Goal: Information Seeking & Learning: Learn about a topic

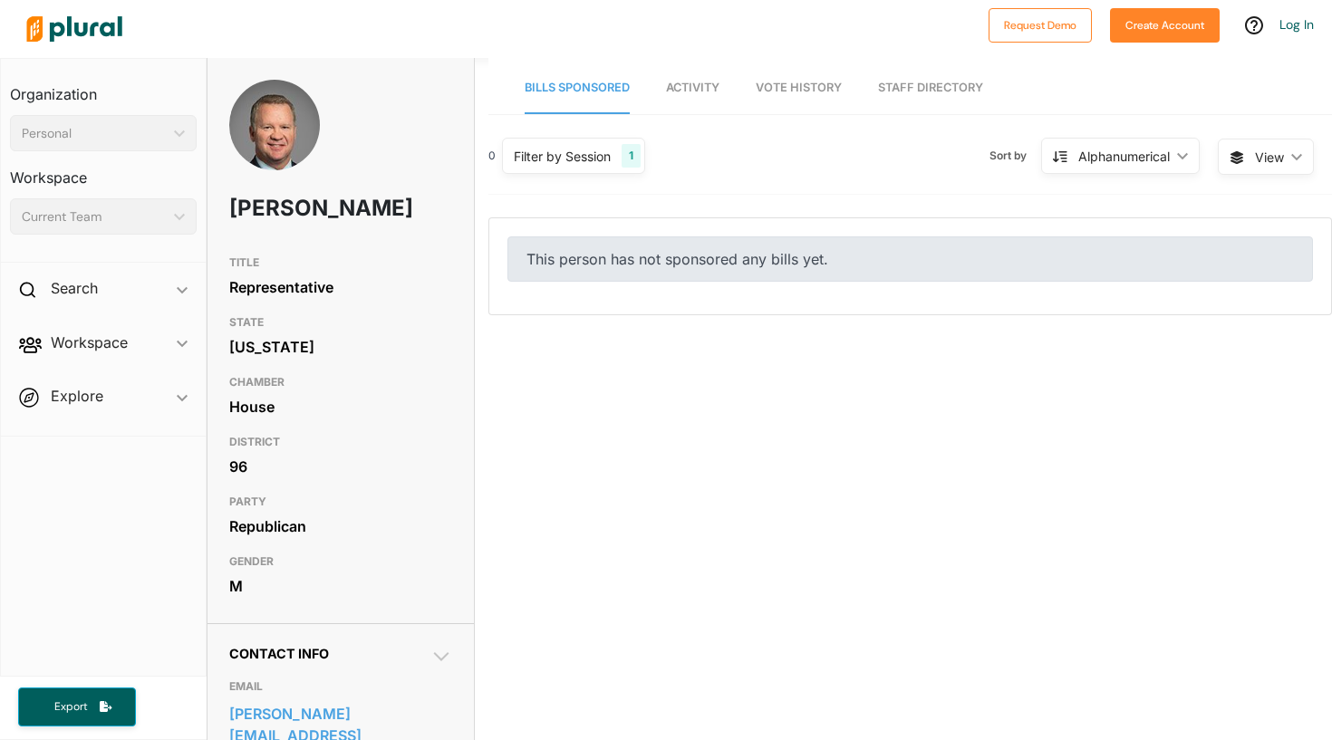
click at [711, 252] on div "This person has not sponsored any bills yet." at bounding box center [911, 259] width 806 height 45
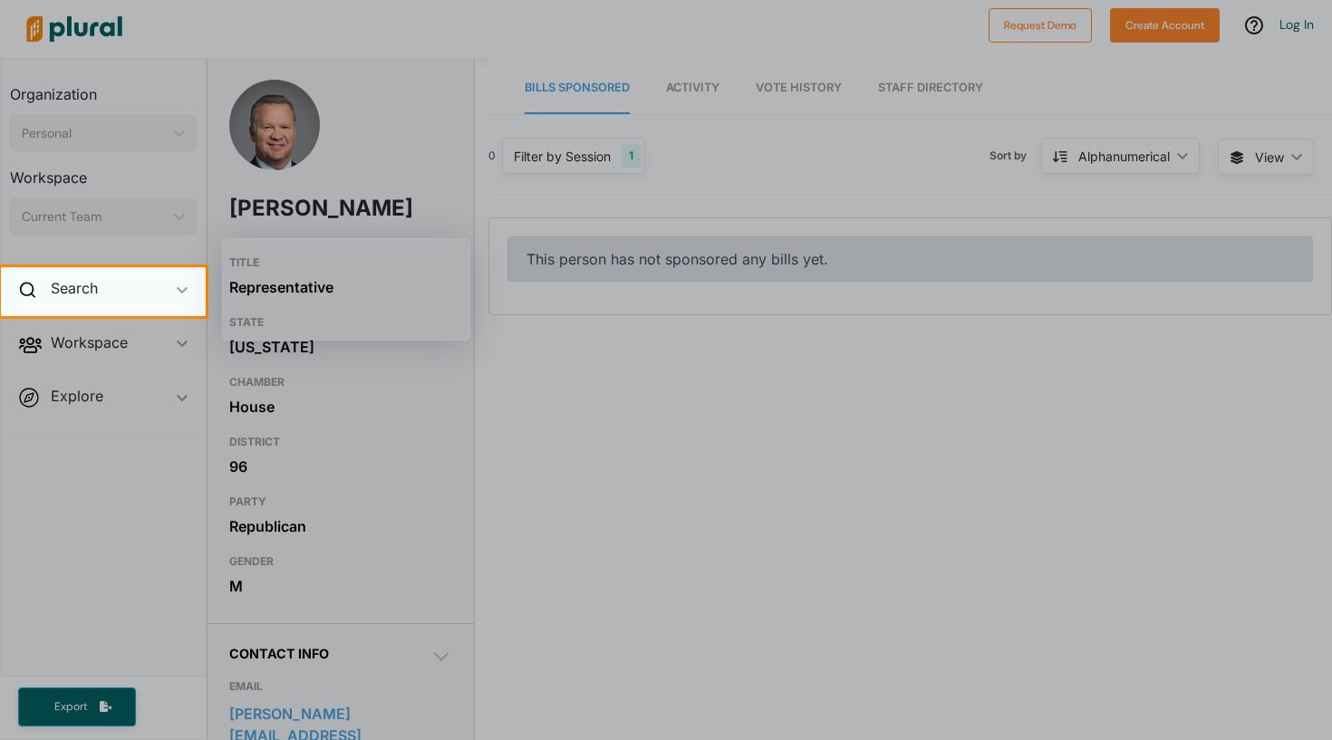
click at [110, 288] on div "Search ic_keyboard_arrow_down" at bounding box center [103, 291] width 205 height 49
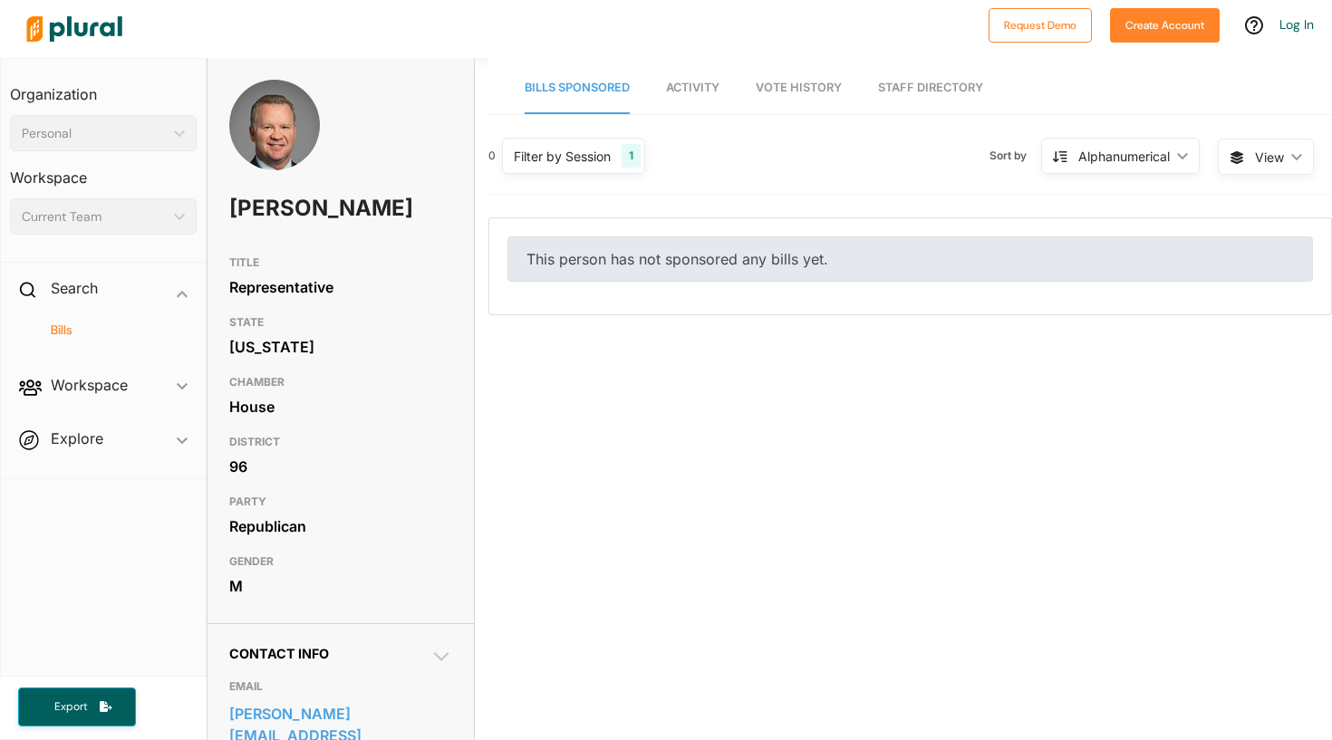
click at [129, 324] on h4 "Bills" at bounding box center [108, 330] width 160 height 17
click at [679, 87] on span "Activity" at bounding box center [692, 88] width 53 height 14
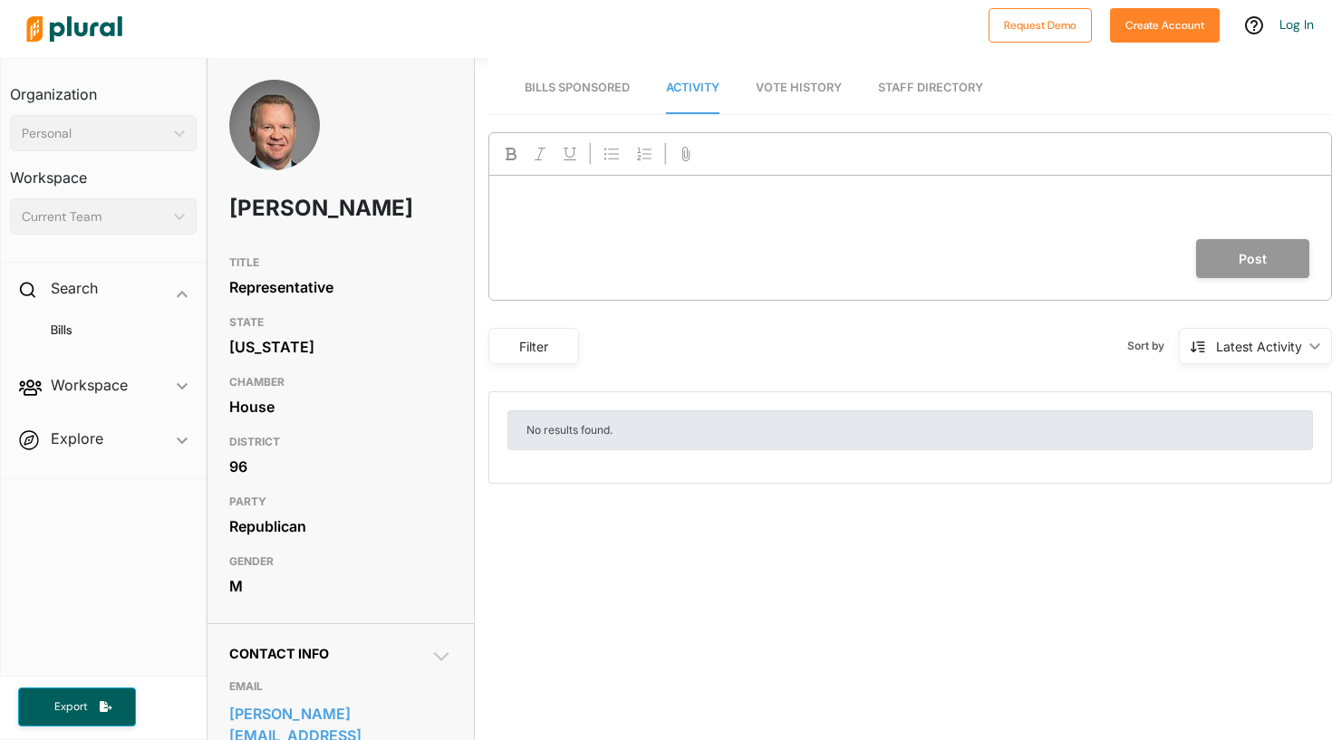
click at [598, 89] on span "Bills Sponsored" at bounding box center [577, 88] width 105 height 14
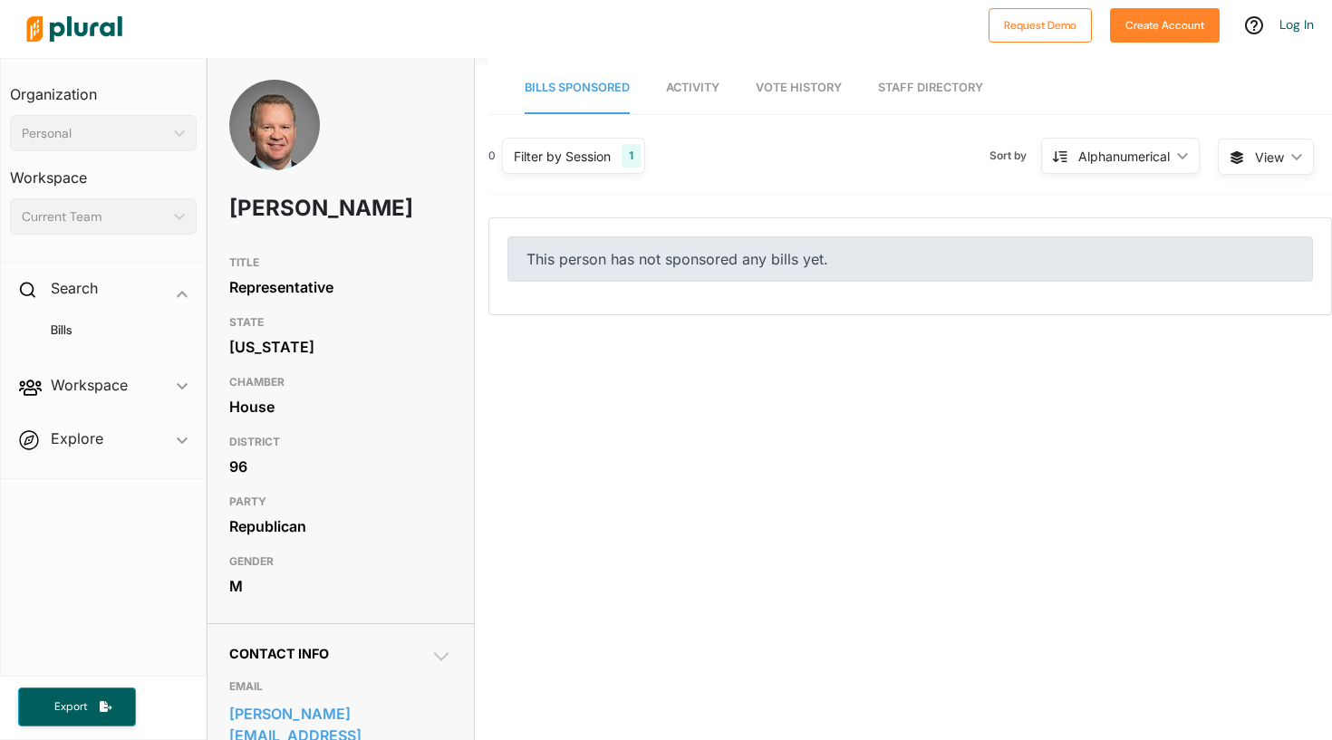
click at [1234, 160] on icon at bounding box center [1237, 157] width 13 height 13
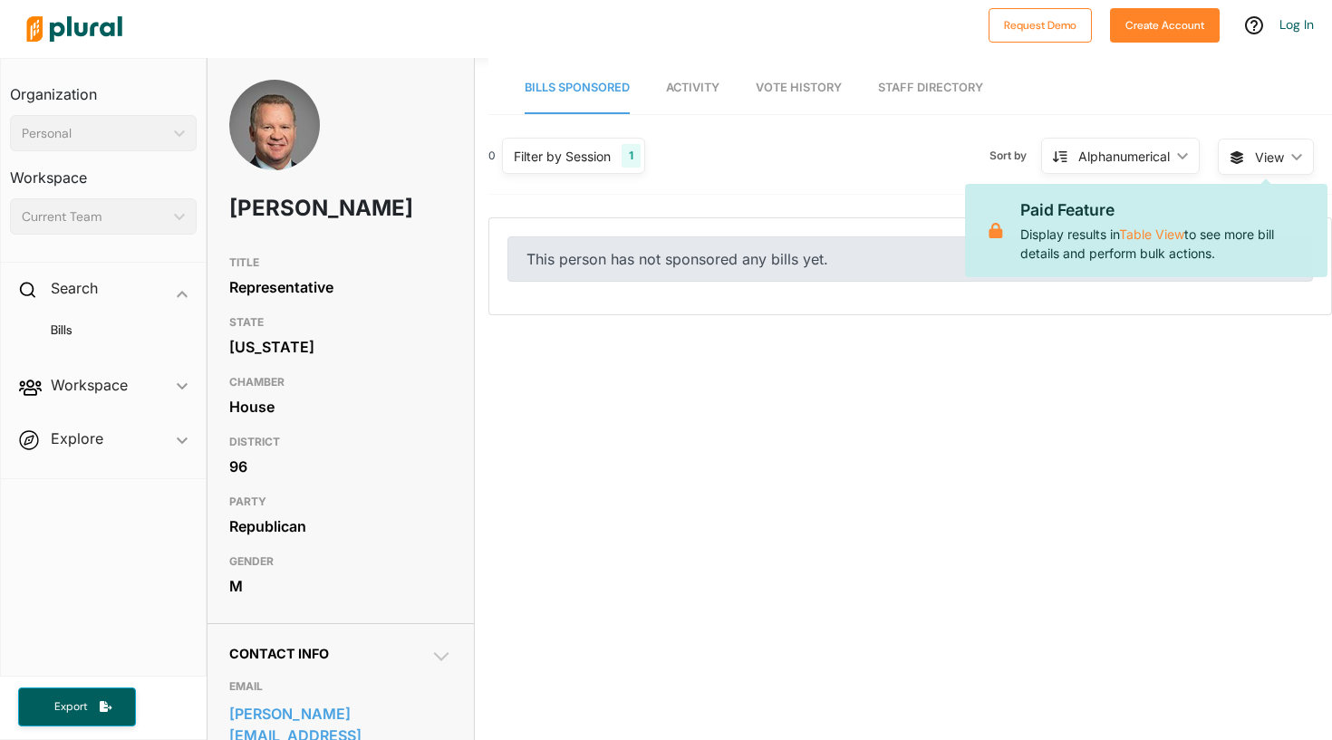
click at [1130, 172] on div "Alphanumerical ic_keyboard_arrow_down" at bounding box center [1120, 156] width 159 height 36
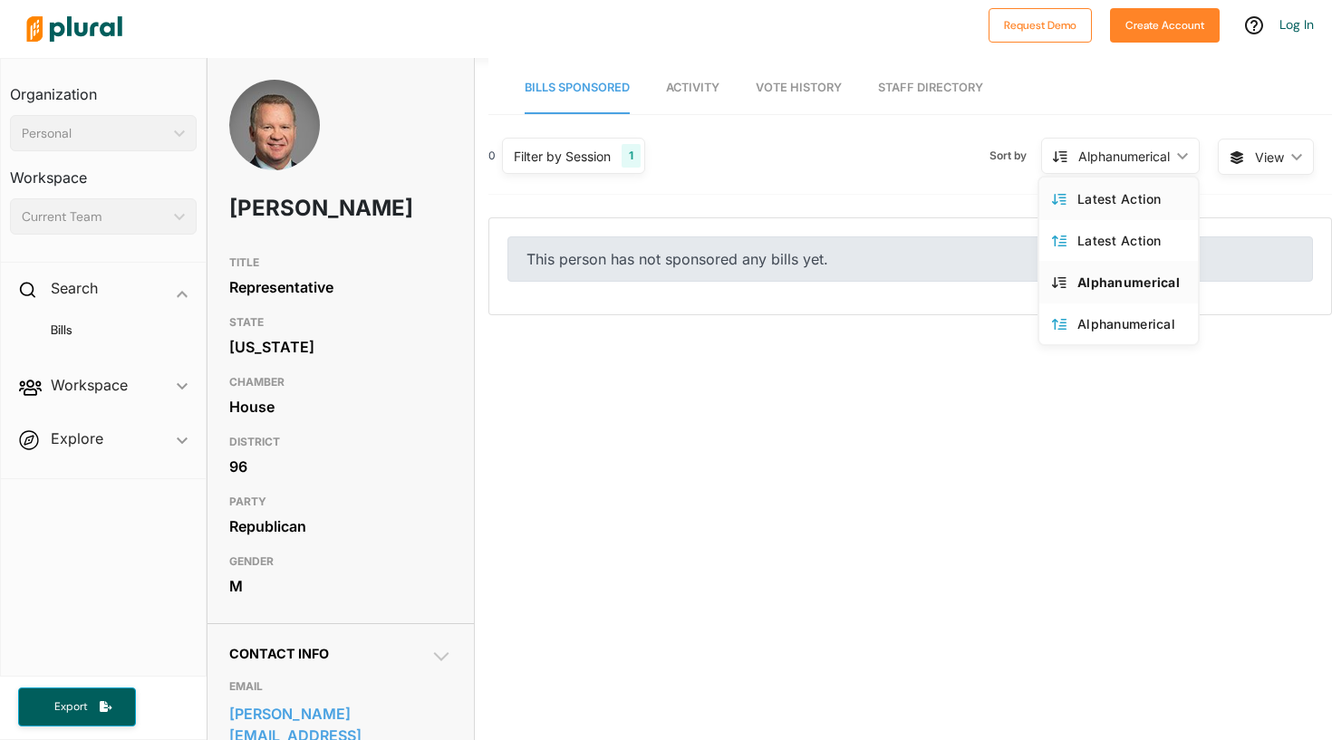
click at [1130, 203] on div "Latest Action" at bounding box center [1132, 198] width 108 height 15
click at [1152, 168] on div "Latest Action ic_keyboard_arrow_down" at bounding box center [1127, 156] width 146 height 36
click at [1124, 225] on link "Latest Action" at bounding box center [1119, 240] width 159 height 42
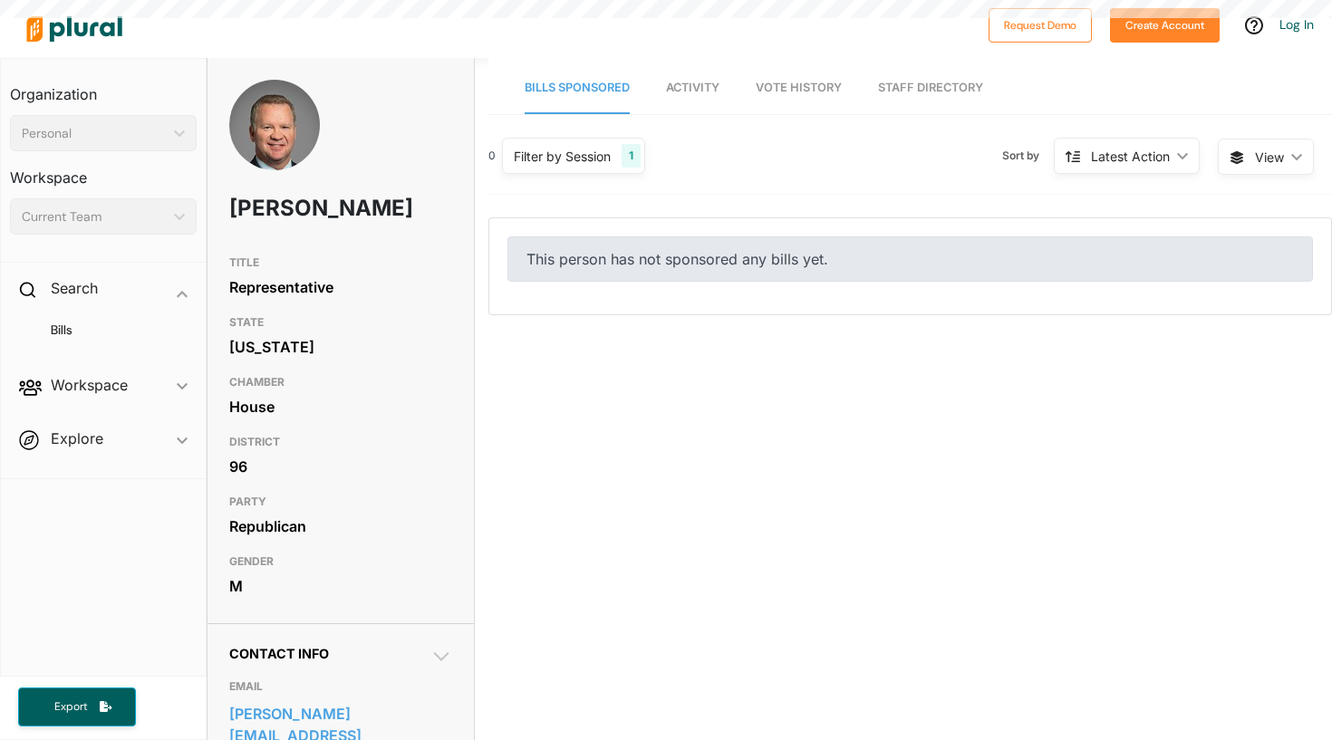
click at [1136, 166] on div "Latest Action ic_keyboard_arrow_down" at bounding box center [1127, 156] width 146 height 36
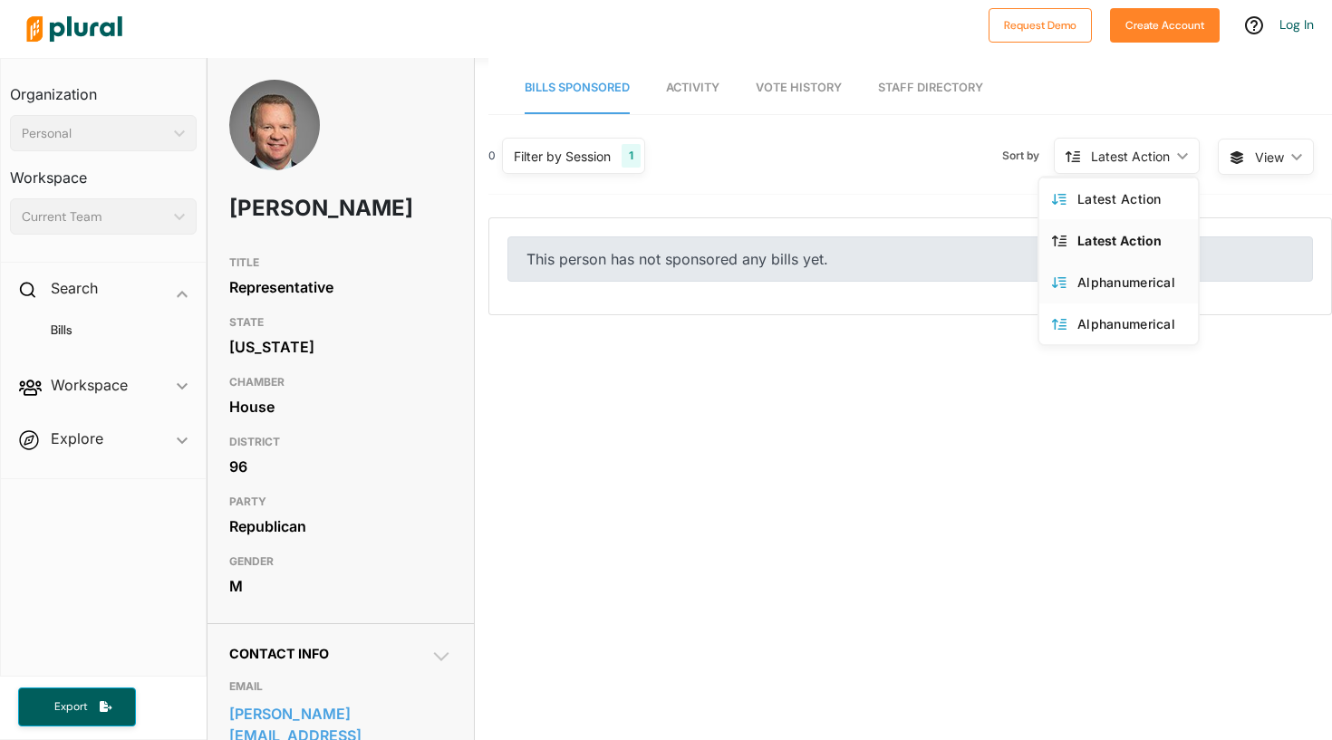
click at [1120, 285] on div "Alphanumerical" at bounding box center [1132, 282] width 108 height 15
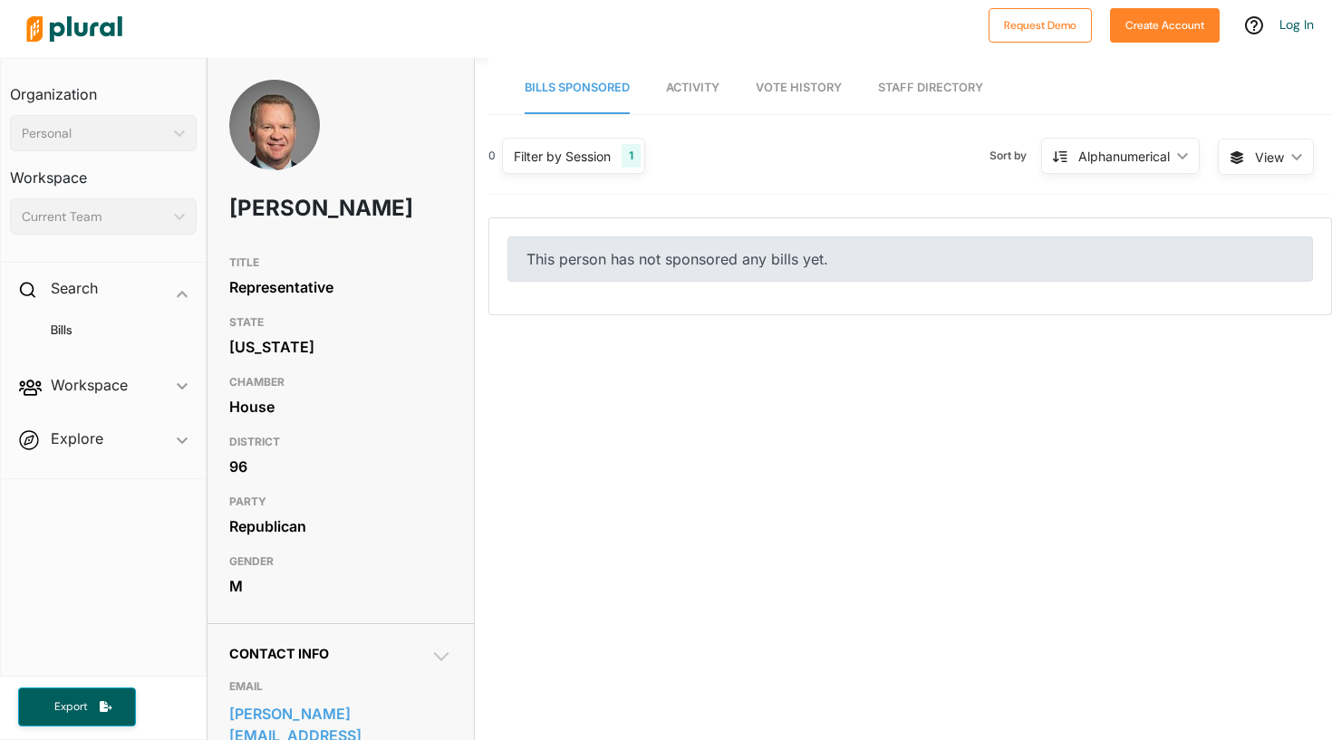
click at [870, 277] on div "This person has not sponsored any bills yet." at bounding box center [911, 259] width 806 height 45
click at [509, 264] on div "This person has not sponsored any bills yet." at bounding box center [911, 259] width 806 height 45
click at [565, 139] on div "Filter by Session 1" at bounding box center [573, 156] width 143 height 36
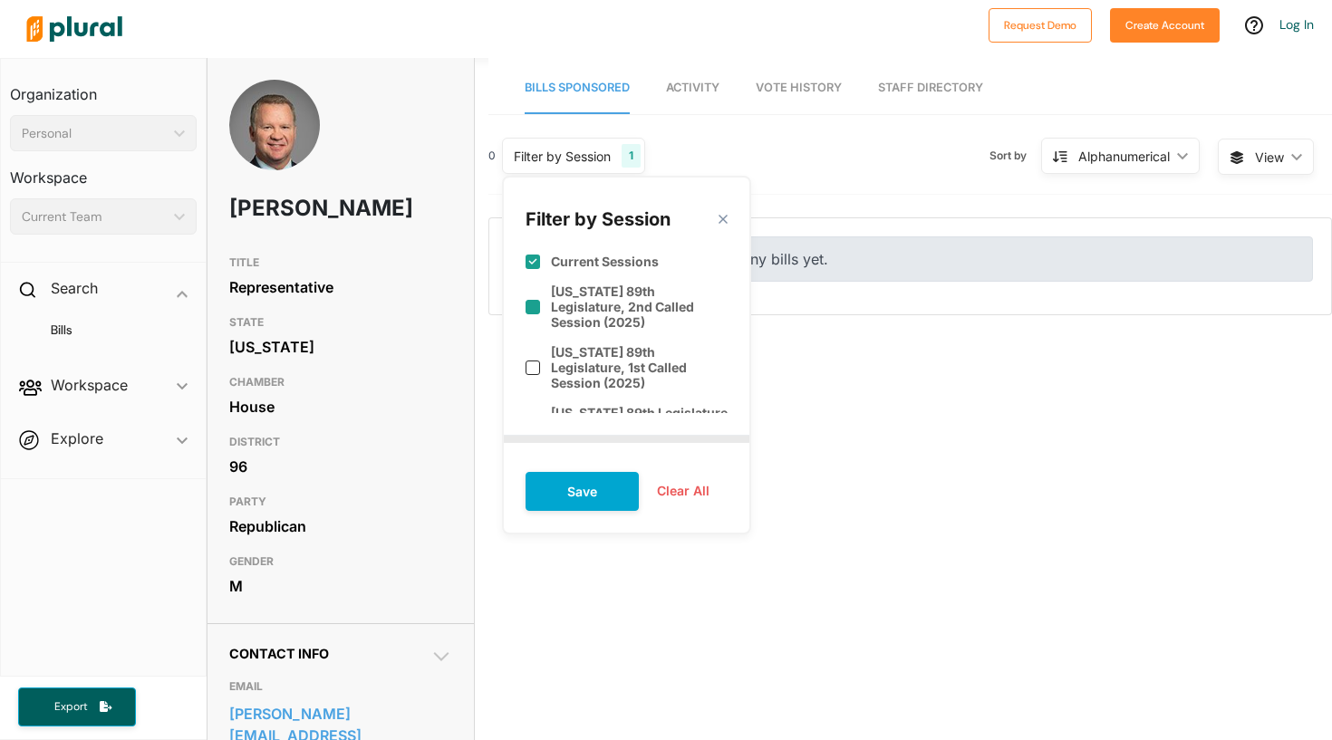
click at [628, 307] on label "[US_STATE] 89th Legislature, 2nd Called Session (2025)" at bounding box center [639, 307] width 177 height 46
checkbox input "true"
click at [569, 415] on div "Filter by Session close Current Sessions [US_STATE] 89th Legislature, 2nd Calle…" at bounding box center [626, 355] width 249 height 359
click at [574, 405] on label "[US_STATE] 89th Legislature (2025)" at bounding box center [639, 420] width 177 height 31
checkbox input "true"
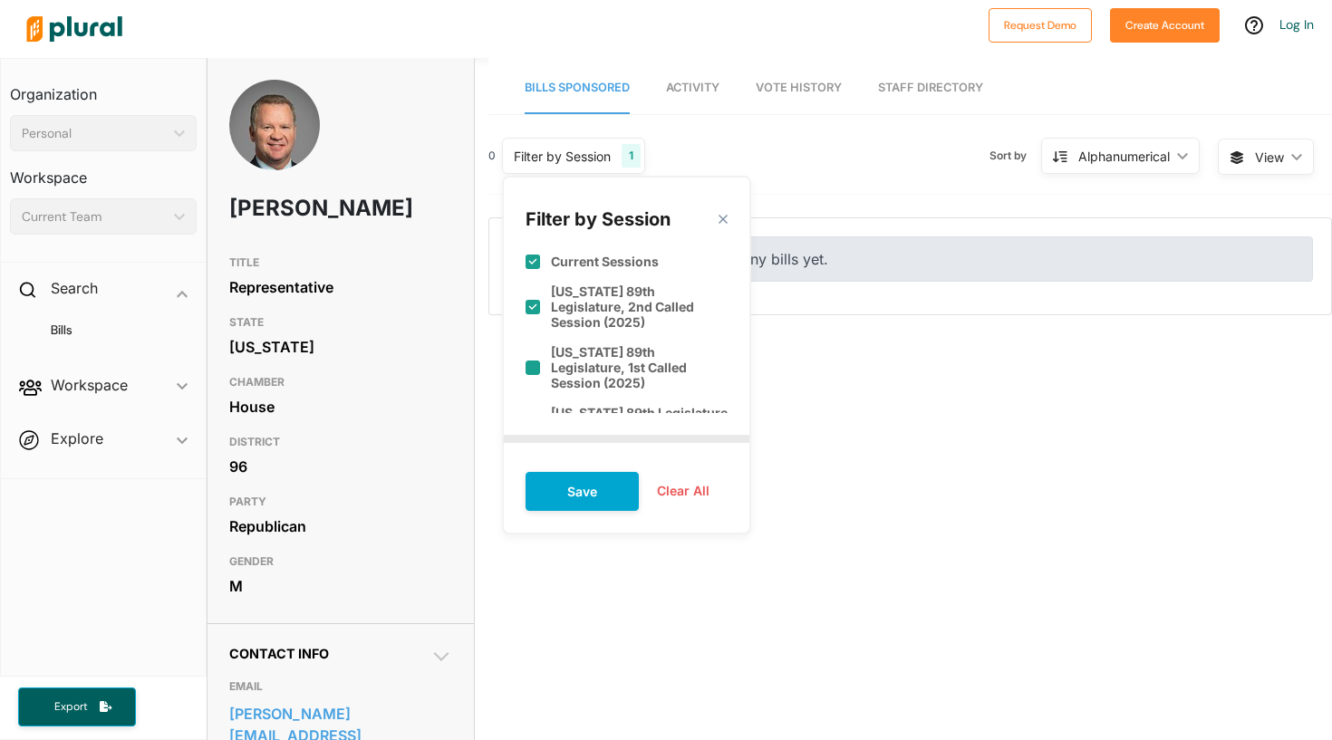
click at [580, 344] on label "[US_STATE] 89th Legislature, 1st Called Session (2025)" at bounding box center [639, 367] width 177 height 46
checkbox input "true"
click at [575, 495] on button "Save" at bounding box center [582, 491] width 113 height 39
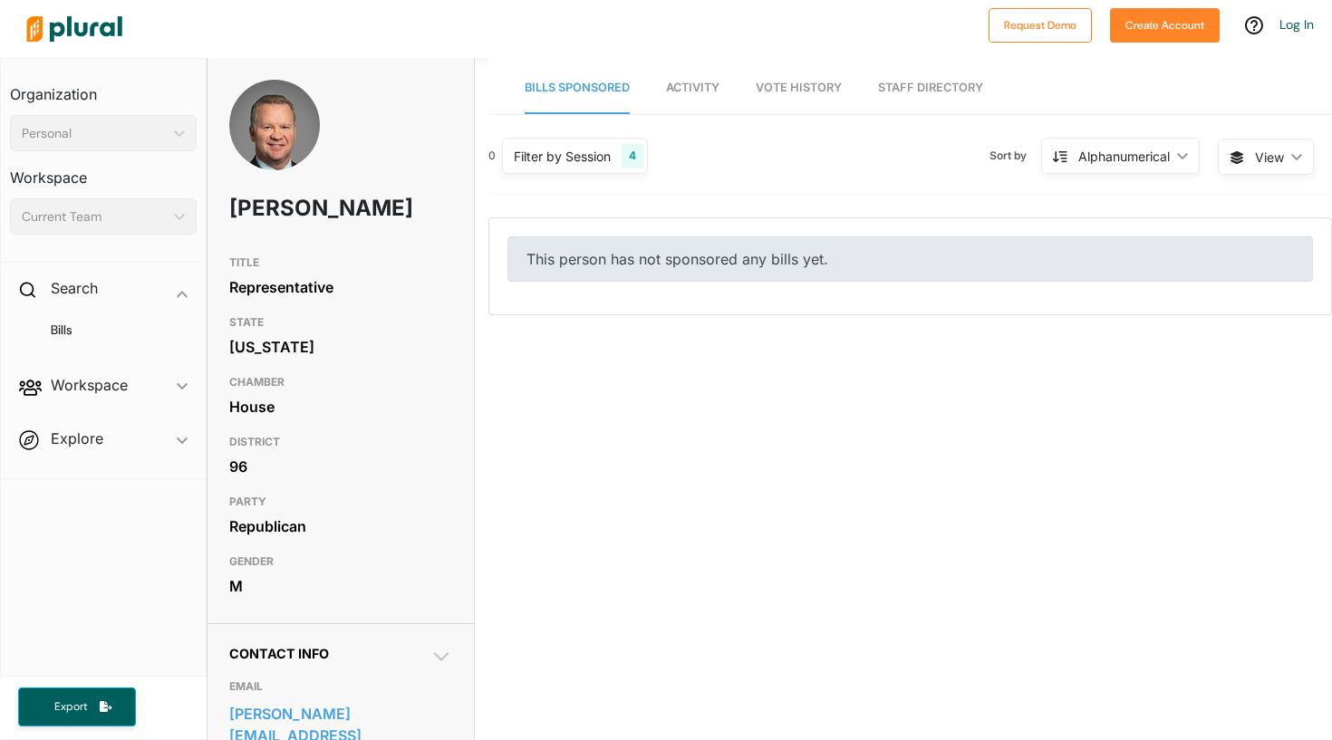
click at [605, 168] on div "Filter by Session 4" at bounding box center [575, 156] width 146 height 36
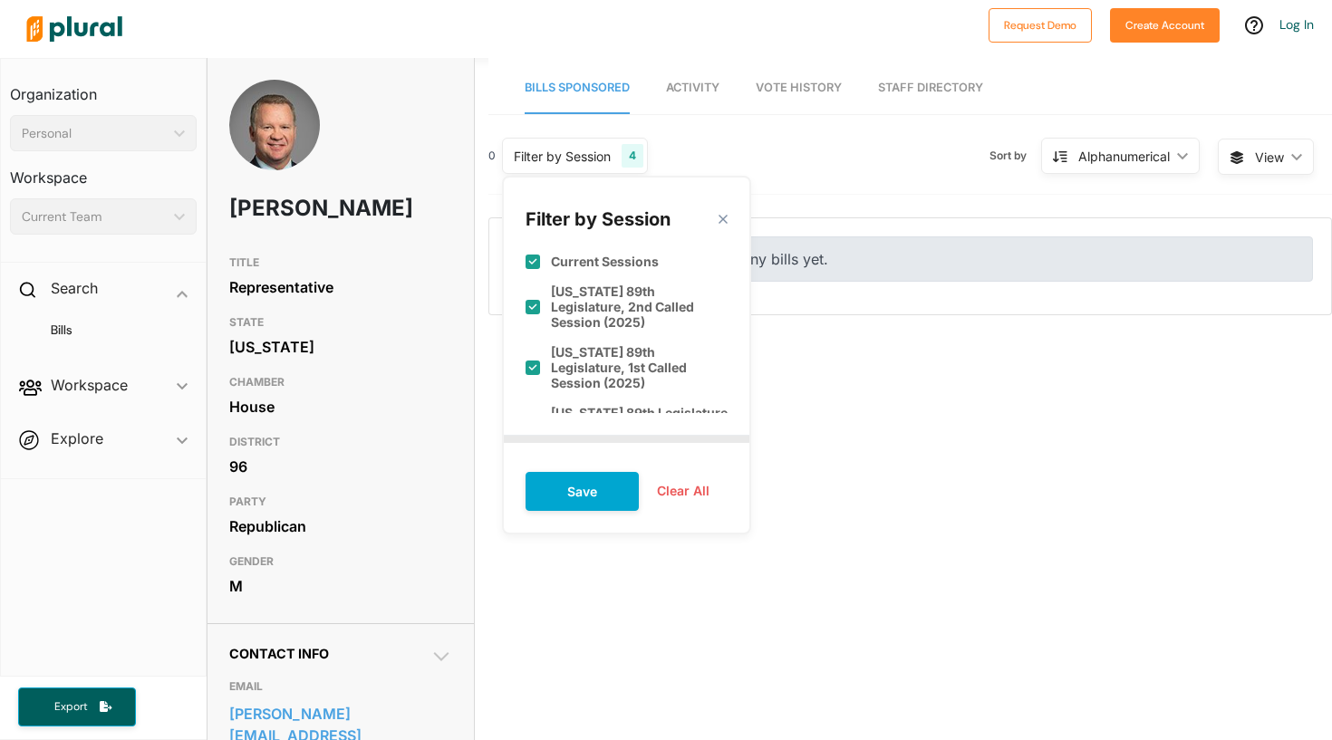
click at [606, 310] on label "[US_STATE] 89th Legislature, 2nd Called Session (2025)" at bounding box center [639, 307] width 177 height 46
checkbox input "false"
click at [605, 337] on div "[US_STATE] 89th Legislature, 1st Called Session (2025)" at bounding box center [627, 367] width 202 height 61
click at [606, 344] on label "[US_STATE] 89th Legislature, 1st Called Session (2025)" at bounding box center [639, 367] width 177 height 46
checkbox input "true"
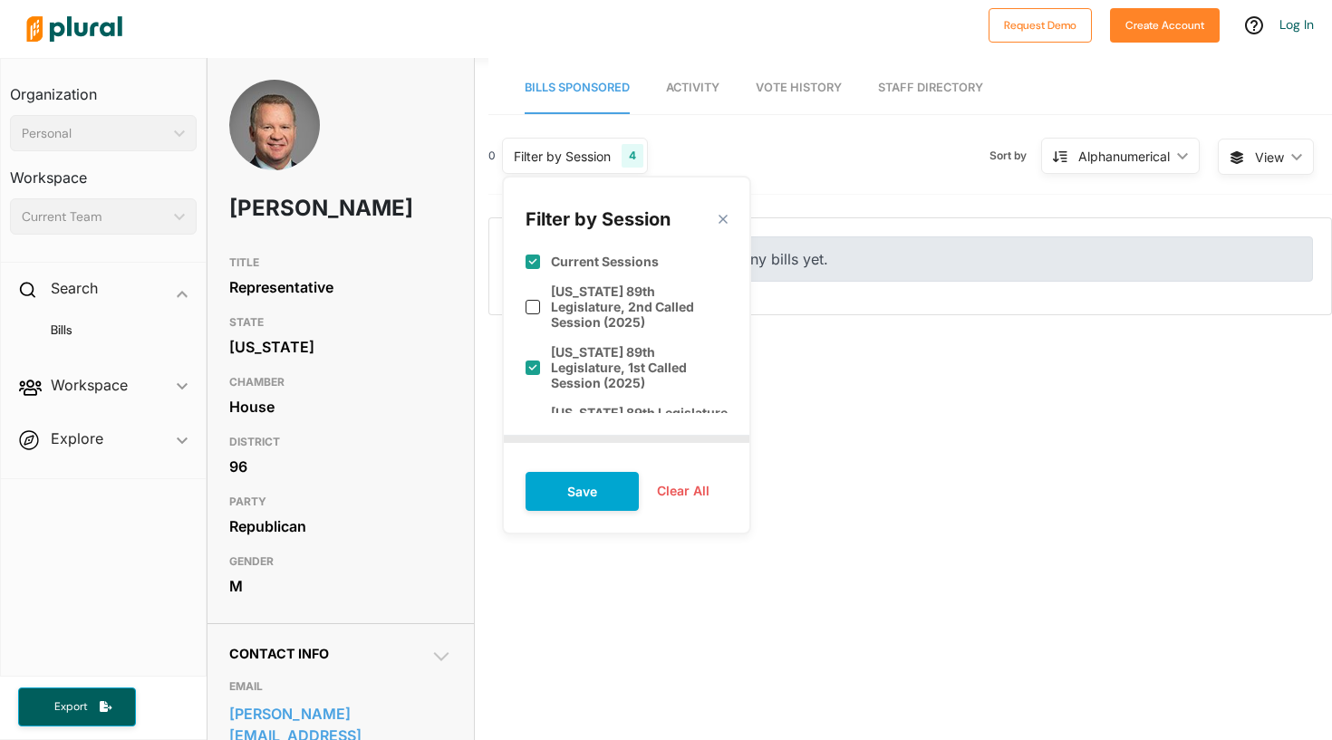
click at [596, 405] on label "[US_STATE] 89th Legislature (2025)" at bounding box center [639, 420] width 177 height 31
checkbox input "false"
click at [596, 344] on label "[US_STATE] 89th Legislature, 1st Called Session (2025)" at bounding box center [639, 367] width 177 height 46
checkbox input "false"
click at [630, 300] on label "[US_STATE] 89th Legislature, 2nd Called Session (2025)" at bounding box center [639, 307] width 177 height 46
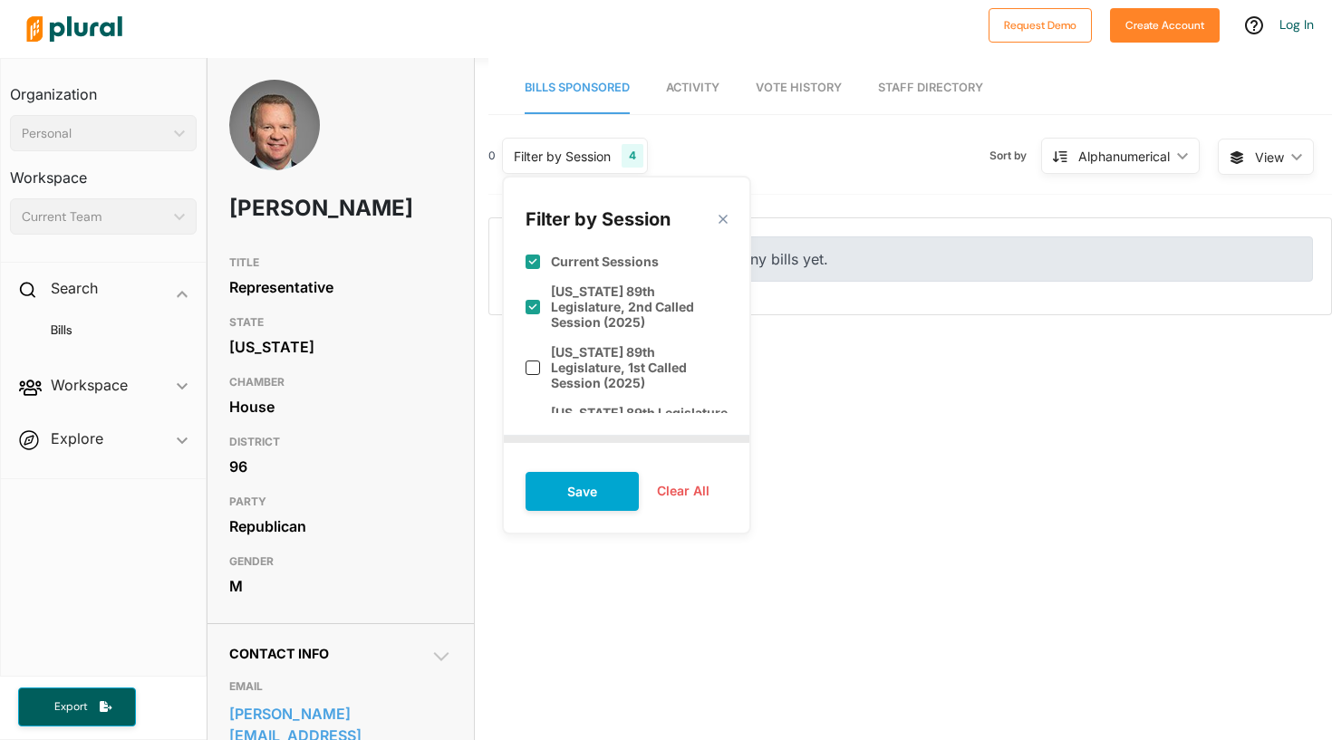
checkbox input "true"
click at [599, 488] on button "Save" at bounding box center [582, 491] width 113 height 39
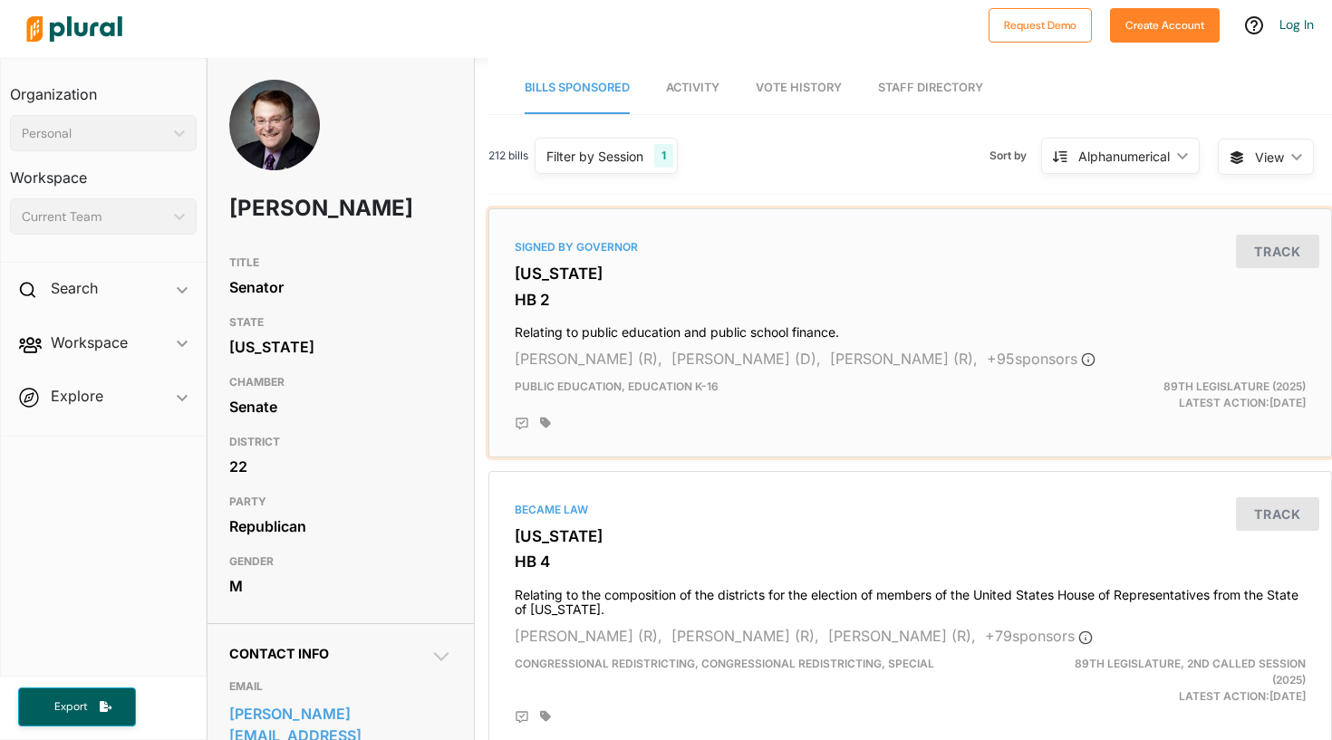
click at [823, 255] on div "Signed by Governor" at bounding box center [910, 247] width 791 height 16
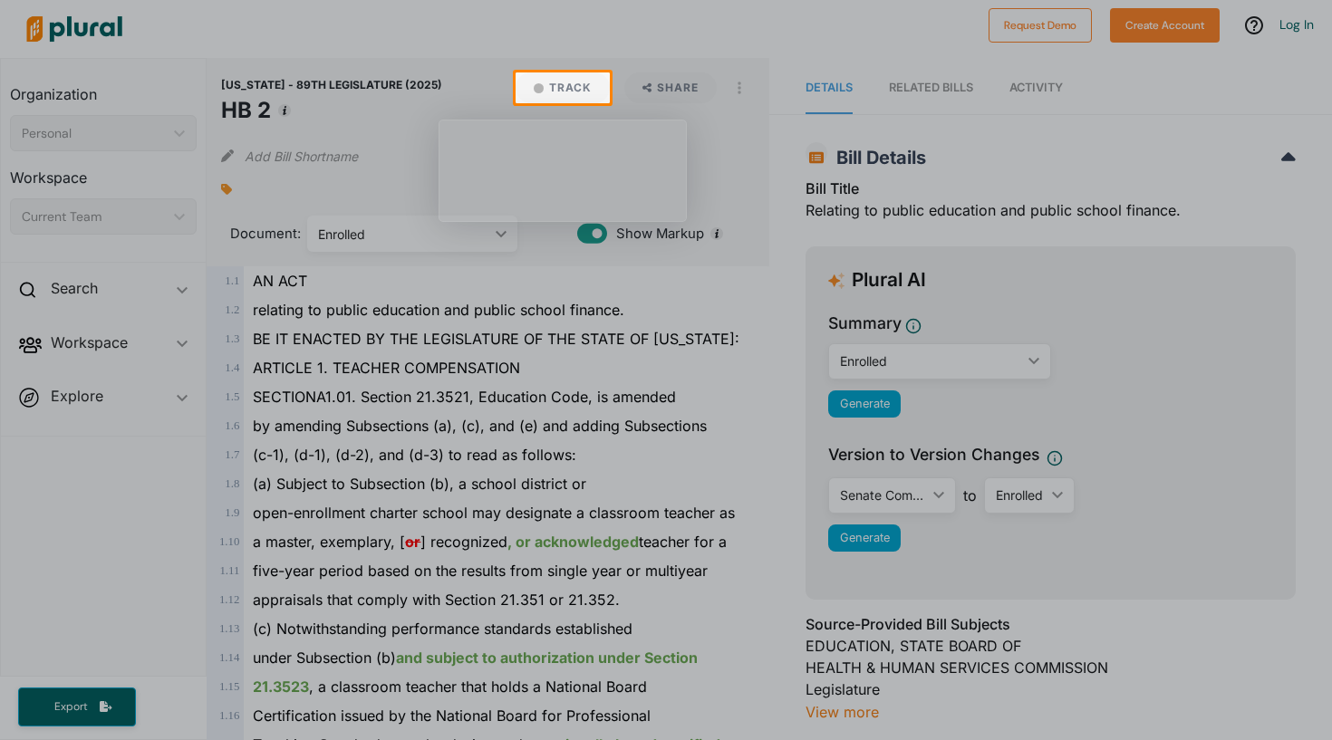
click at [702, 149] on div at bounding box center [666, 421] width 1332 height 637
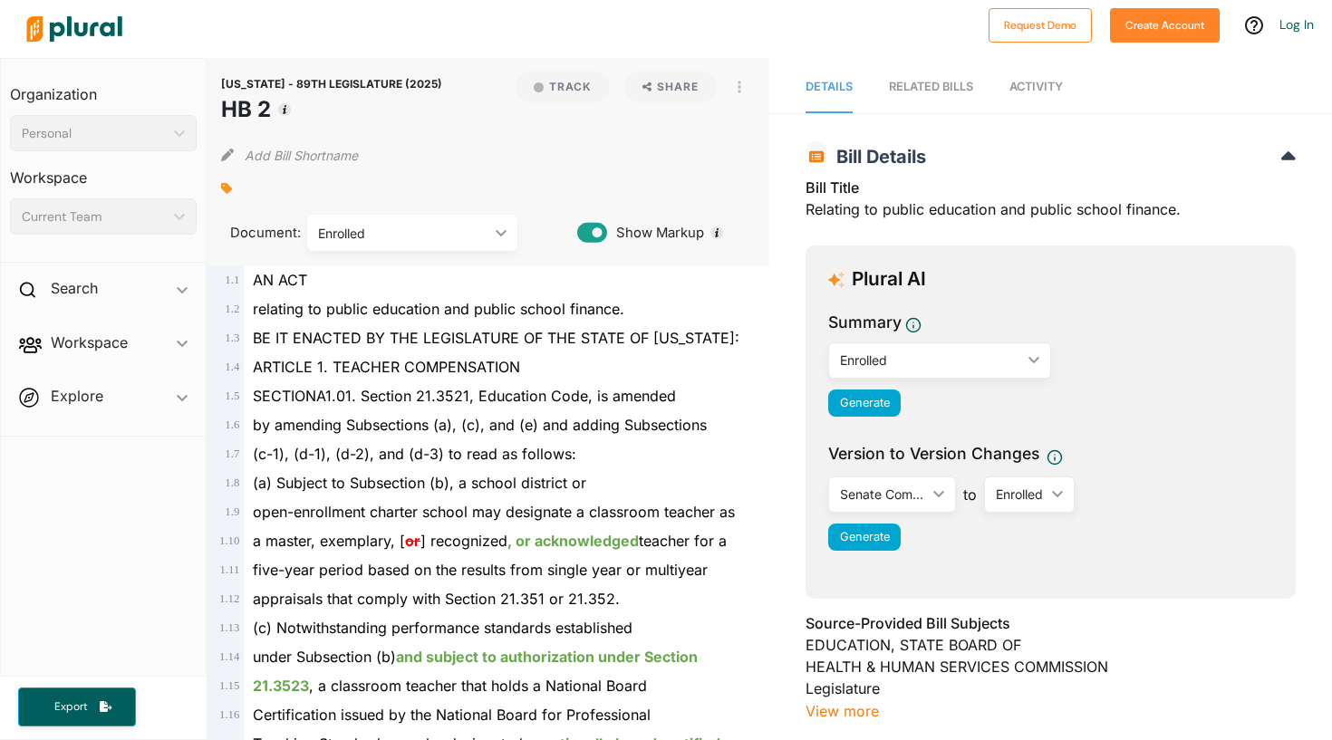
scroll to position [2, 0]
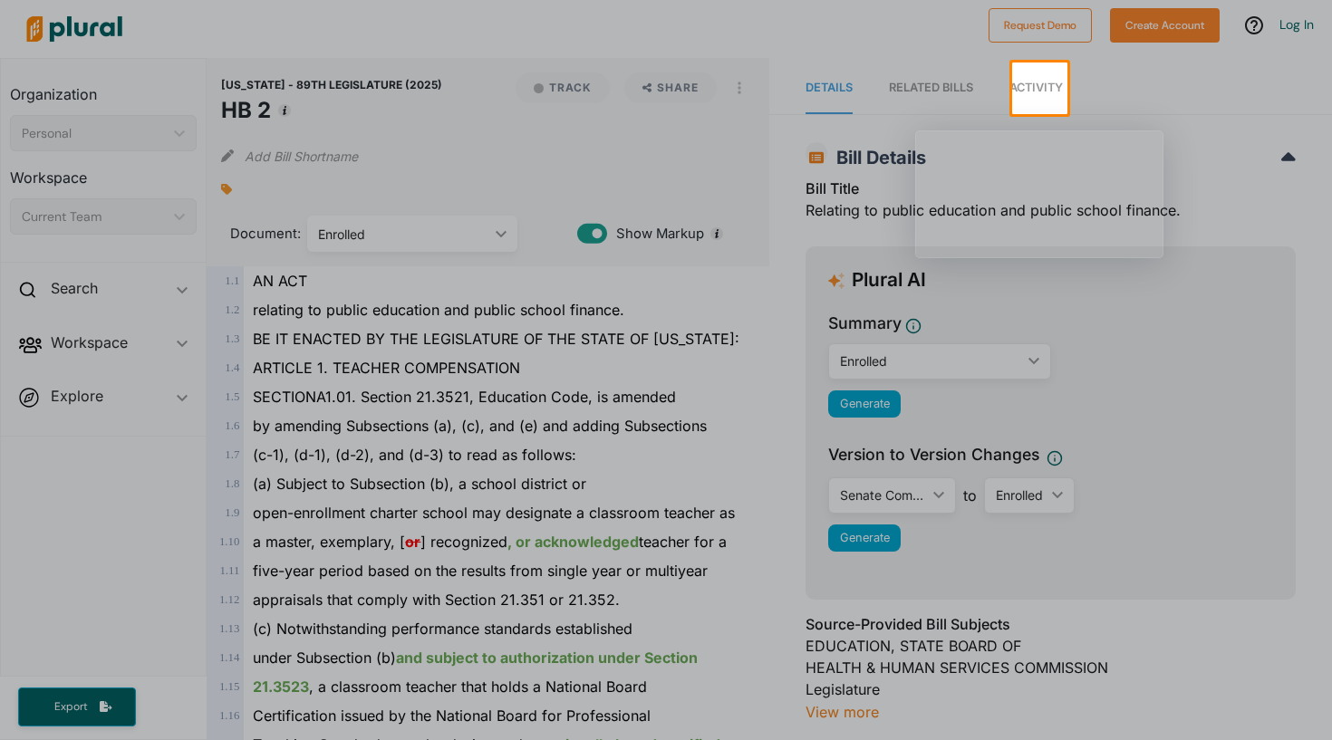
click at [1026, 82] on span "Activity" at bounding box center [1036, 88] width 53 height 14
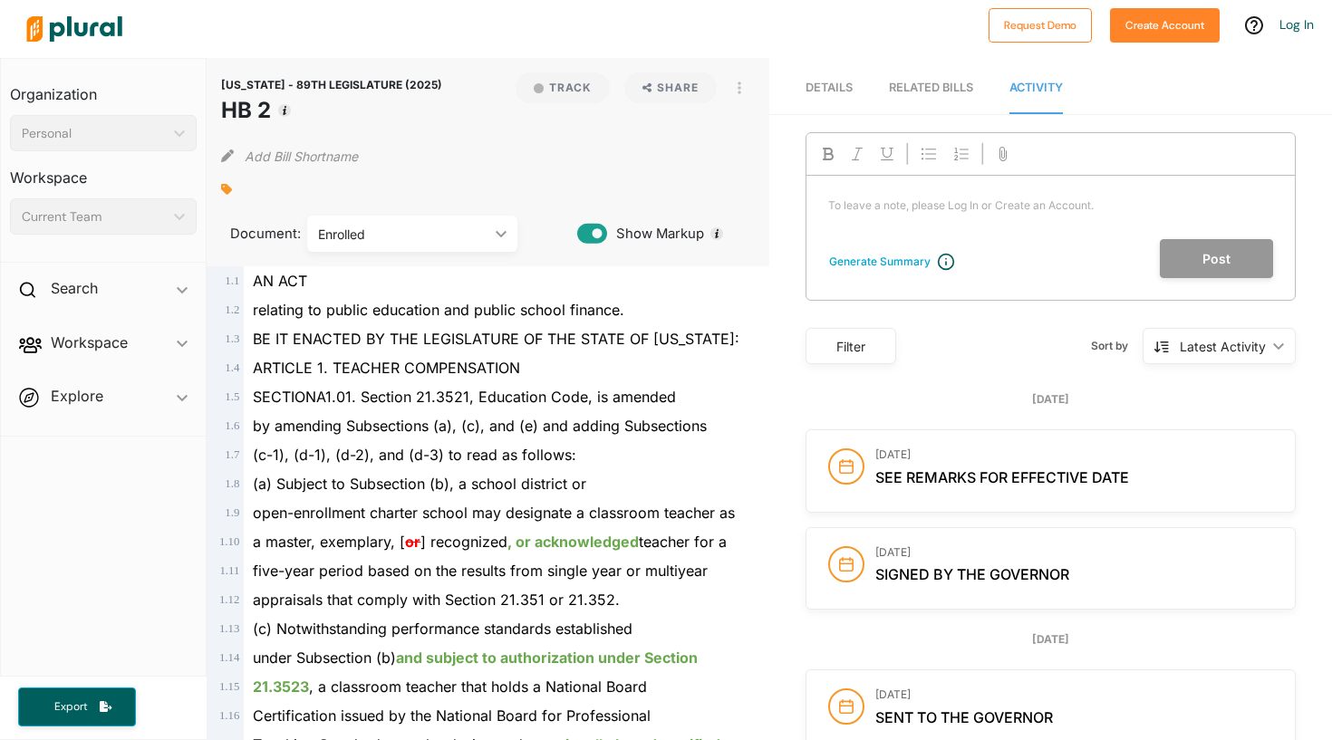
click at [826, 95] on link "Details" at bounding box center [829, 89] width 47 height 52
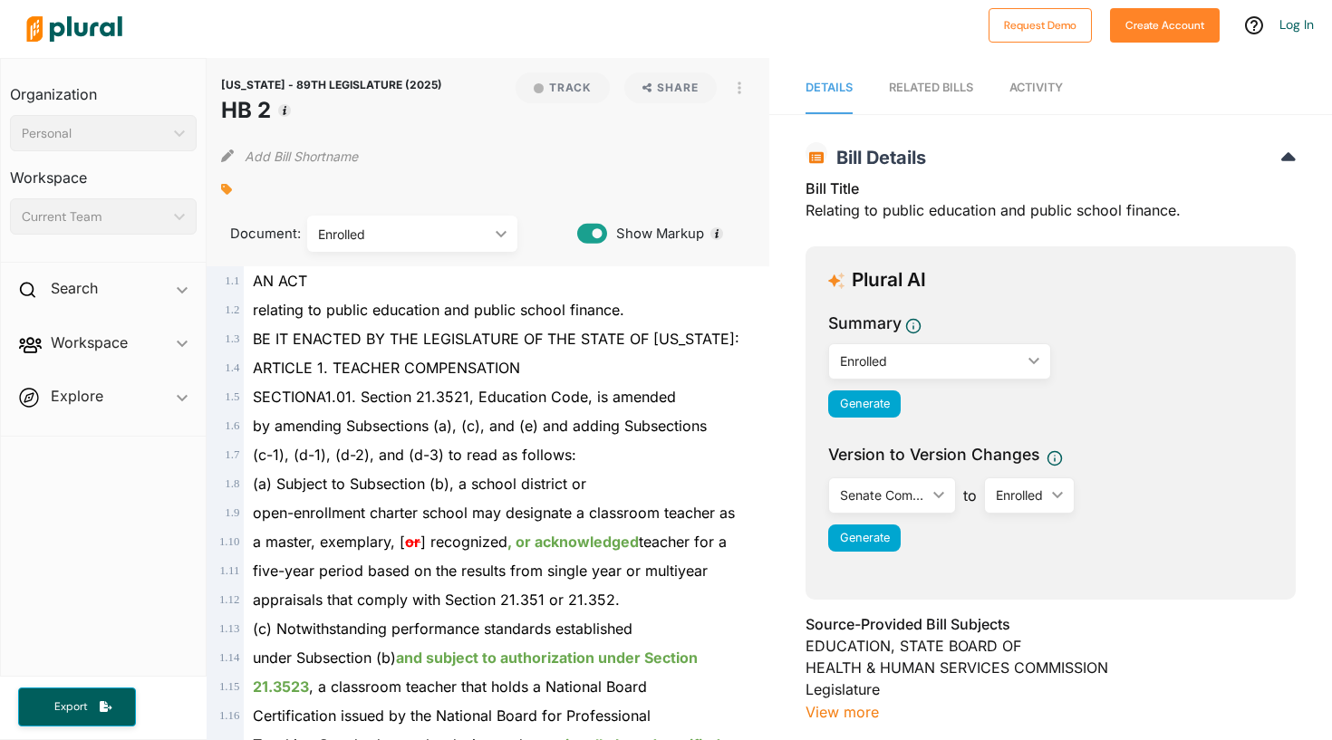
click at [941, 100] on link "RELATED BILLS" at bounding box center [931, 89] width 84 height 52
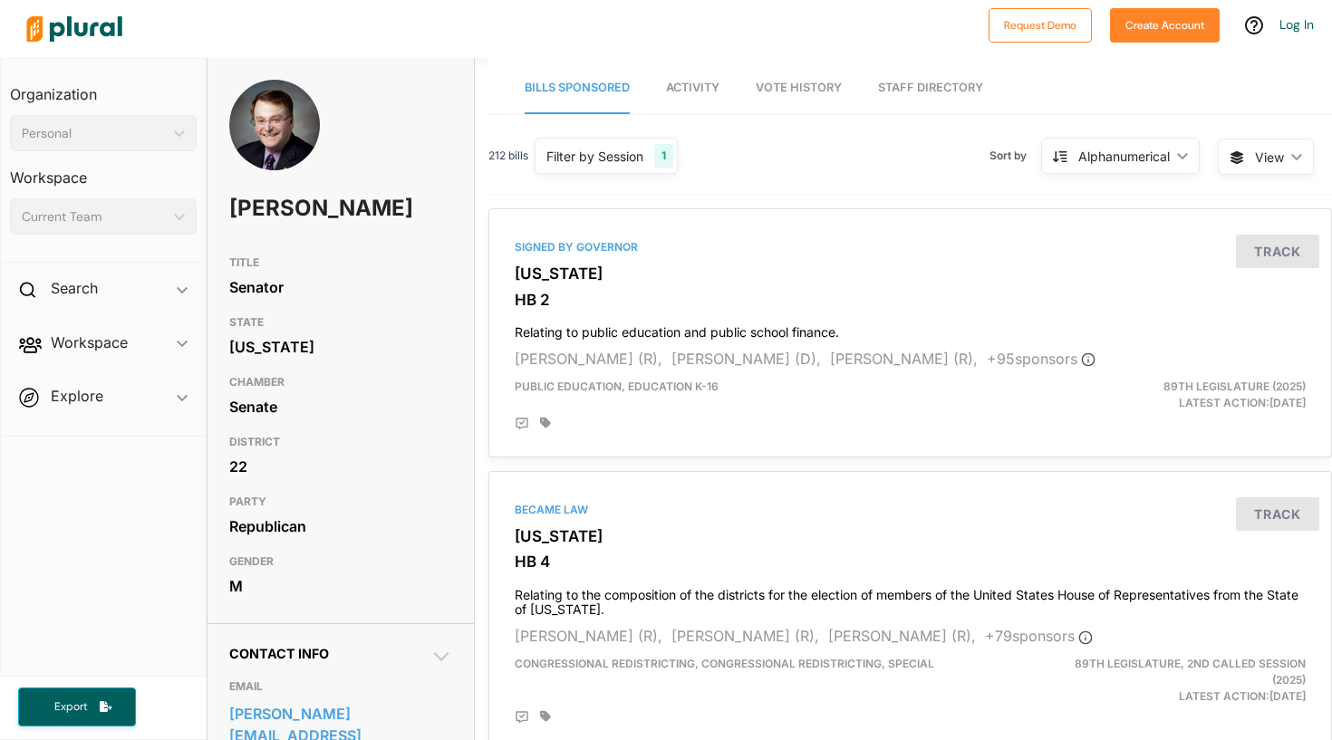
click at [579, 89] on span "Bills Sponsored" at bounding box center [577, 88] width 105 height 14
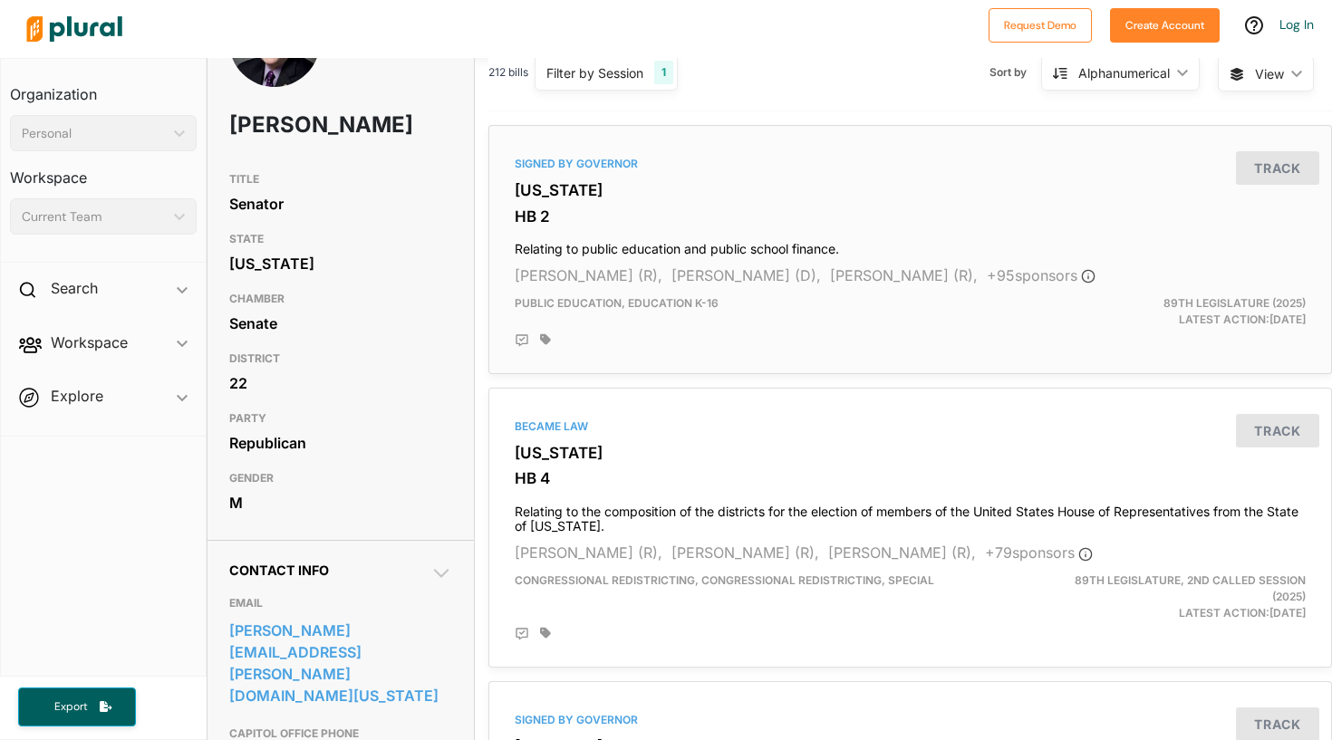
scroll to position [88, 1]
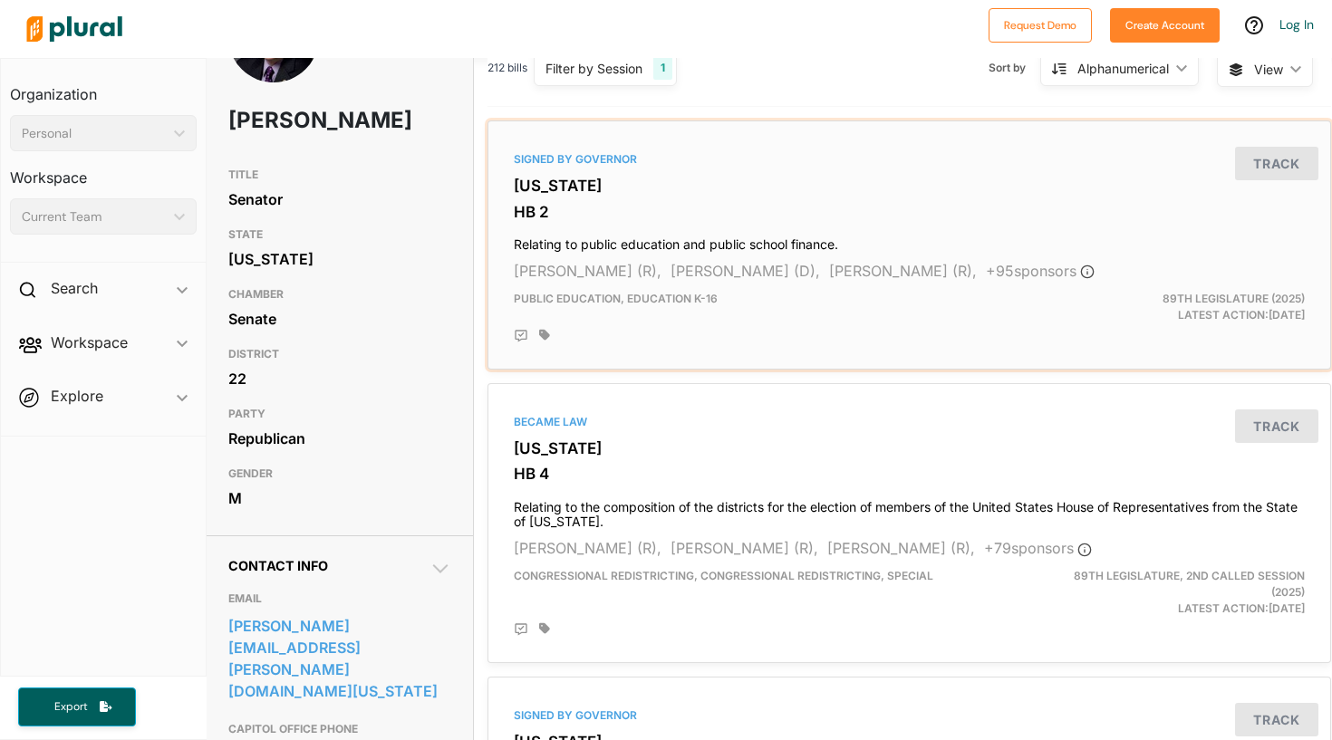
click at [805, 256] on div "Signed by Governor Texas HB 2 Relating to public education and public school fi…" at bounding box center [909, 245] width 827 height 233
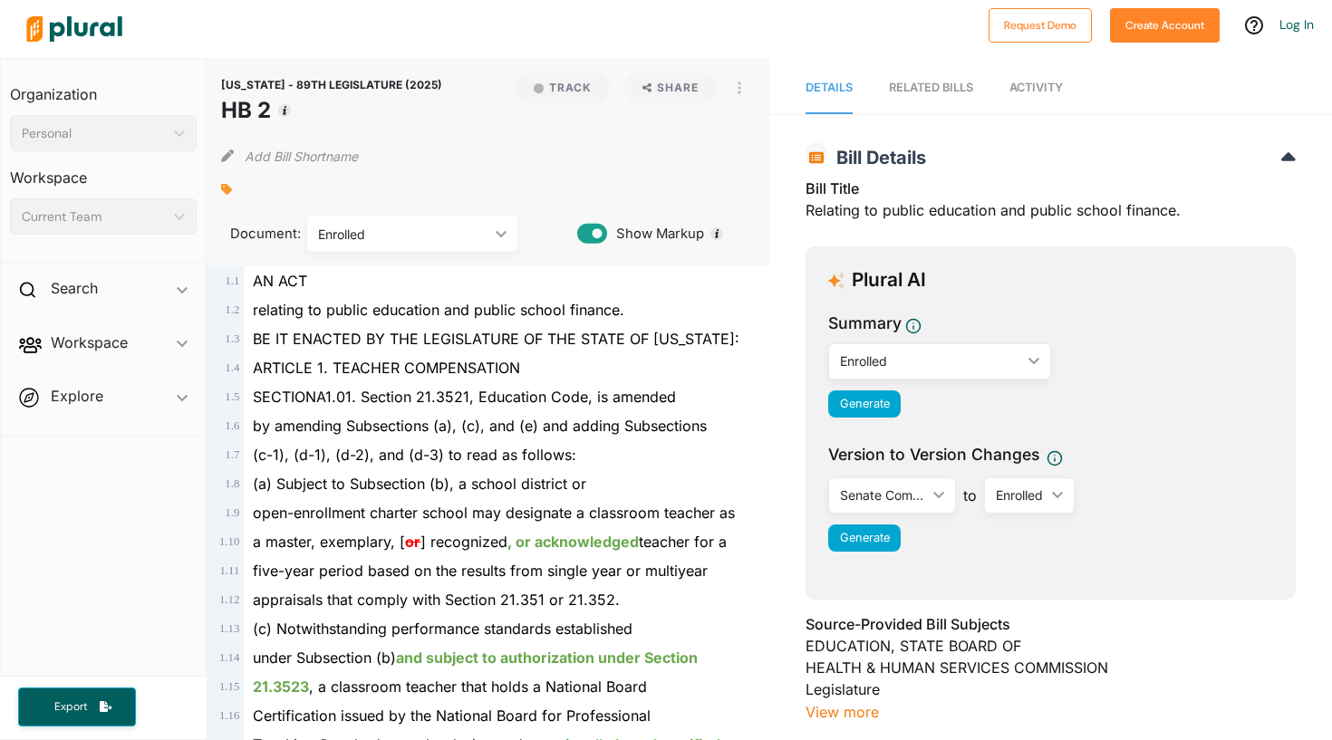
click at [567, 313] on span "relating to public education and public school finance." at bounding box center [439, 310] width 372 height 18
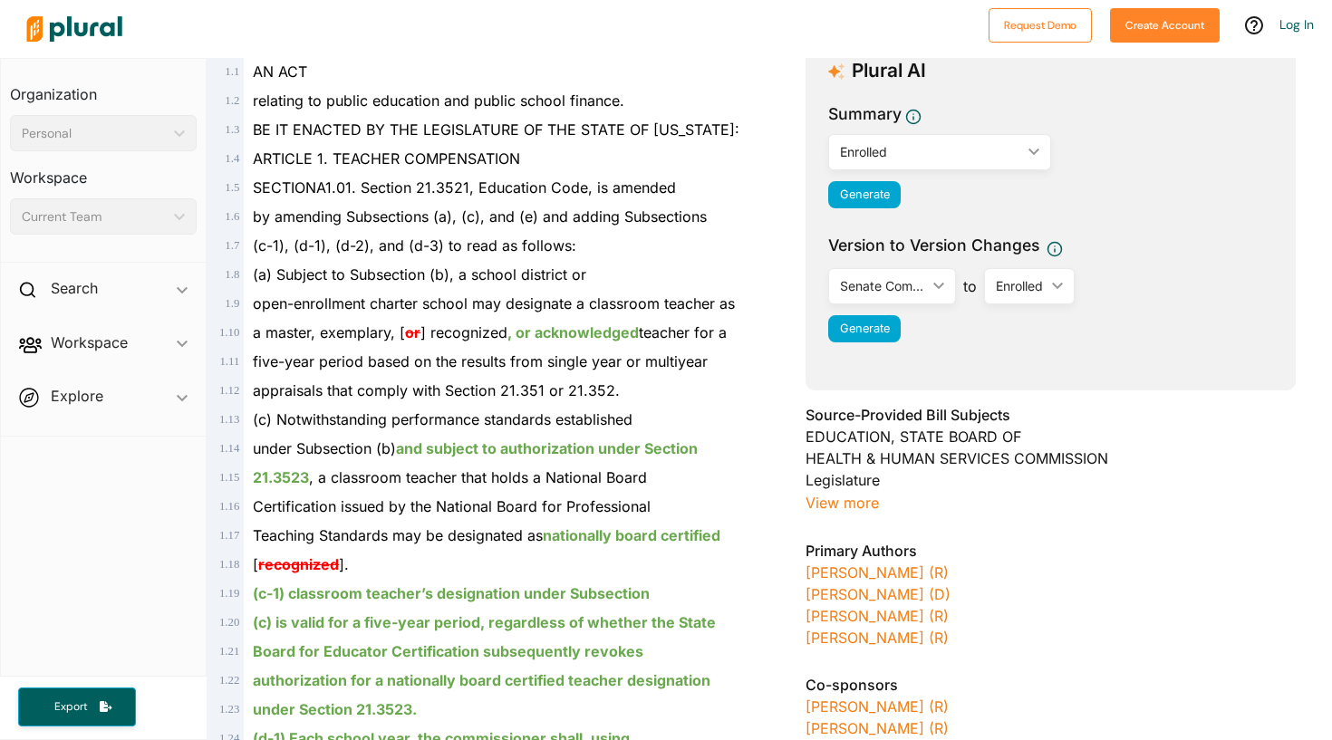
scroll to position [297, 0]
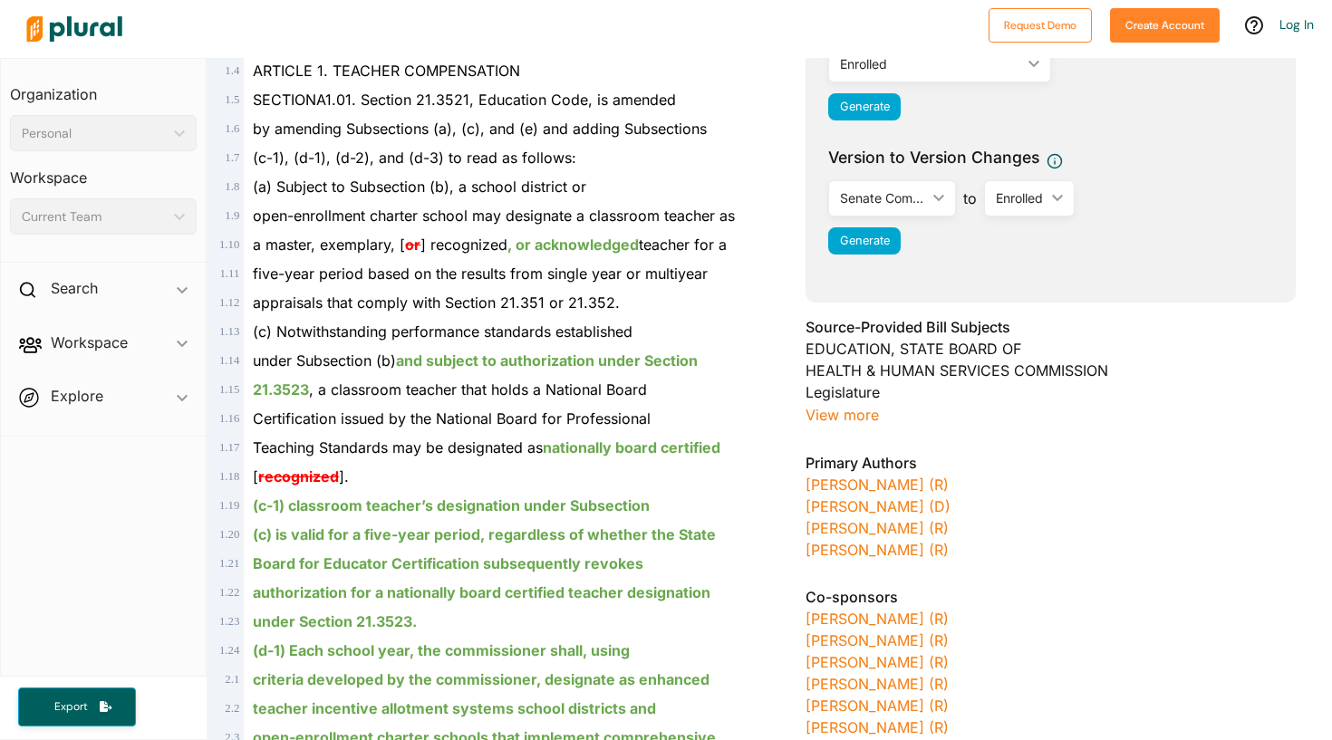
click at [486, 508] on ins "(c-1) classroom teacher’s designation under Subsection" at bounding box center [451, 506] width 397 height 18
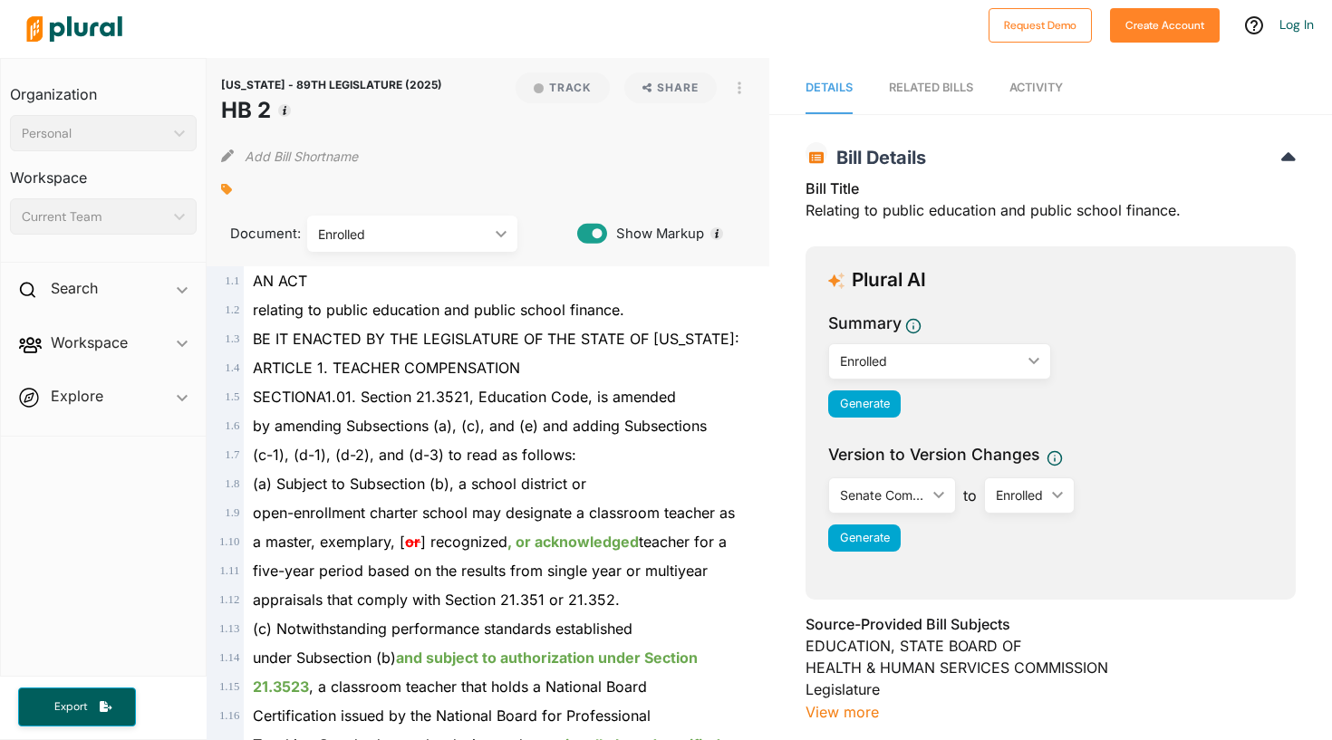
scroll to position [0, 0]
click at [1282, 159] on icon at bounding box center [1289, 156] width 15 height 8
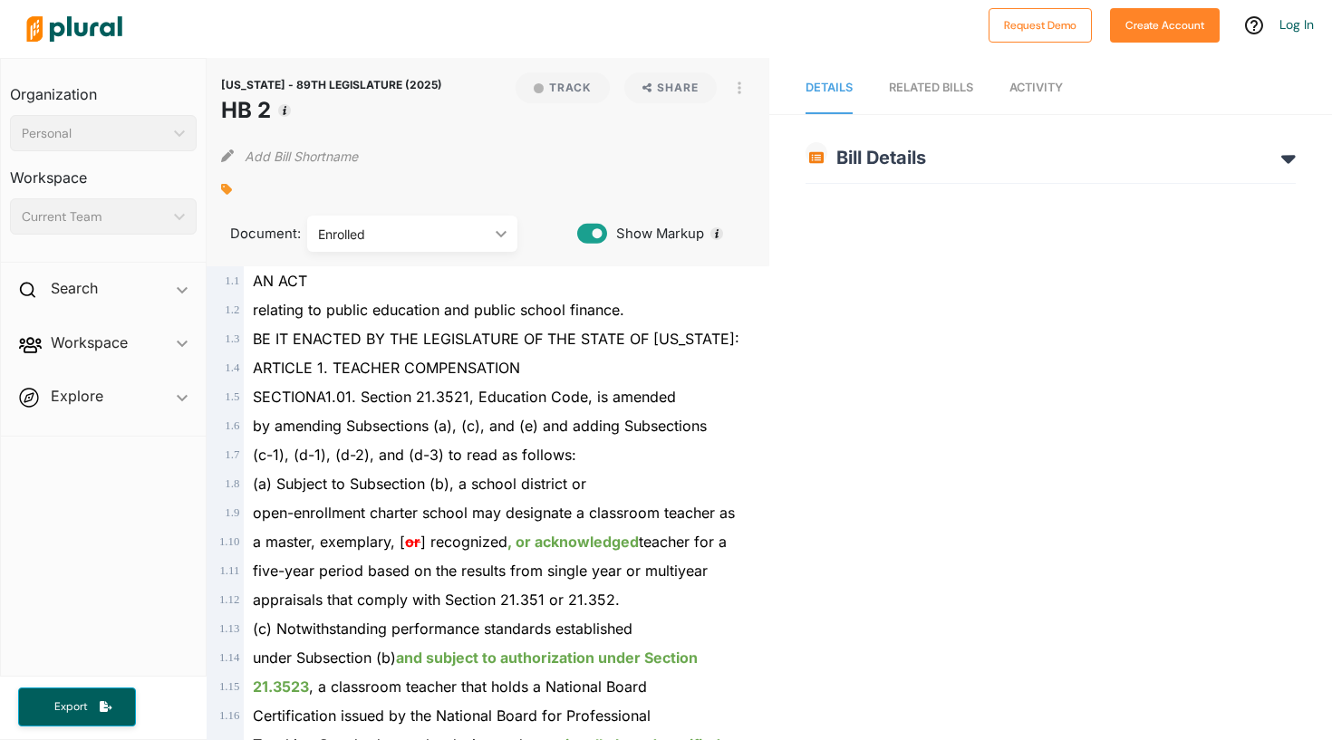
click at [1276, 160] on h2 "Bill Details" at bounding box center [1051, 158] width 490 height 22
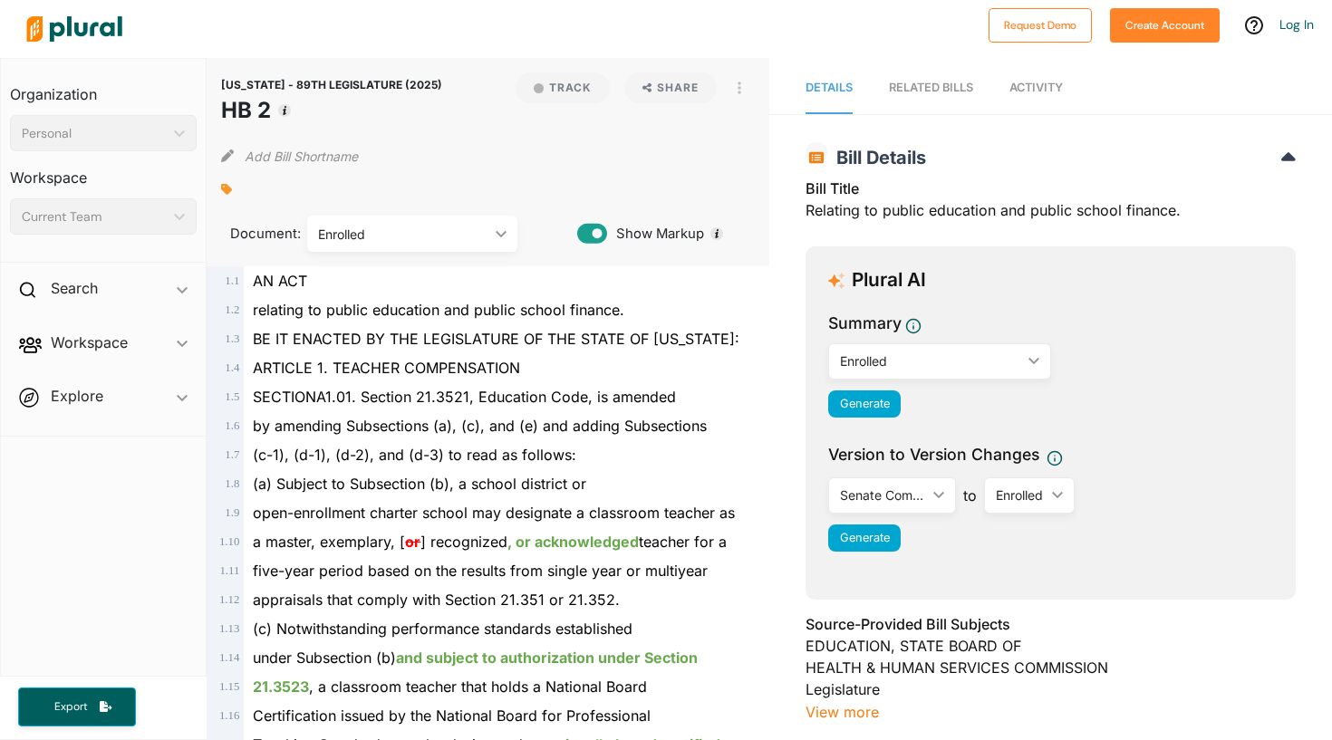
click at [972, 347] on div "Enrolled ic_keyboard_arrow_down" at bounding box center [939, 361] width 222 height 36
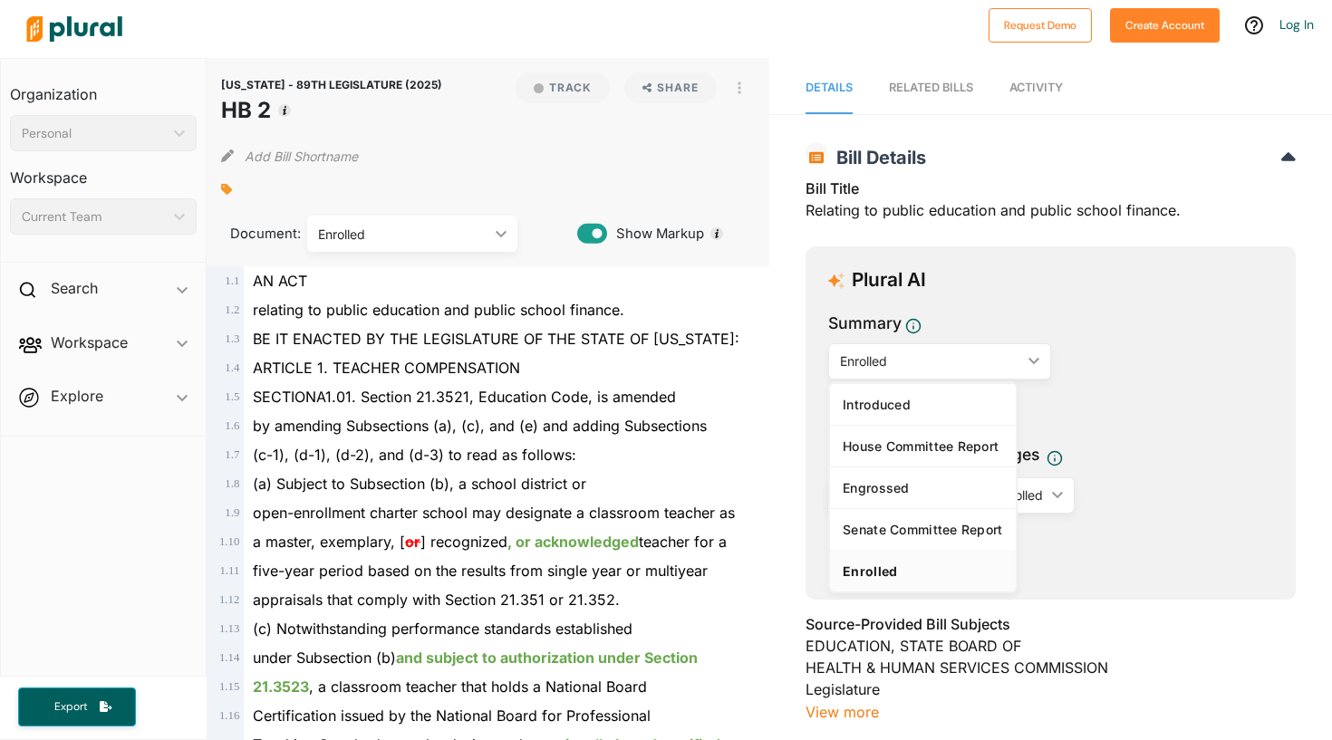
click at [960, 375] on div "Enrolled ic_keyboard_arrow_down" at bounding box center [939, 361] width 222 height 36
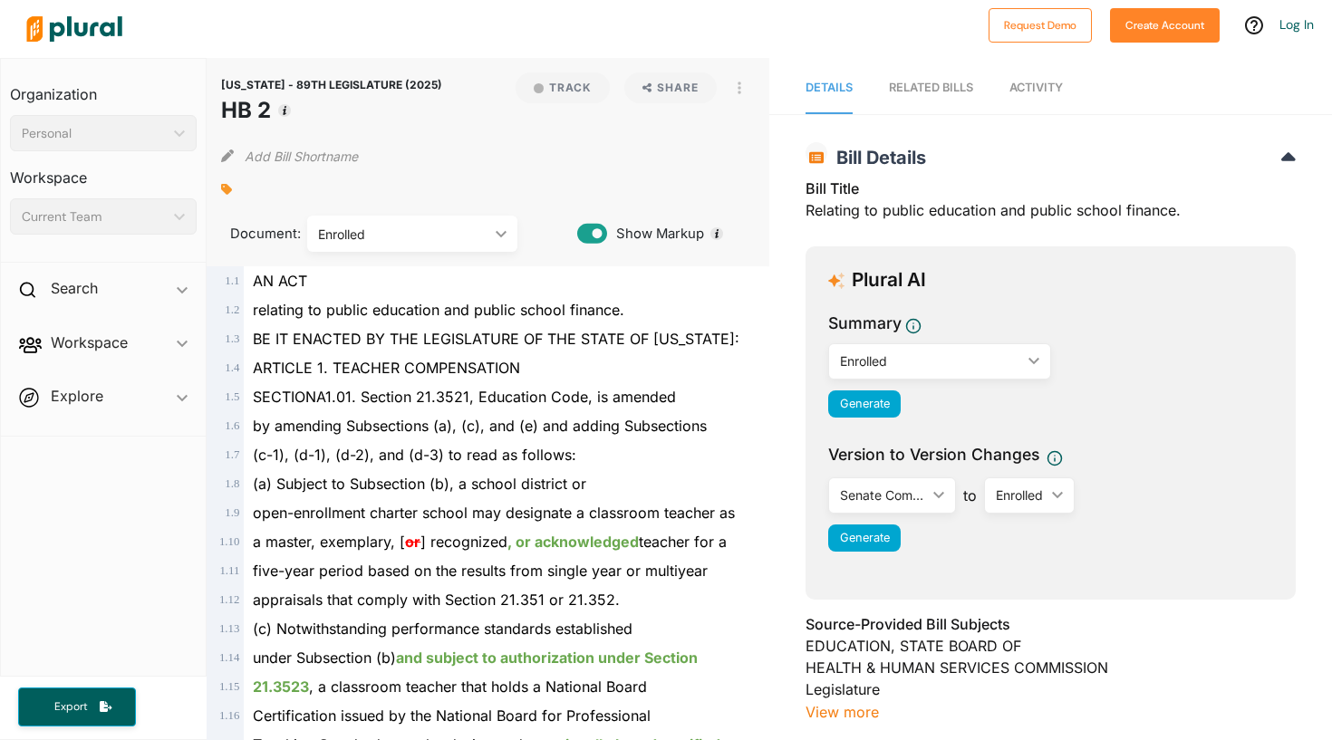
click at [727, 95] on button "button" at bounding box center [739, 88] width 31 height 31
click at [731, 95] on button "button" at bounding box center [739, 88] width 31 height 31
click at [502, 233] on icon "ic_keyboard_arrow_down" at bounding box center [498, 234] width 18 height 8
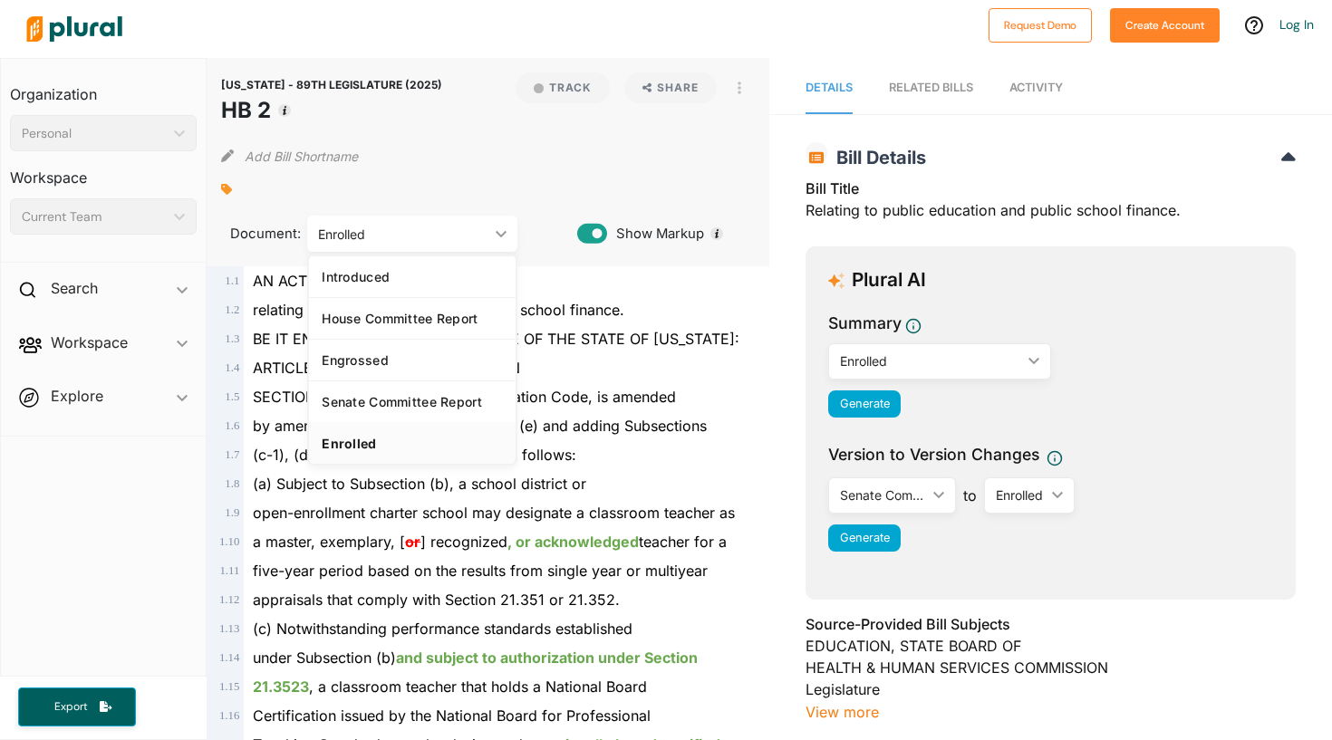
click at [501, 233] on icon "ic_keyboard_arrow_down" at bounding box center [498, 234] width 18 height 8
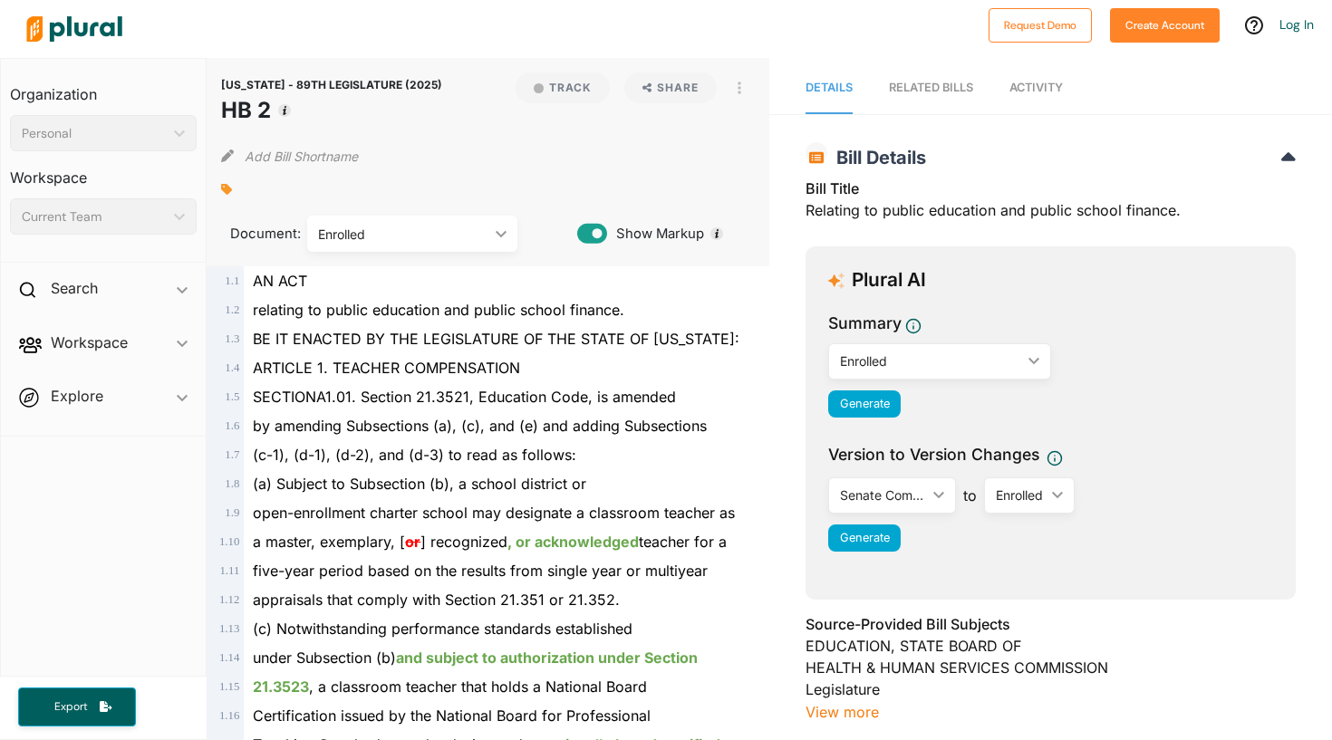
click at [501, 233] on icon "ic_keyboard_arrow_down" at bounding box center [498, 234] width 18 height 8
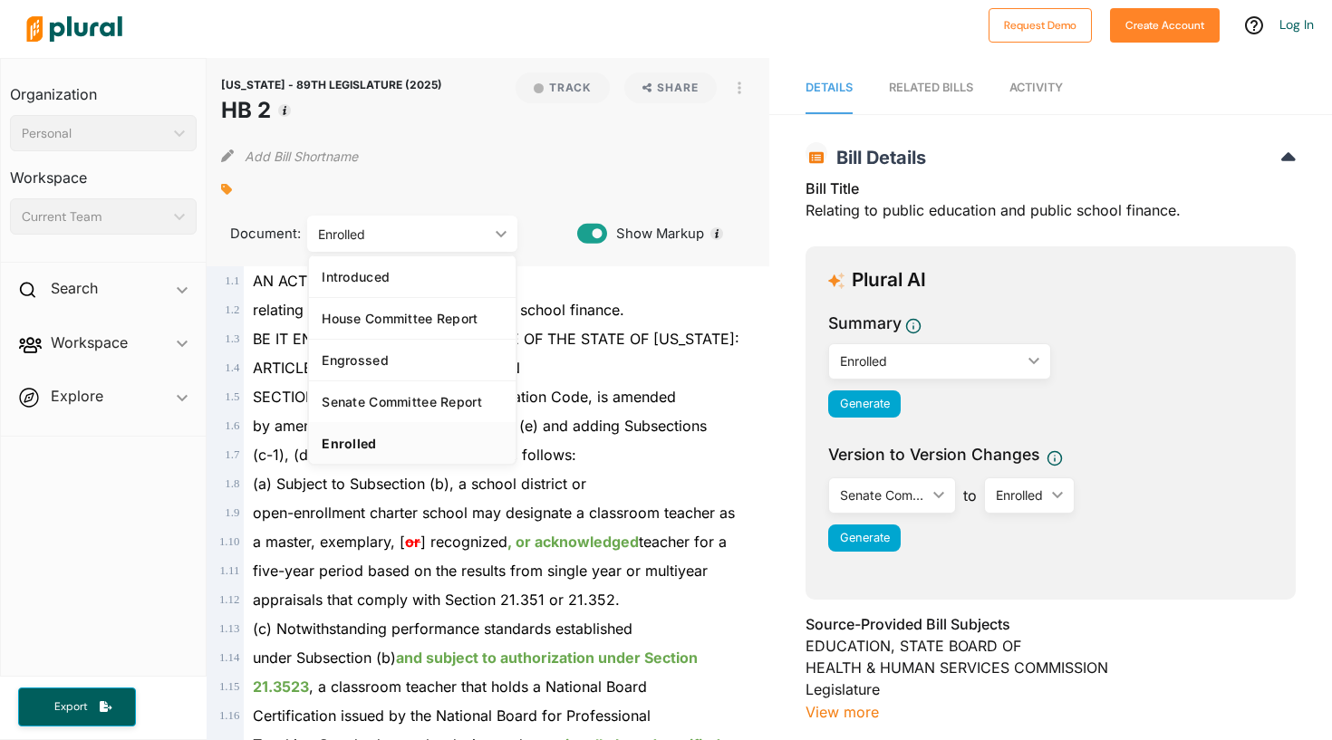
click at [501, 233] on icon "ic_keyboard_arrow_down" at bounding box center [498, 234] width 18 height 8
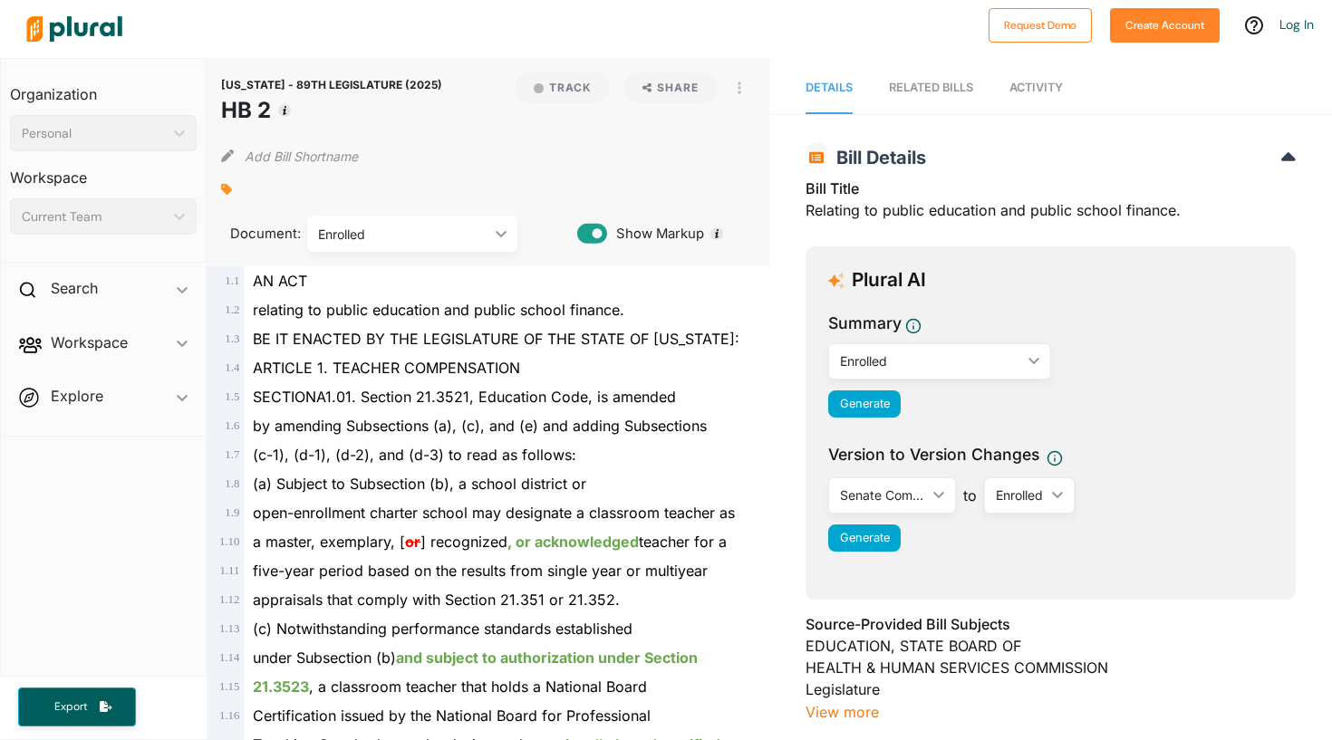
click at [503, 233] on icon "ic_keyboard_arrow_down" at bounding box center [498, 234] width 18 height 8
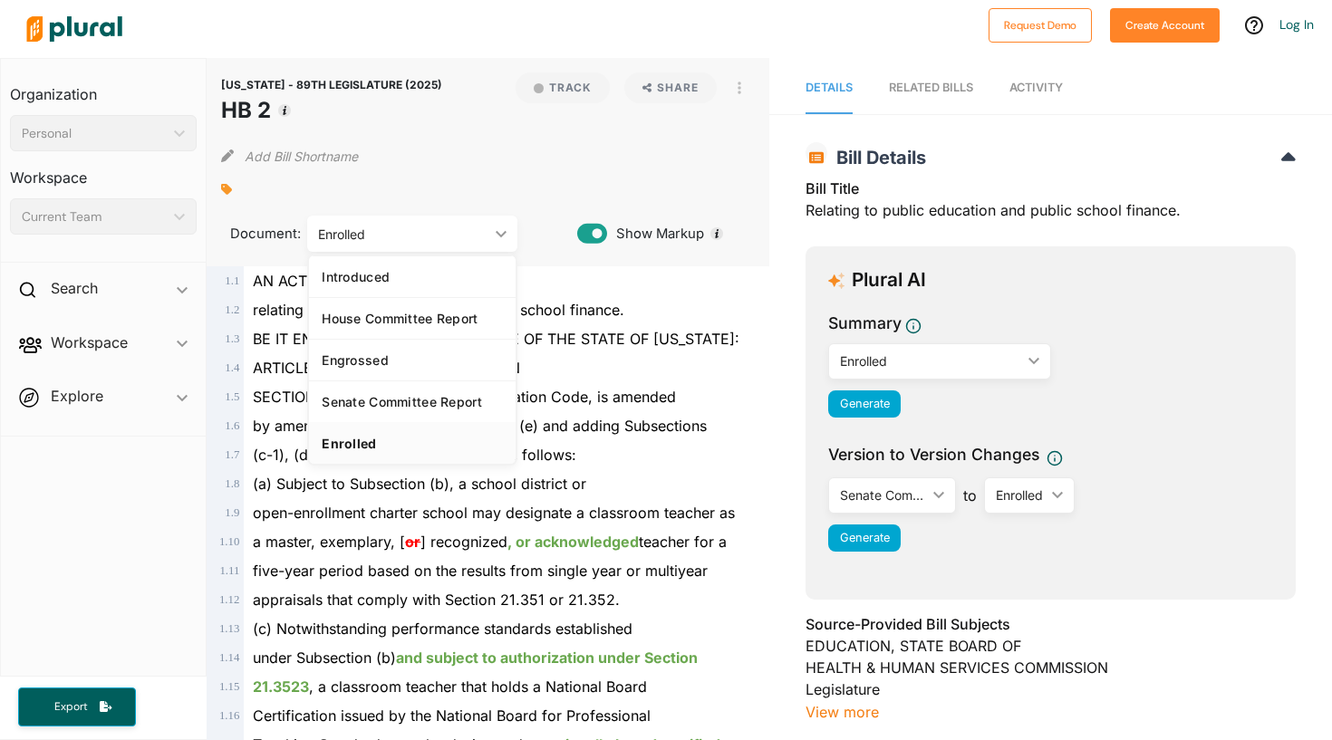
click at [503, 233] on icon "ic_keyboard_arrow_down" at bounding box center [498, 234] width 18 height 8
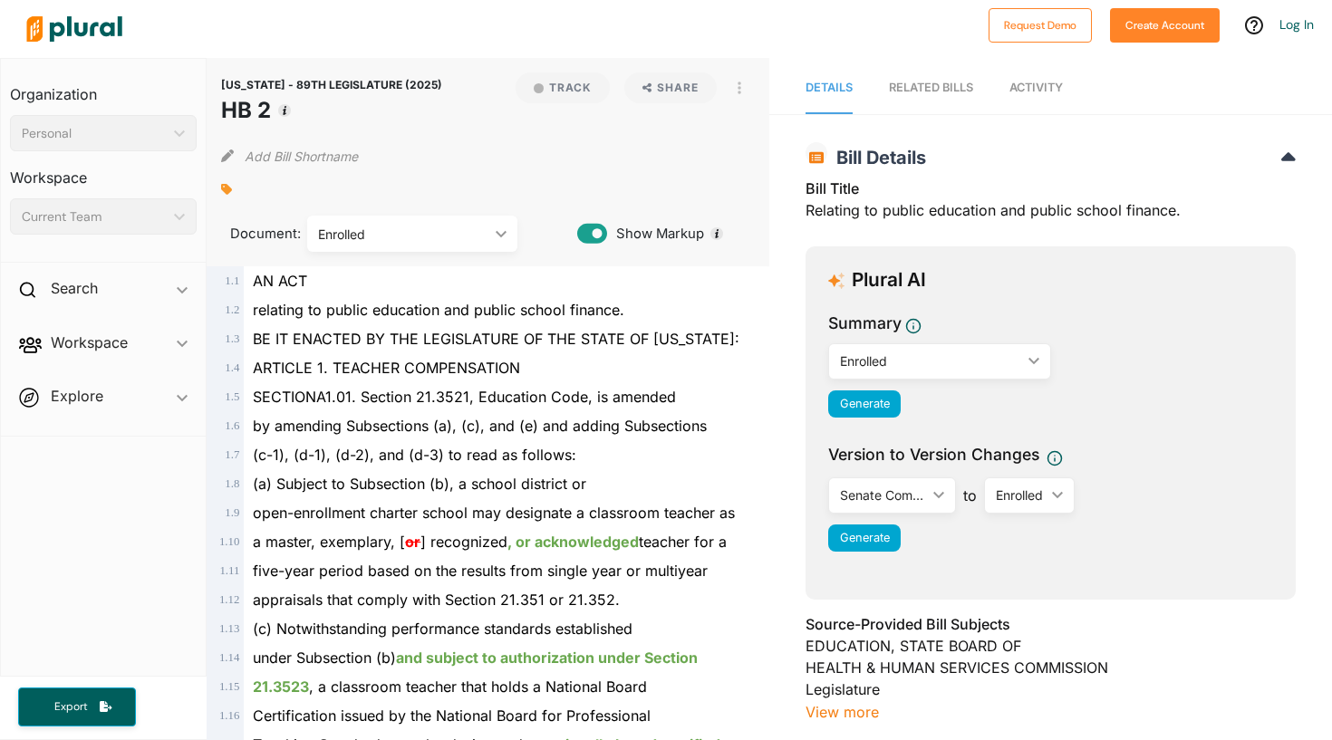
click at [288, 316] on span "relating to public education and public school finance." at bounding box center [439, 310] width 372 height 18
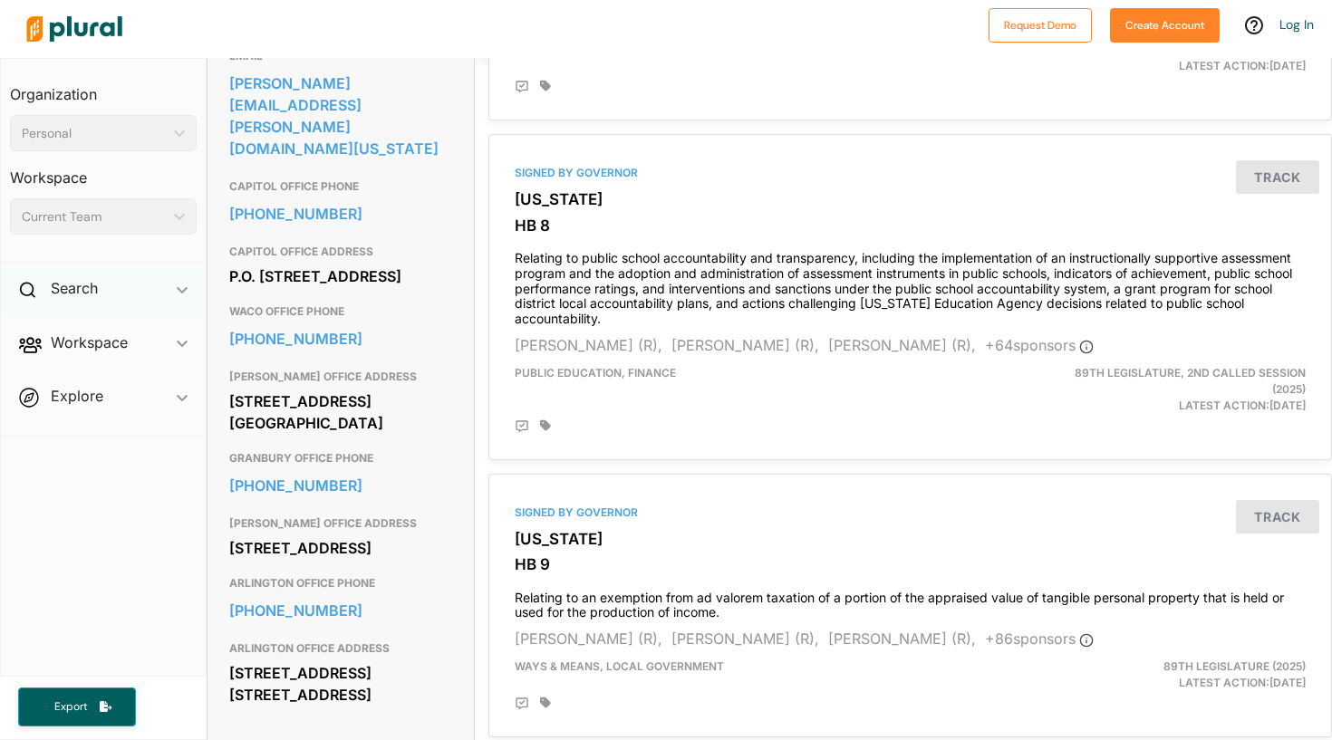
scroll to position [551, 0]
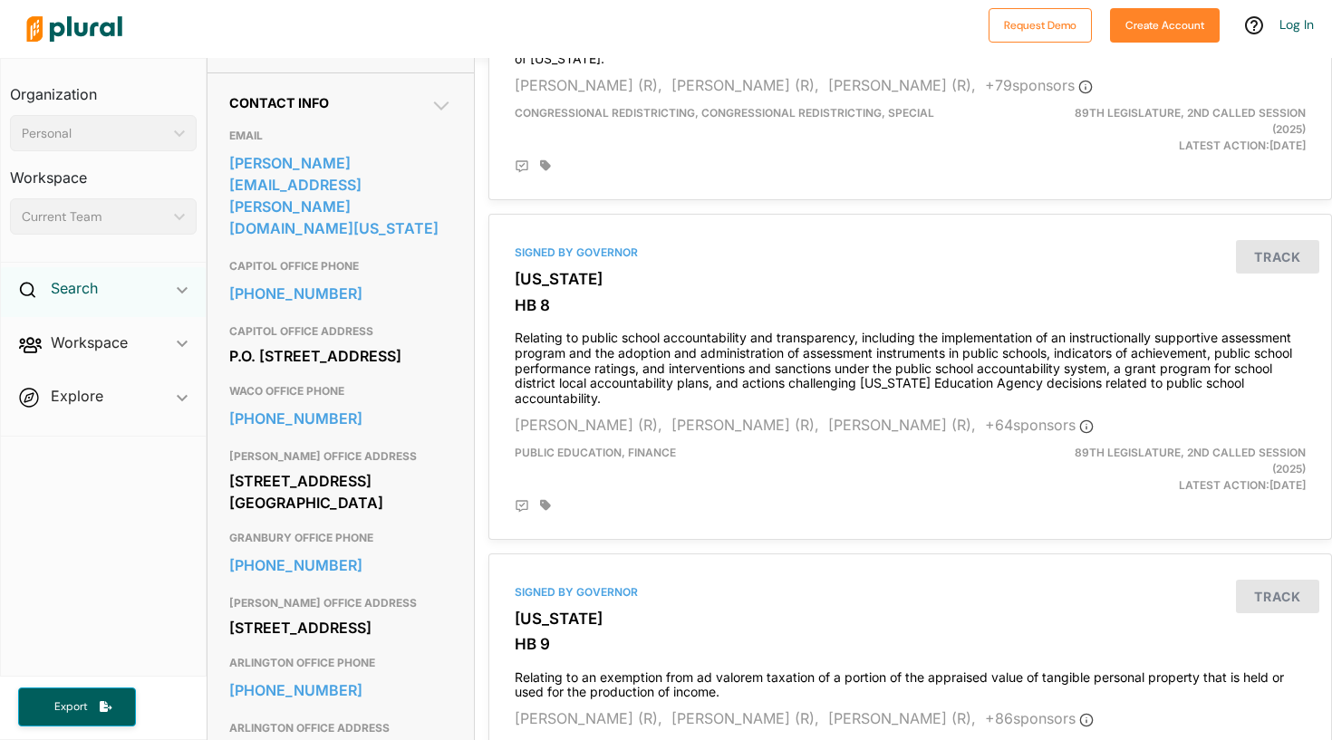
click at [72, 293] on h2 "Search" at bounding box center [74, 288] width 47 height 20
click at [114, 334] on h4 "Bills" at bounding box center [108, 330] width 160 height 17
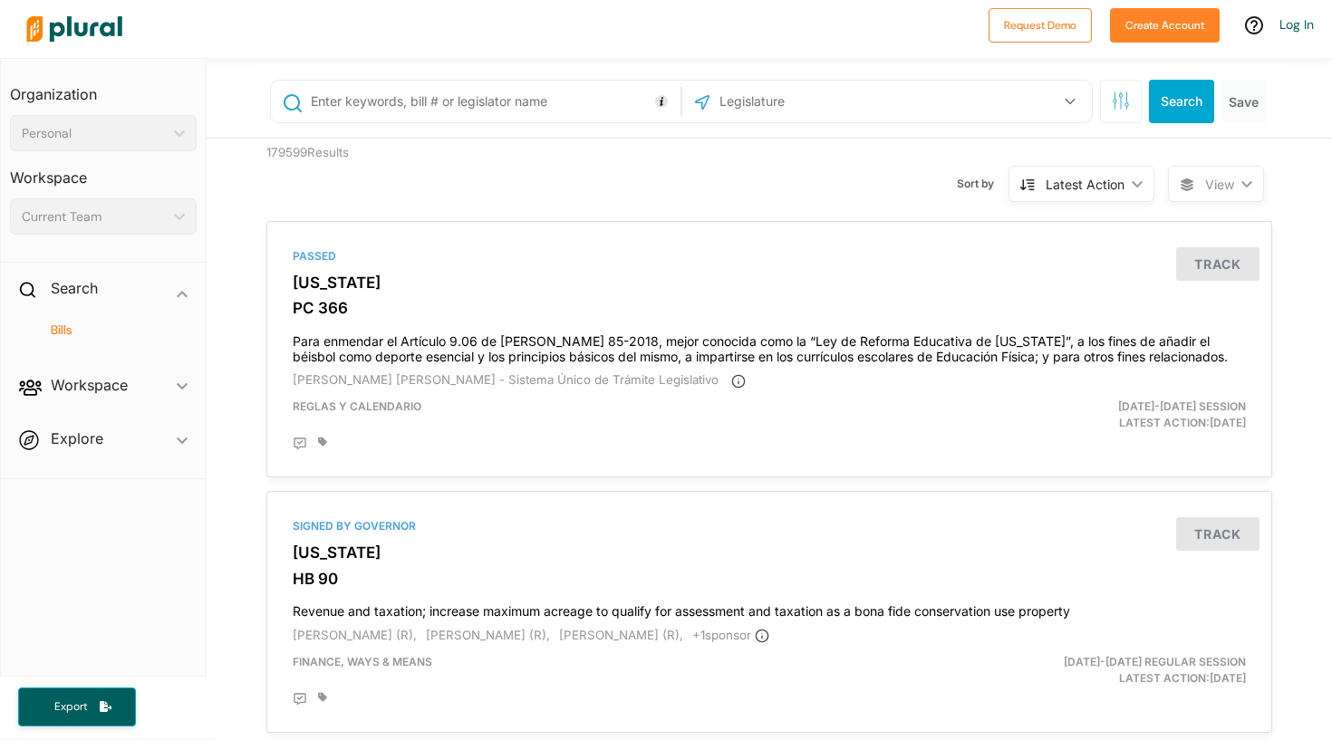
click at [434, 104] on input "text" at bounding box center [492, 101] width 367 height 34
type input "s"
type input "SB3"
click at [887, 189] on div "Sort by Latest Action ic_keyboard_arrow_down Relevance Latest Action Latest Act…" at bounding box center [867, 173] width 603 height 69
click at [914, 113] on div "US Congress Alabama Alaska Arizona Arkansas California Colorado Connecticut Del…" at bounding box center [887, 101] width 401 height 34
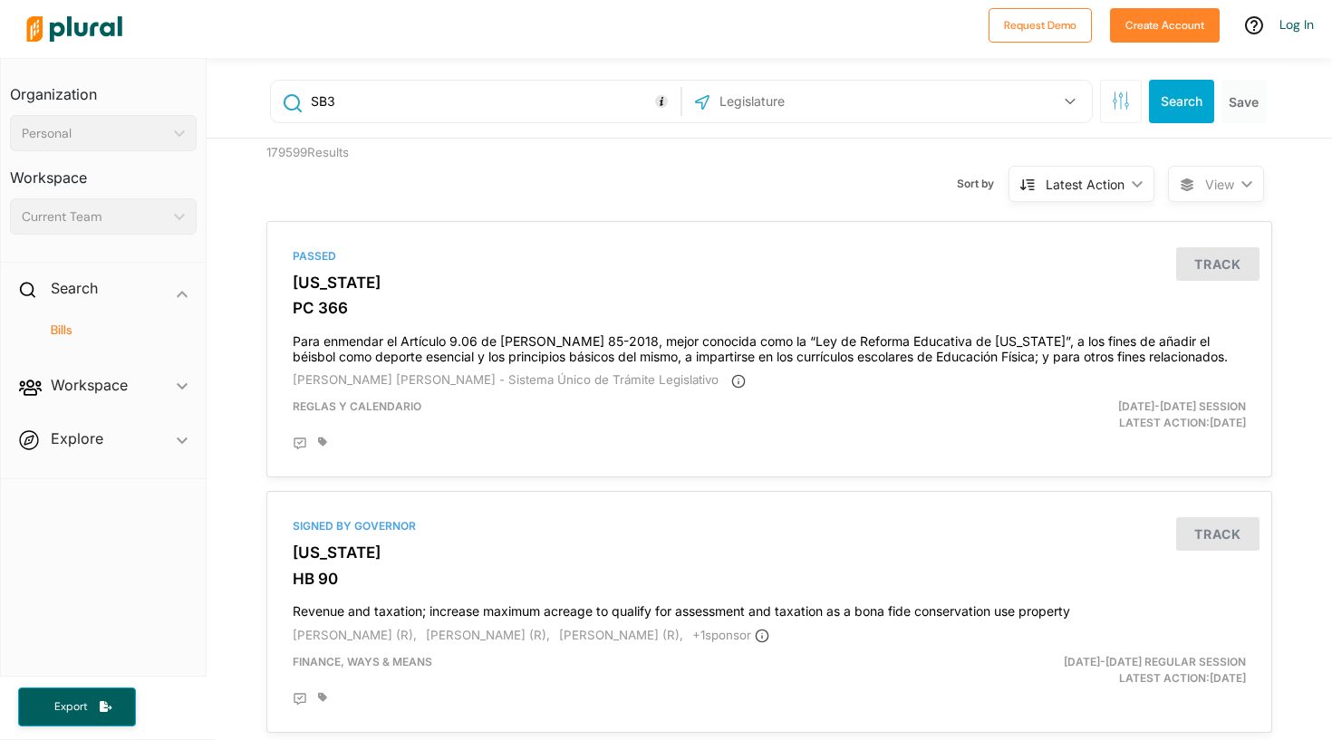
click at [925, 90] on div "US Congress Alabama Alaska Arizona Arkansas California Colorado Connecticut Del…" at bounding box center [887, 101] width 401 height 34
click at [1078, 95] on button "button" at bounding box center [1070, 101] width 34 height 34
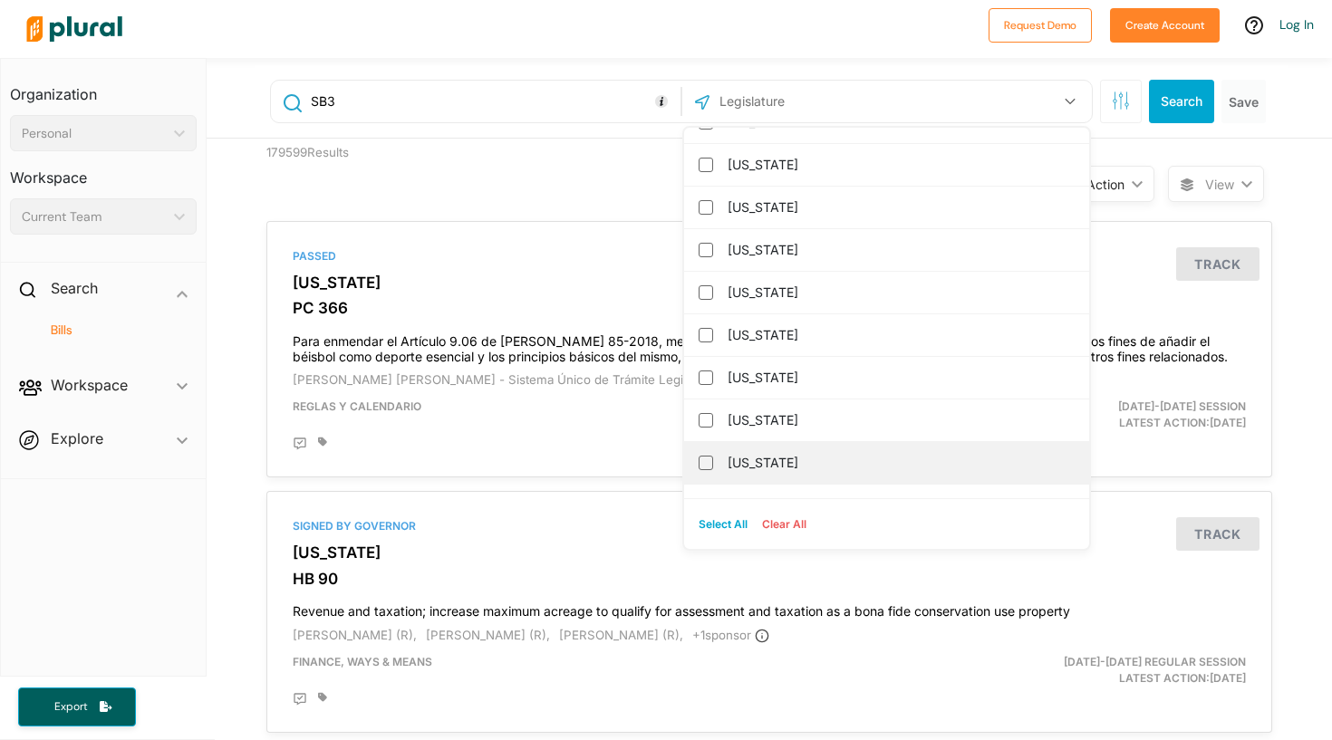
scroll to position [1816, 0]
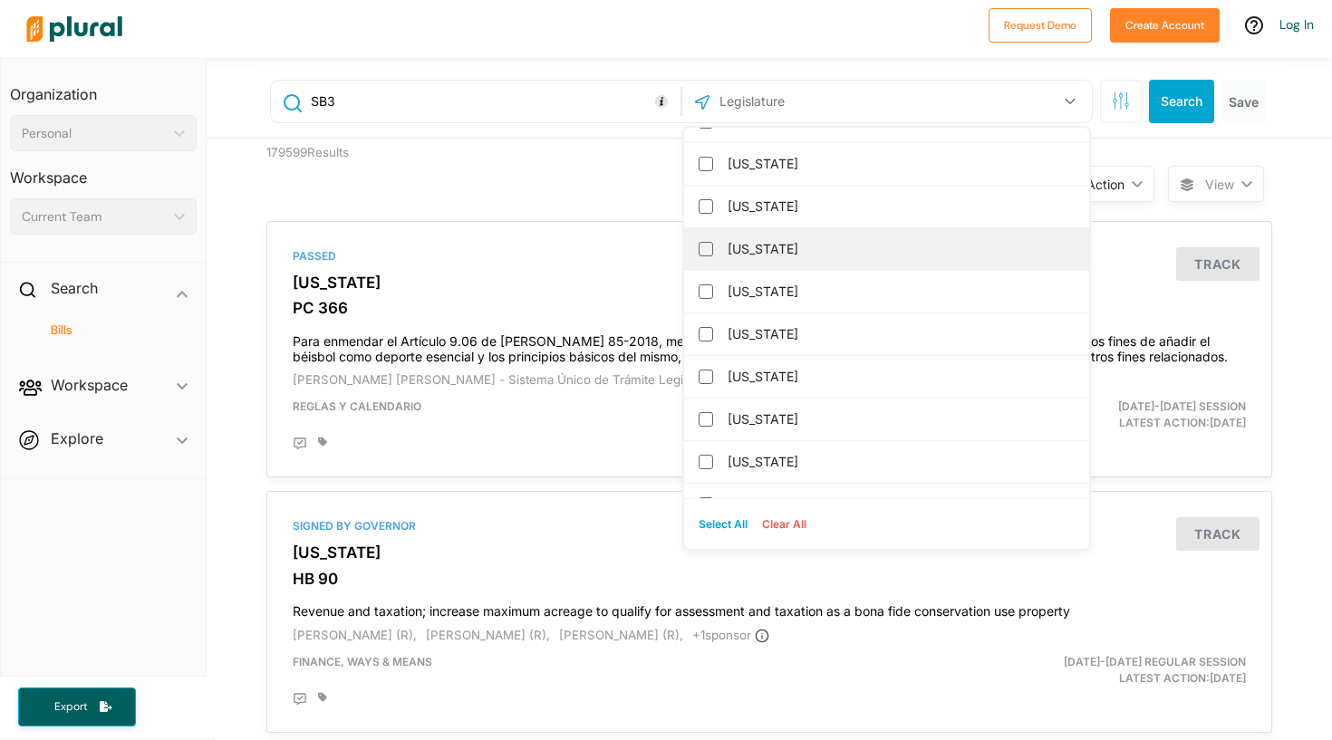
click at [917, 256] on label "[US_STATE]" at bounding box center [899, 249] width 343 height 27
click at [713, 256] on input "[US_STATE]" at bounding box center [706, 249] width 15 height 15
click at [1032, 109] on button "1" at bounding box center [1058, 101] width 57 height 34
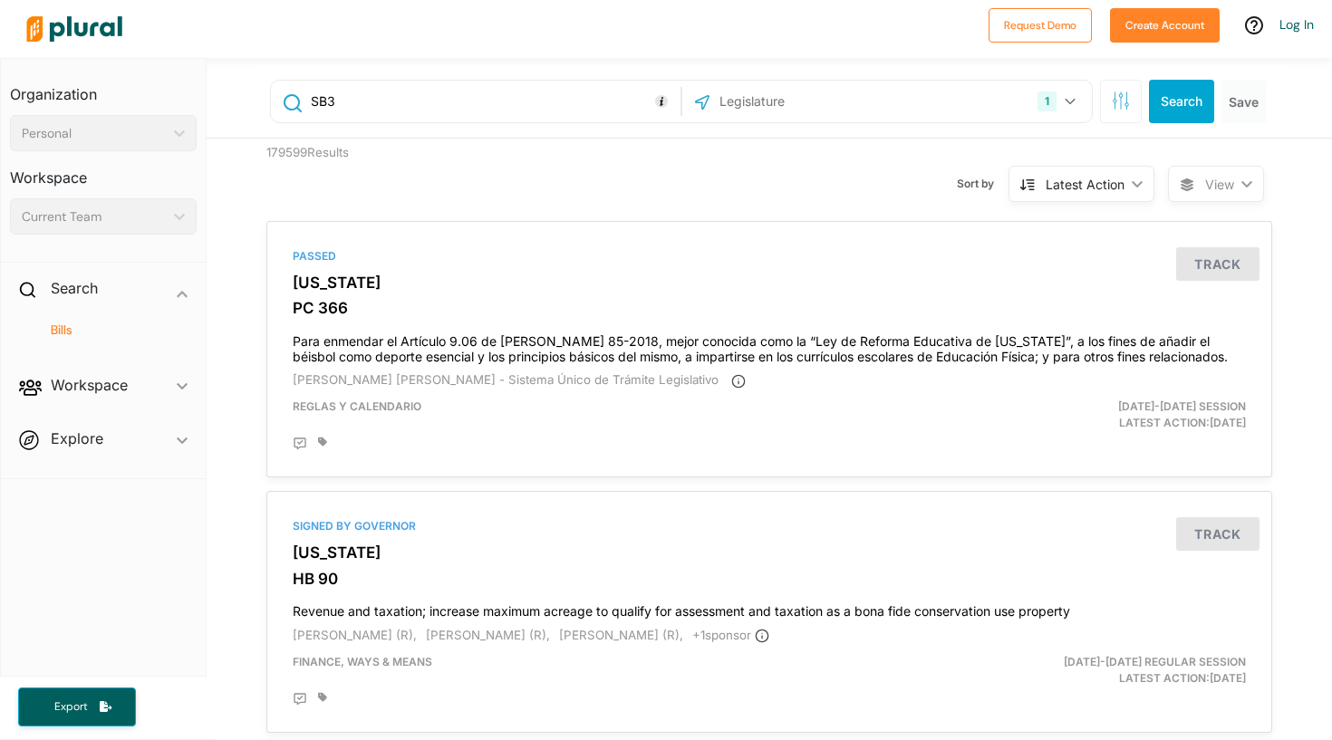
click at [1137, 95] on button "button" at bounding box center [1121, 102] width 42 height 44
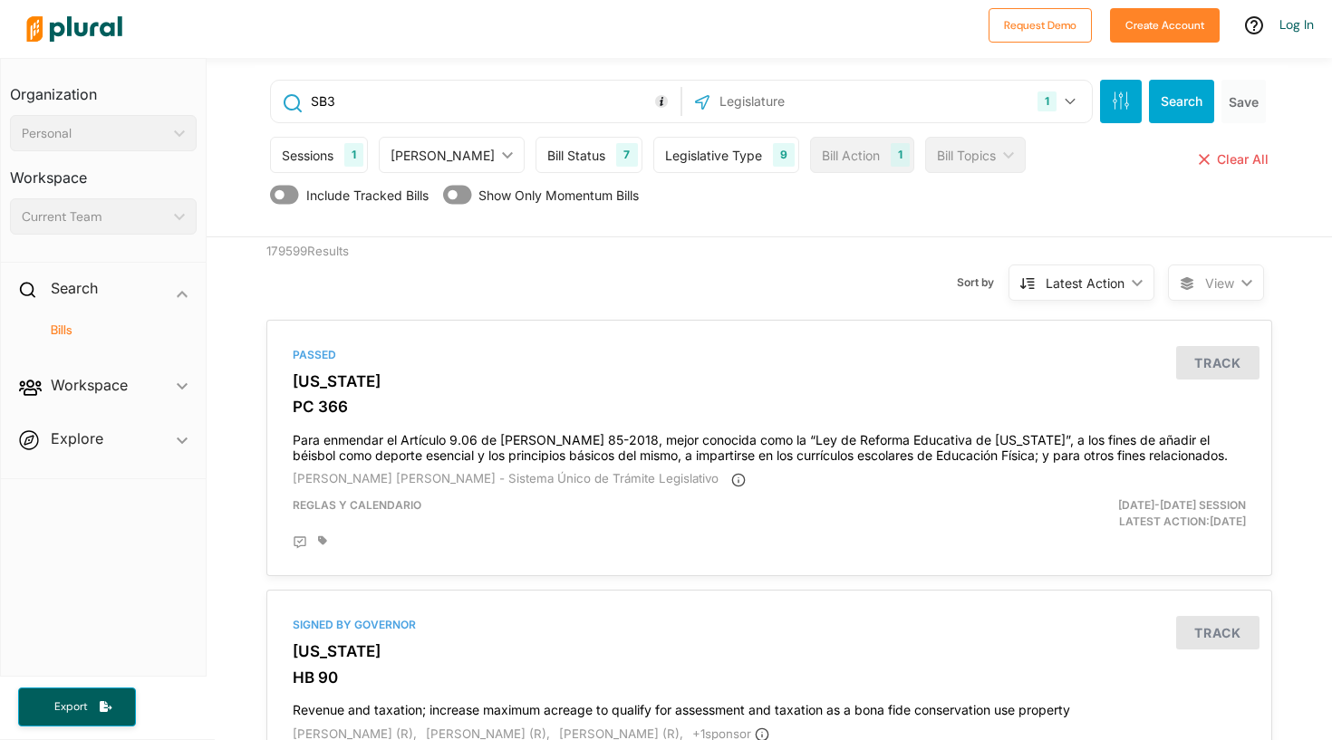
click at [1175, 95] on button "Search" at bounding box center [1181, 102] width 65 height 44
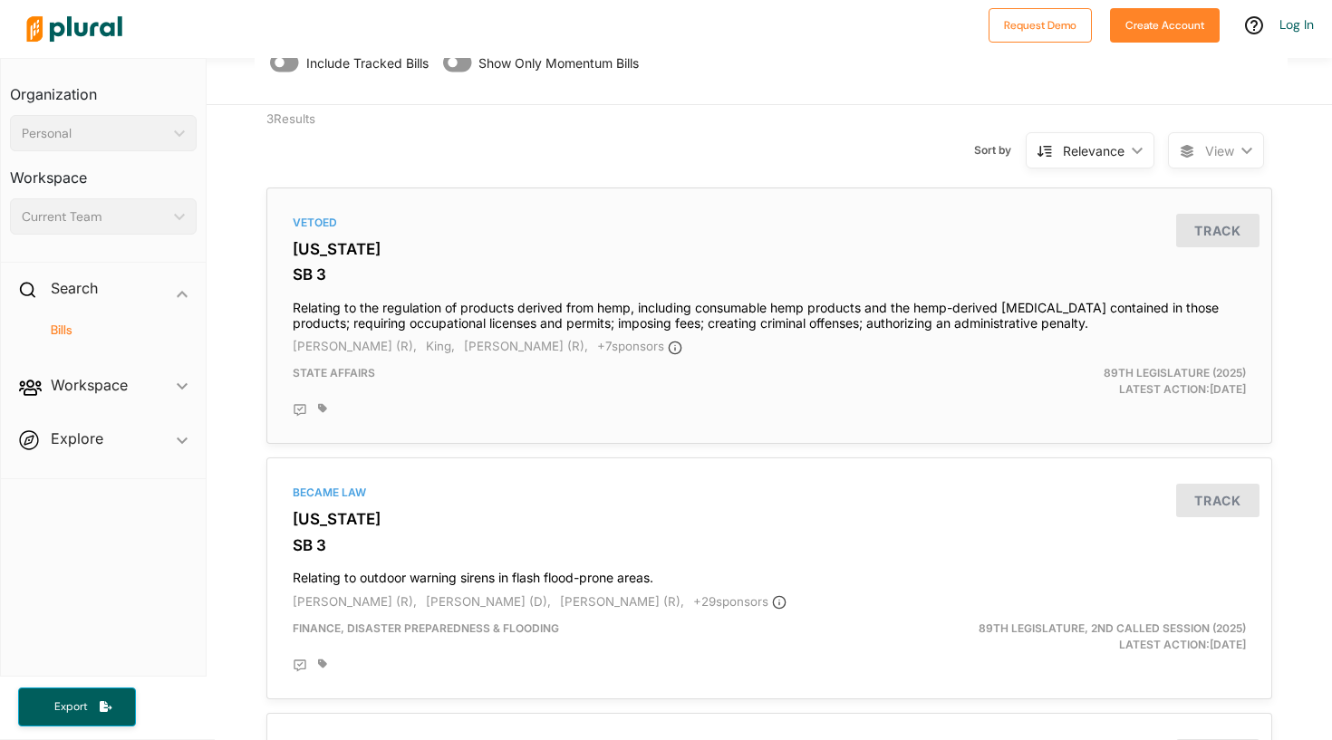
scroll to position [142, 0]
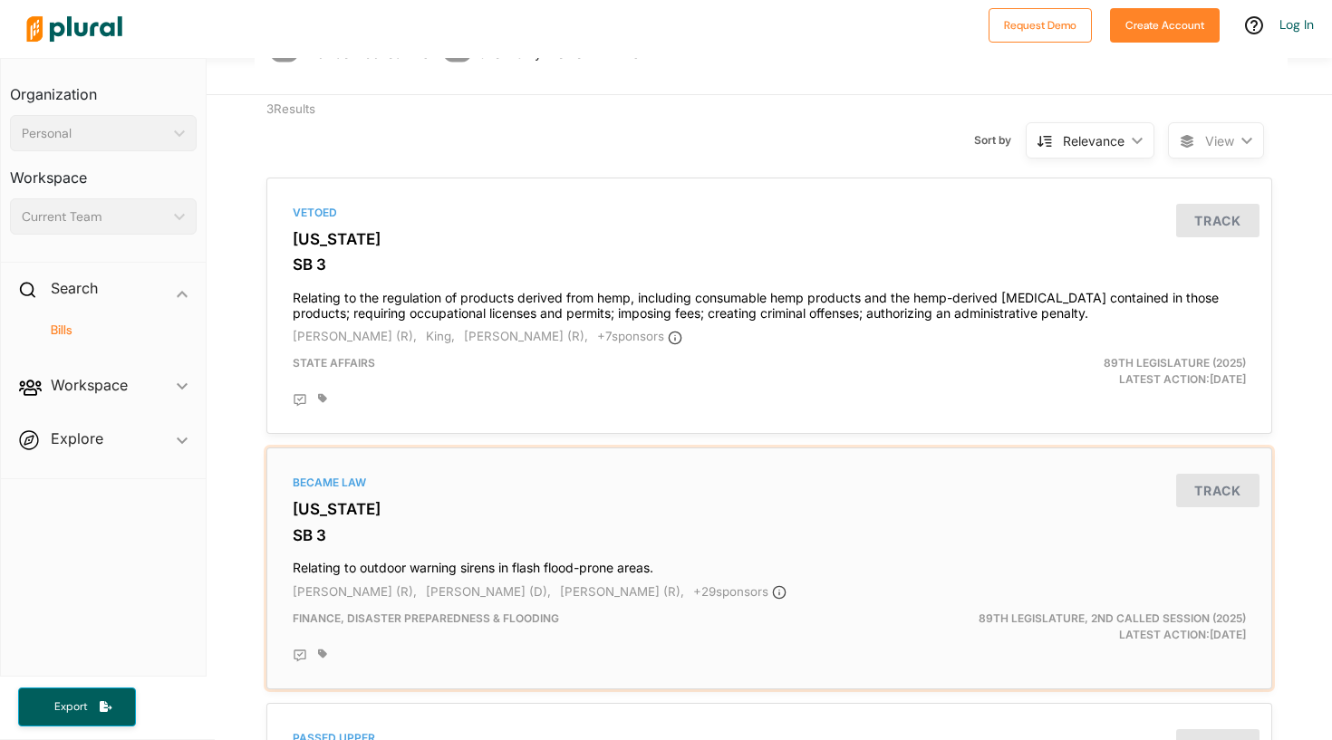
click at [866, 542] on div "Became Law Texas SB 3 Relating to outdoor warning sirens in flash flood-prone a…" at bounding box center [770, 569] width 990 height 226
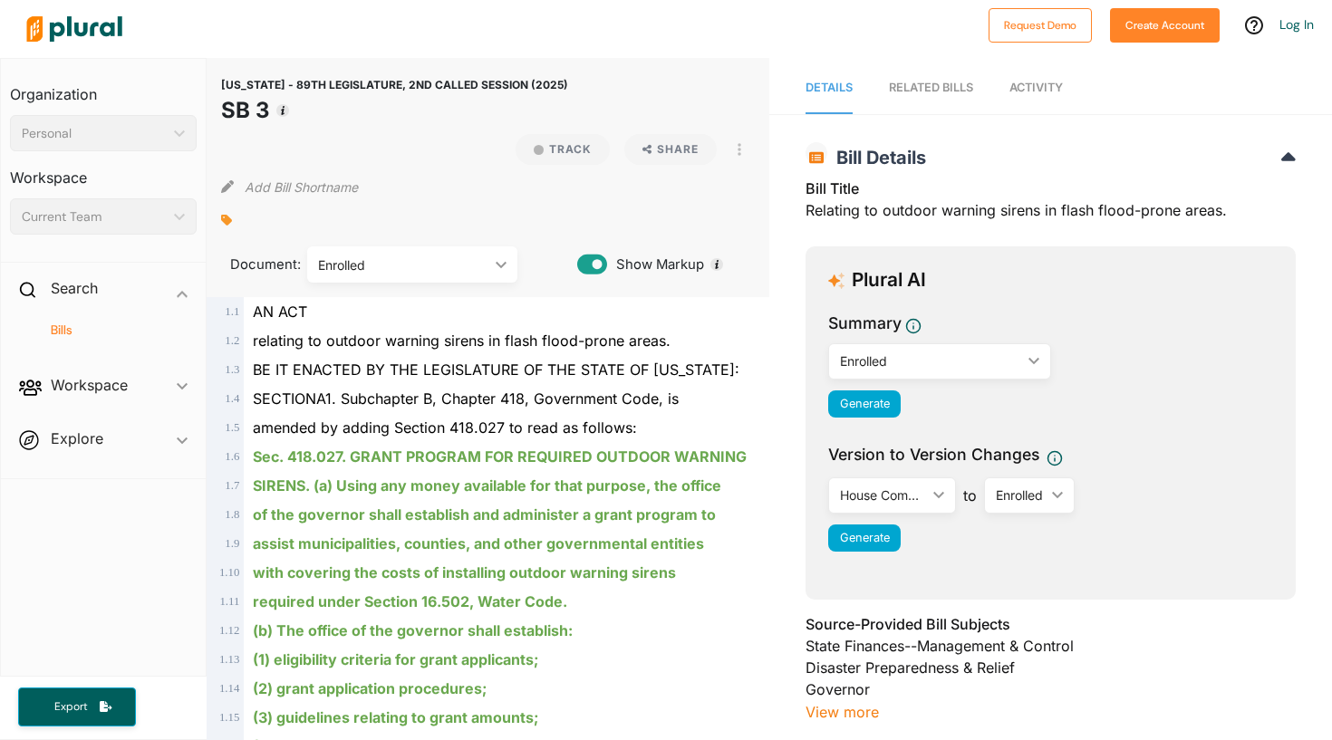
click at [953, 103] on link "RELATED BILLS" at bounding box center [931, 89] width 84 height 52
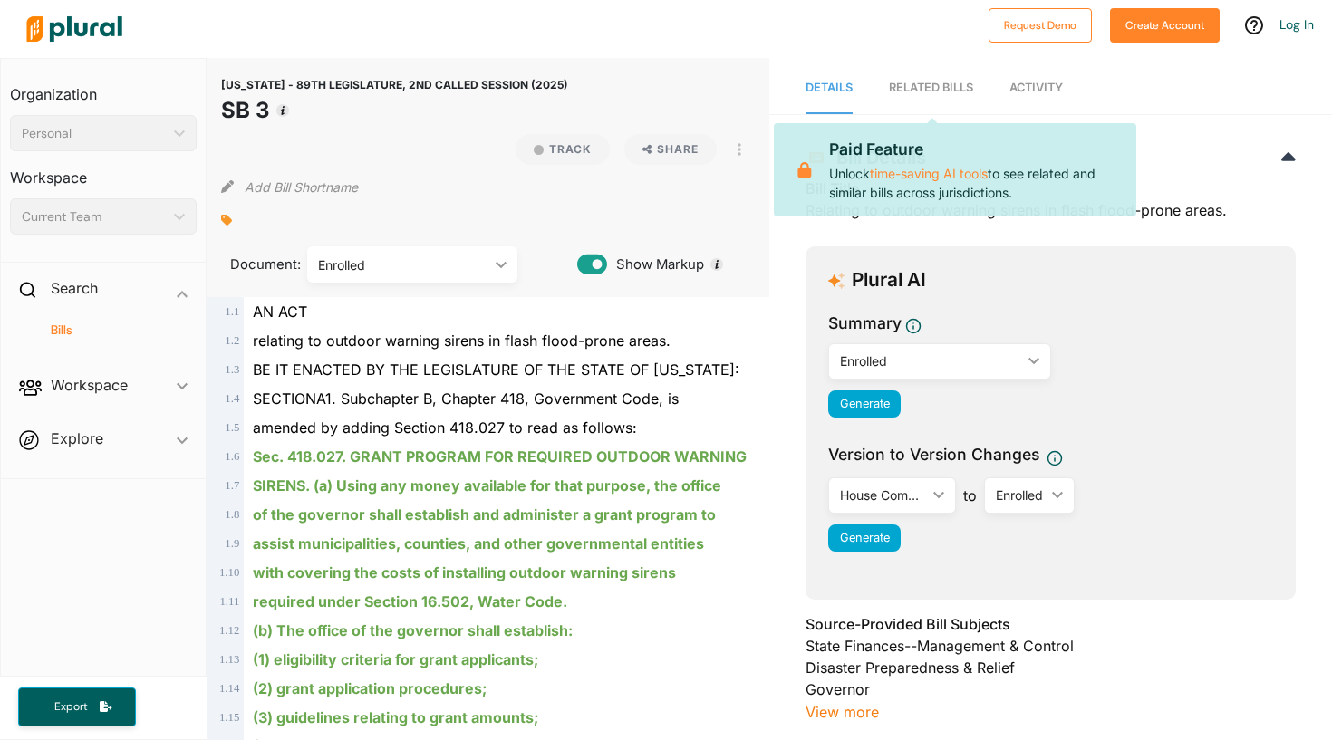
click at [969, 80] on div "RELATED BILLS" at bounding box center [931, 87] width 84 height 17
click at [1153, 151] on h2 "Bill Details" at bounding box center [1051, 158] width 490 height 22
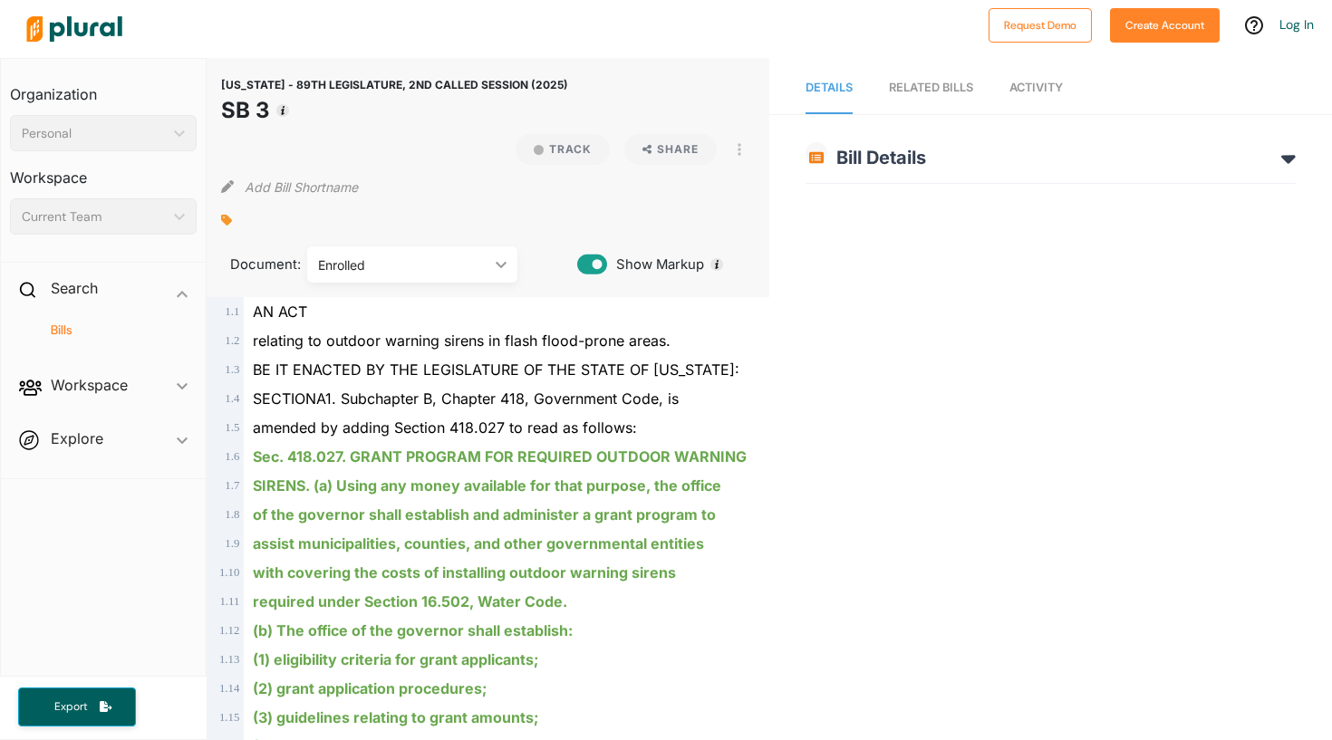
drag, startPoint x: 1205, startPoint y: 87, endPoint x: 1194, endPoint y: 126, distance: 40.5
click at [1205, 99] on nav "Details RELATED BILLS Activity" at bounding box center [1050, 86] width 563 height 56
click at [1189, 135] on div "Bill Details Bill Title Relating to outdoor warning sirens in flash flood-prone…" at bounding box center [1051, 158] width 490 height 52
click at [1186, 182] on div "Bill Details Bill Title Relating to outdoor warning sirens in flash flood-prone…" at bounding box center [1051, 158] width 490 height 52
click at [1194, 155] on h2 "Bill Details" at bounding box center [1051, 158] width 490 height 22
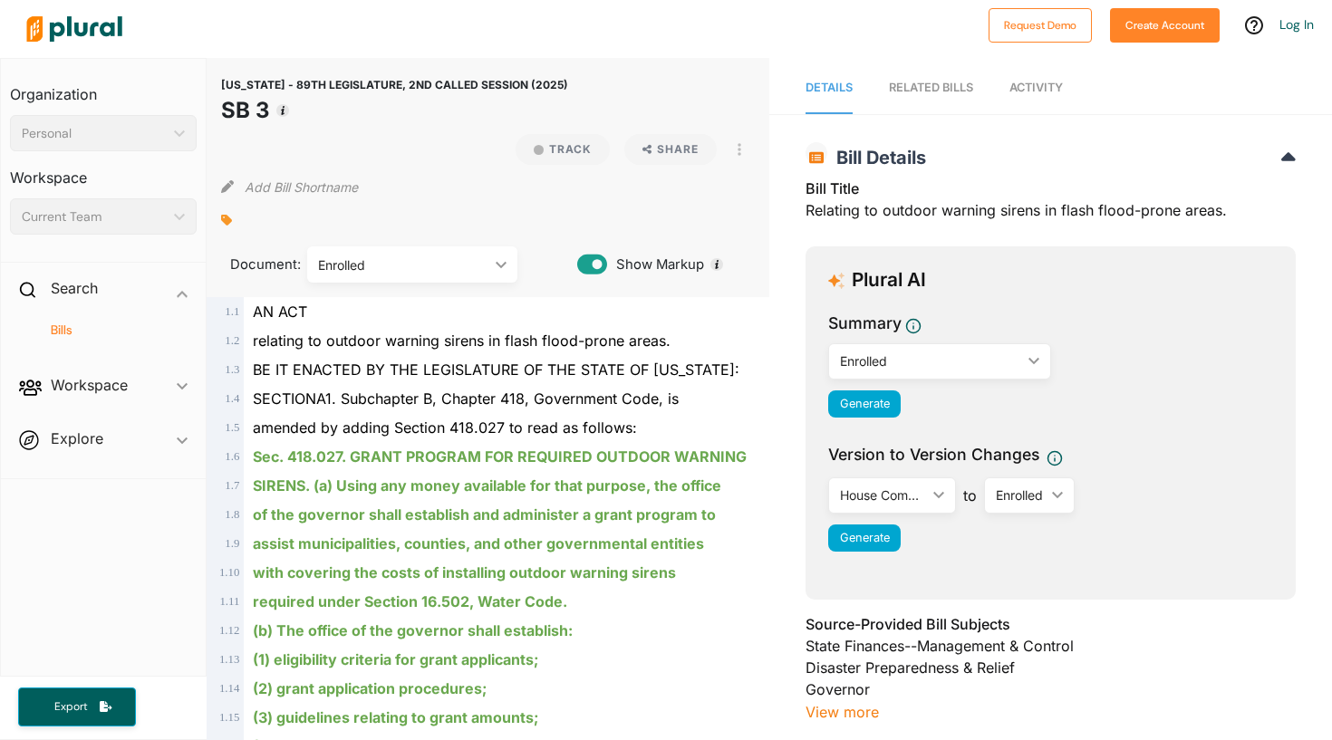
click at [65, 332] on h4 "Bills" at bounding box center [108, 330] width 160 height 17
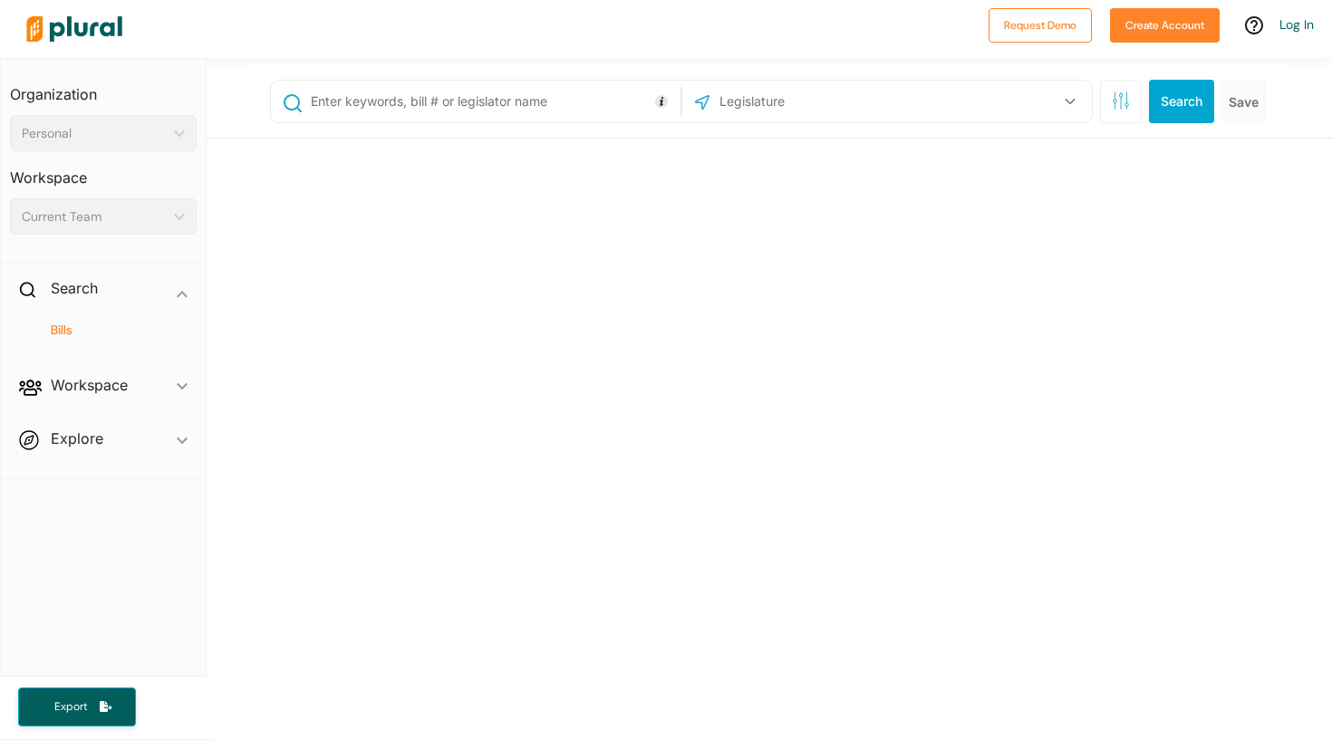
click at [587, 112] on input "text" at bounding box center [492, 101] width 367 height 34
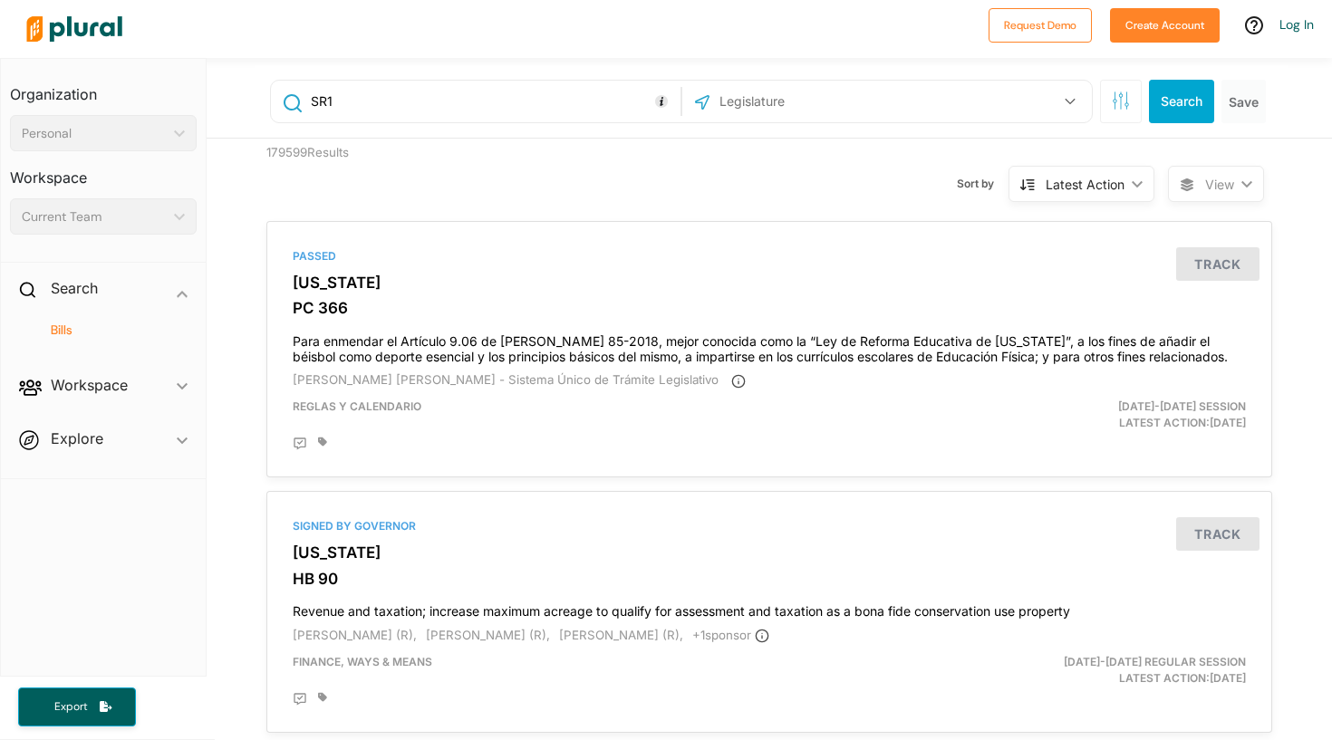
type input "SR1"
click at [885, 138] on div "SR1 US Congress Alabama Alaska Arizona Arkansas California Colorado Connecticut…" at bounding box center [770, 98] width 1126 height 81
click at [913, 117] on div "US Congress Alabama Alaska Arizona Arkansas California Colorado Connecticut Del…" at bounding box center [887, 101] width 401 height 34
click at [1078, 100] on button "button" at bounding box center [1070, 101] width 34 height 34
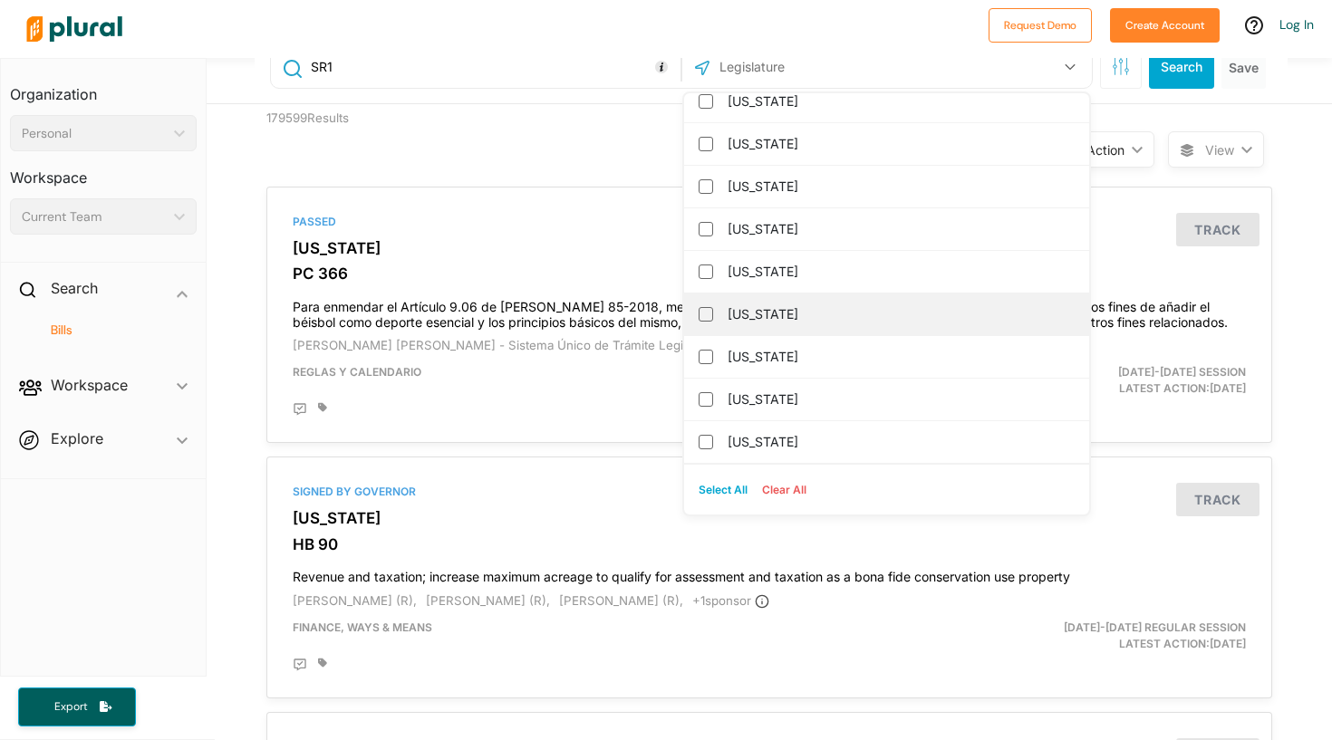
scroll to position [6, 0]
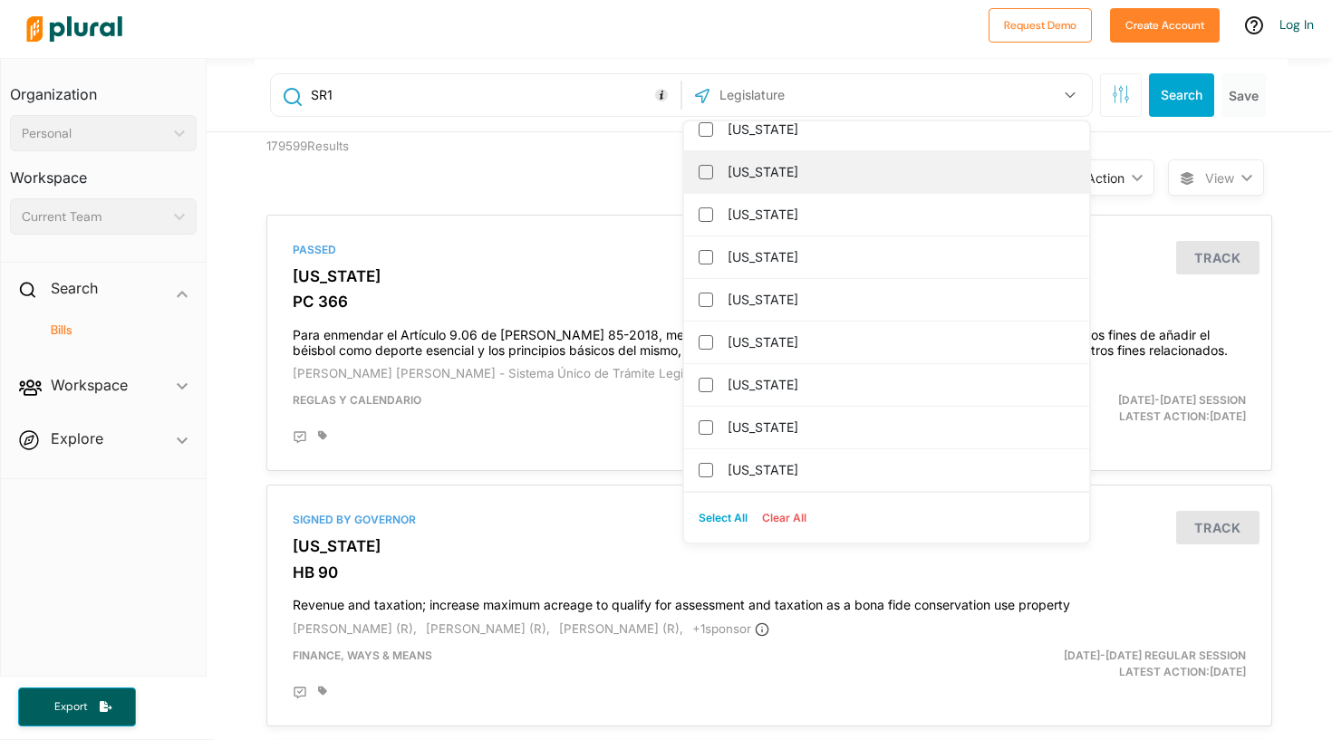
click at [895, 179] on label "[US_STATE]" at bounding box center [899, 172] width 343 height 27
click at [713, 179] on input "[US_STATE]" at bounding box center [706, 172] width 15 height 15
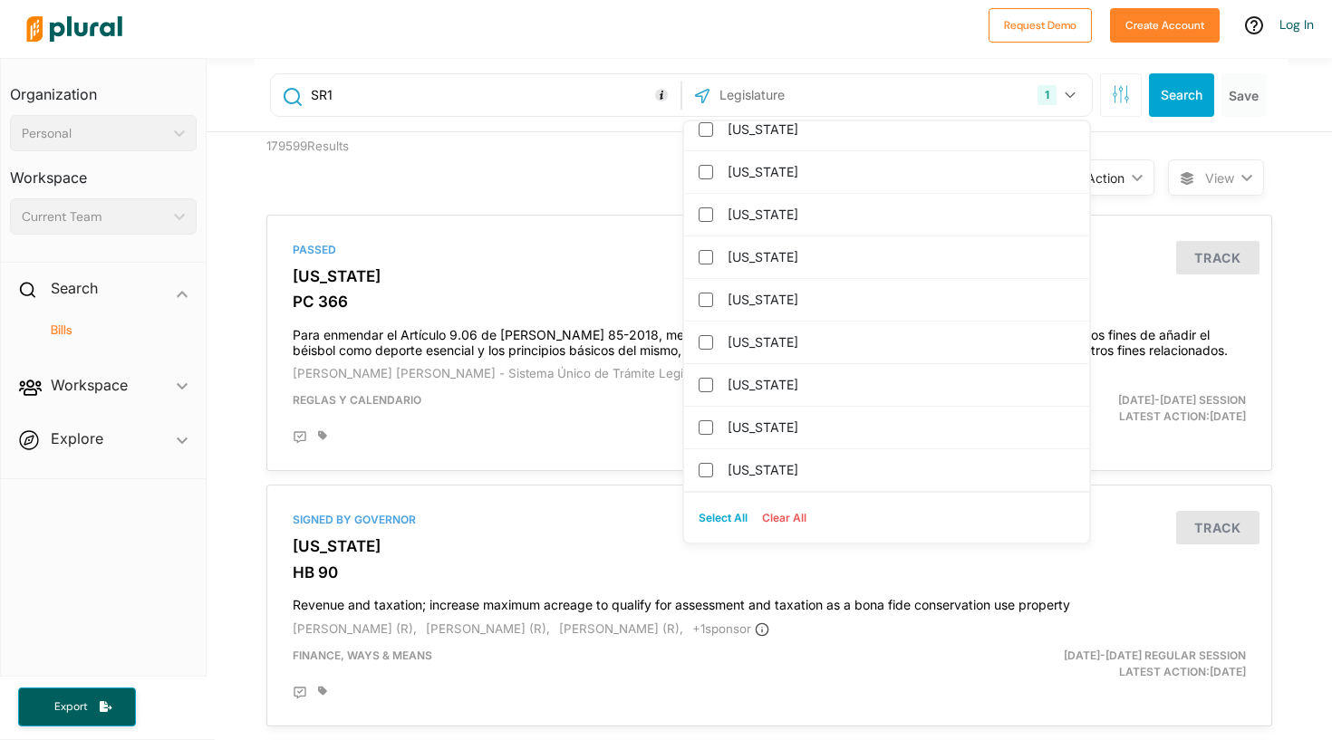
click at [1060, 108] on button "1" at bounding box center [1058, 95] width 57 height 34
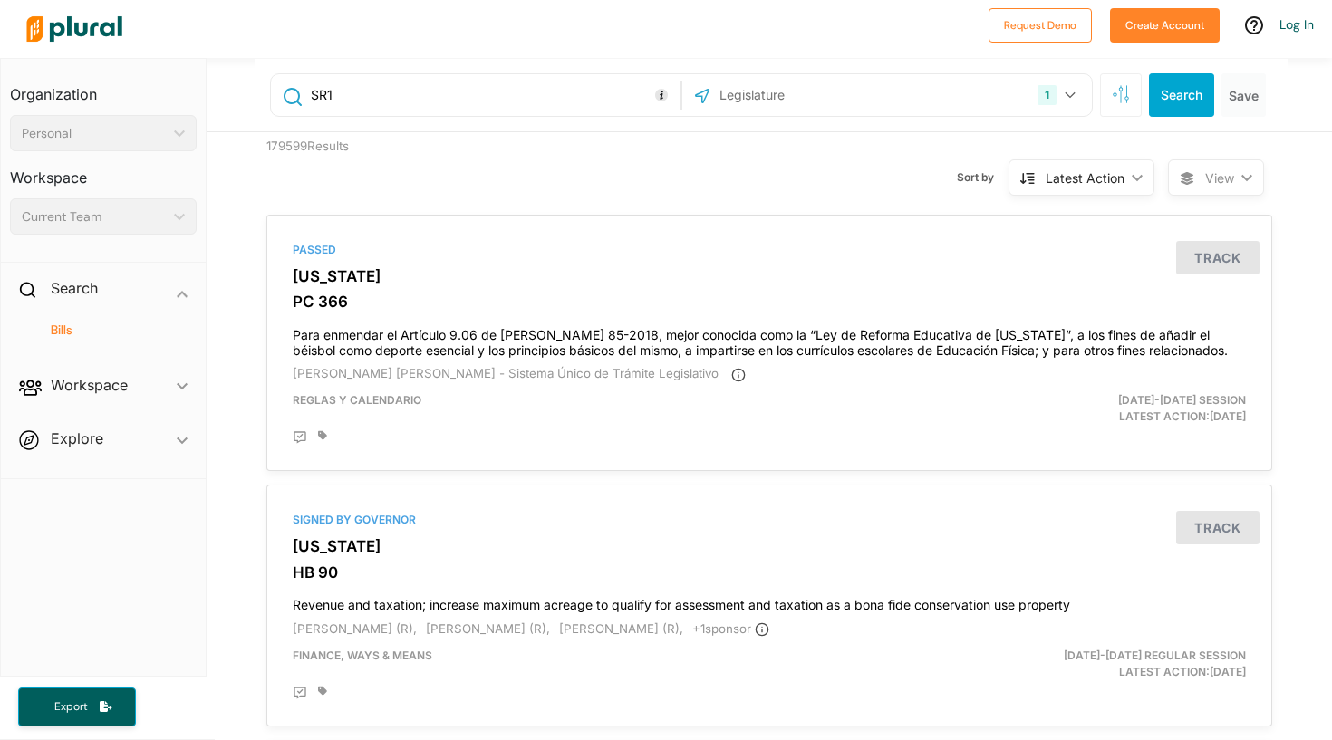
click at [1184, 107] on button "Search" at bounding box center [1181, 95] width 65 height 44
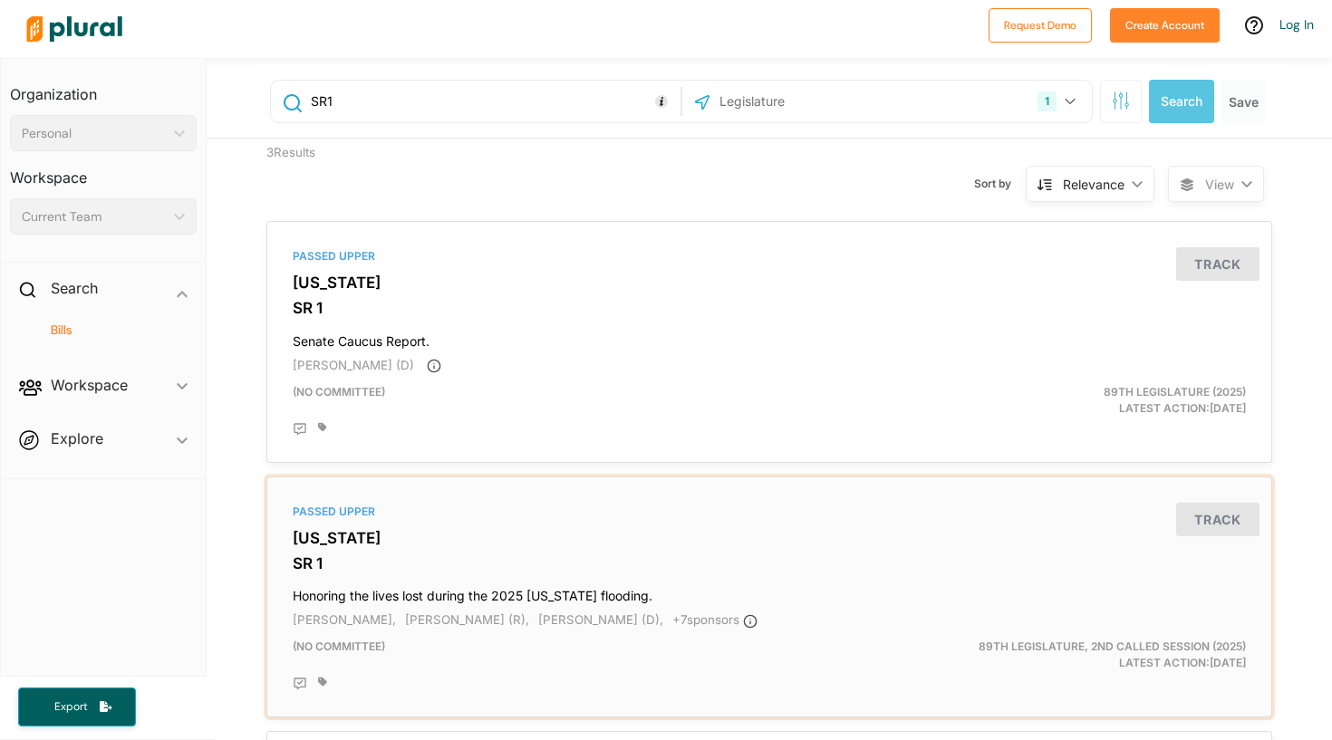
click at [806, 499] on div "Passed Upper Texas SR 1 Honoring the lives lost during the 2025 Texas flooding.…" at bounding box center [770, 598] width 990 height 226
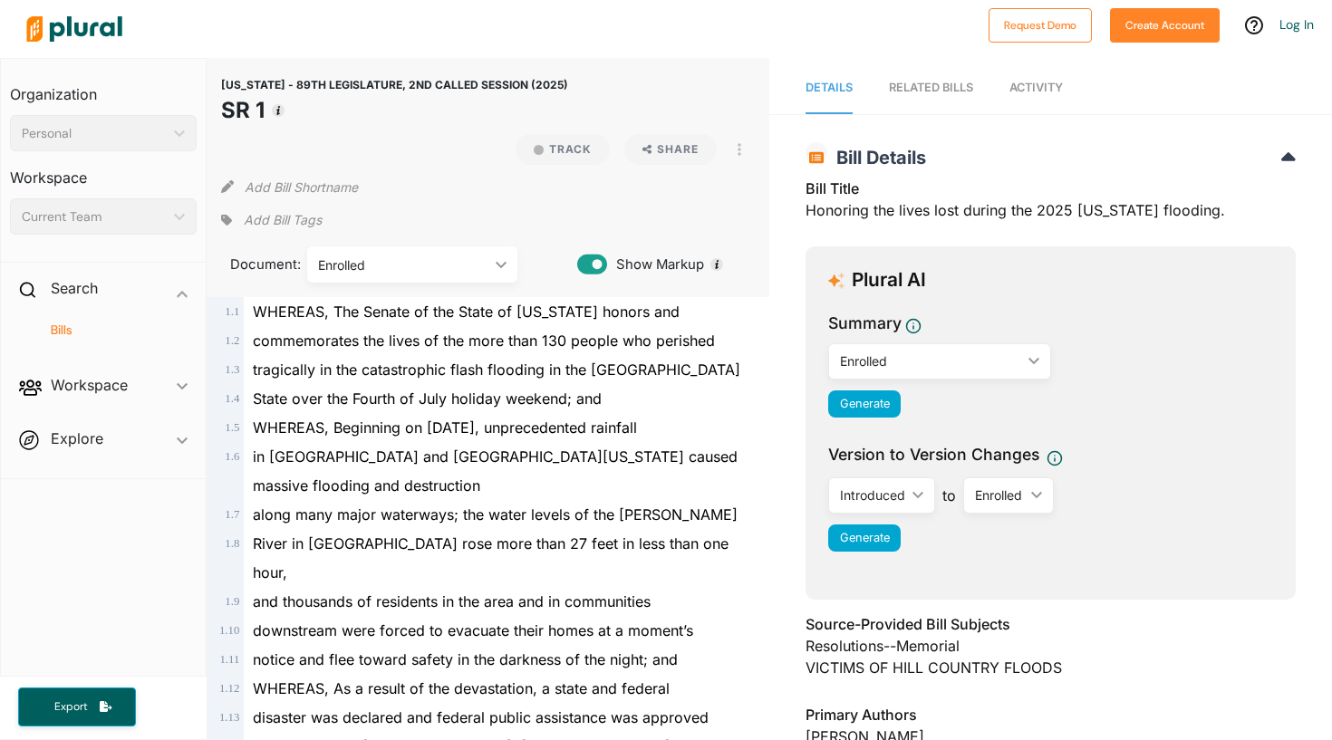
click at [1027, 3] on nav "Request Demo Create Account Log In" at bounding box center [666, 29] width 1332 height 58
click at [1040, 101] on link "Activity" at bounding box center [1036, 89] width 53 height 52
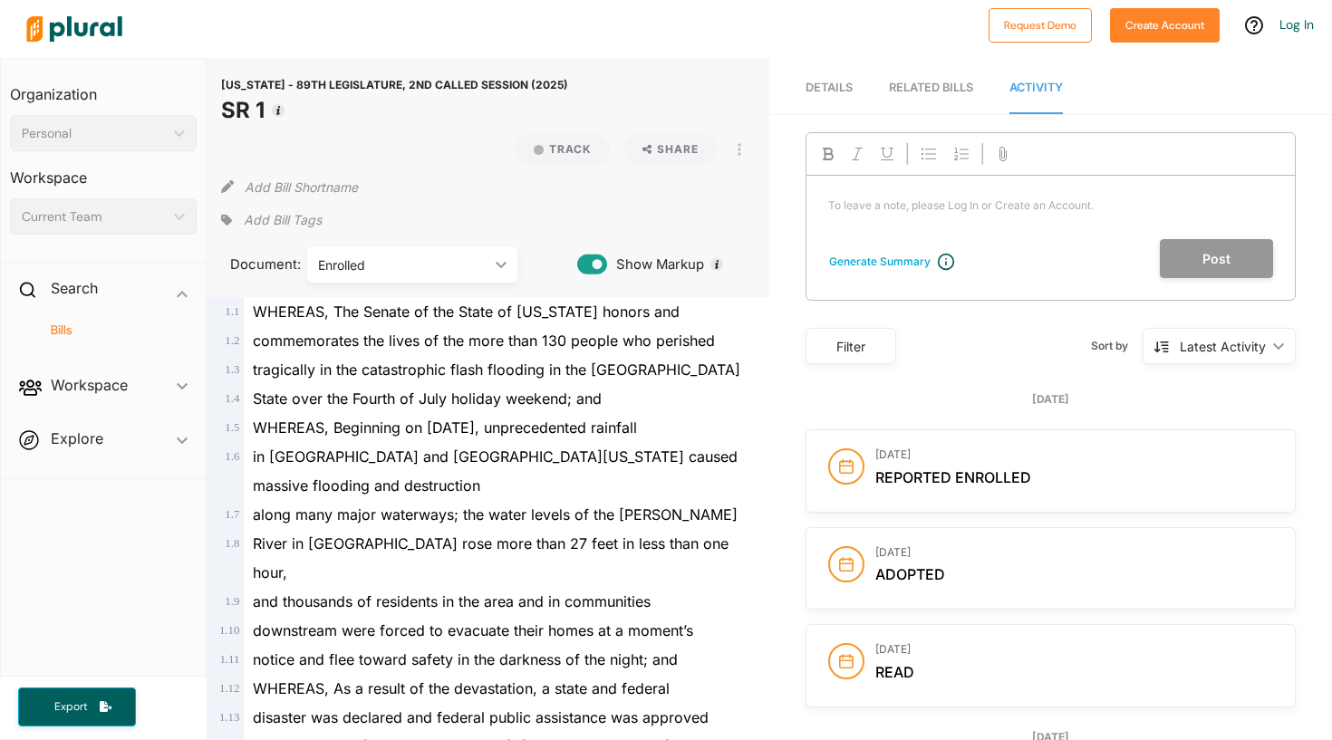
click at [957, 82] on div "RELATED BILLS" at bounding box center [931, 87] width 84 height 17
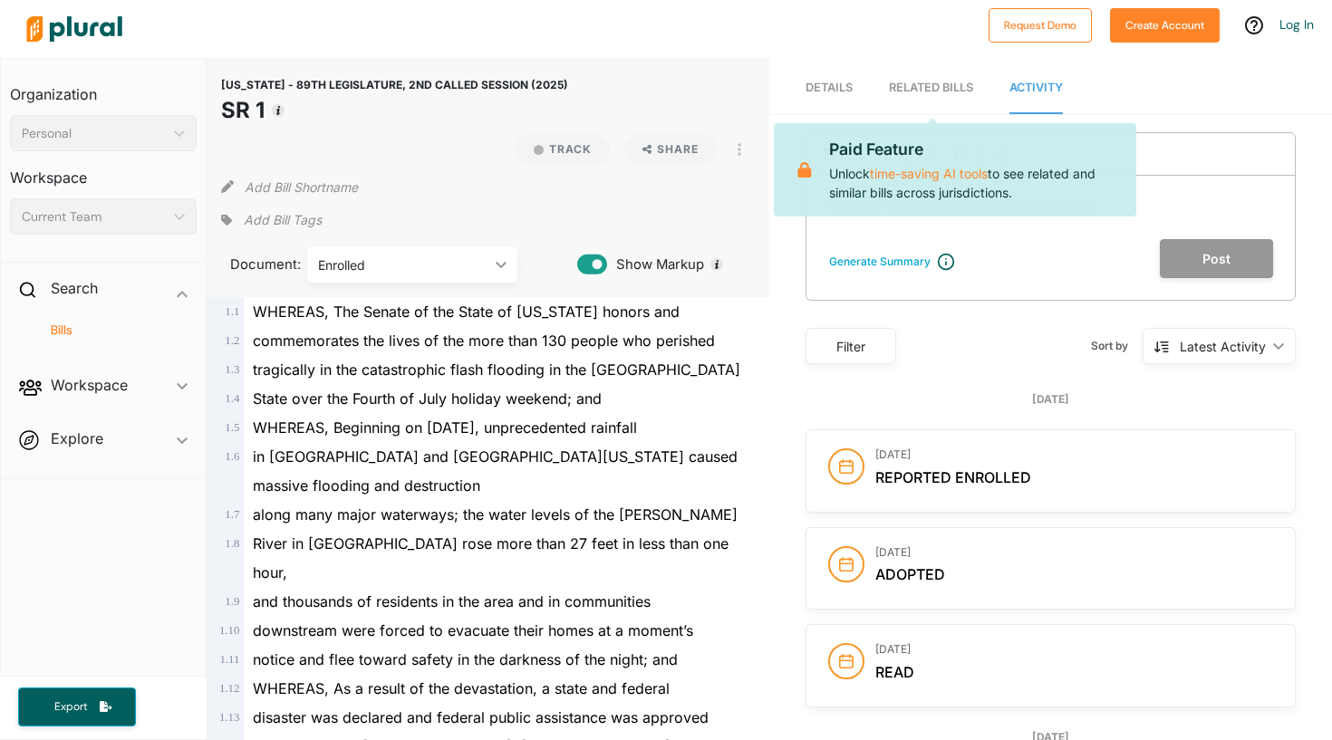
click at [837, 102] on link "Details" at bounding box center [829, 89] width 47 height 52
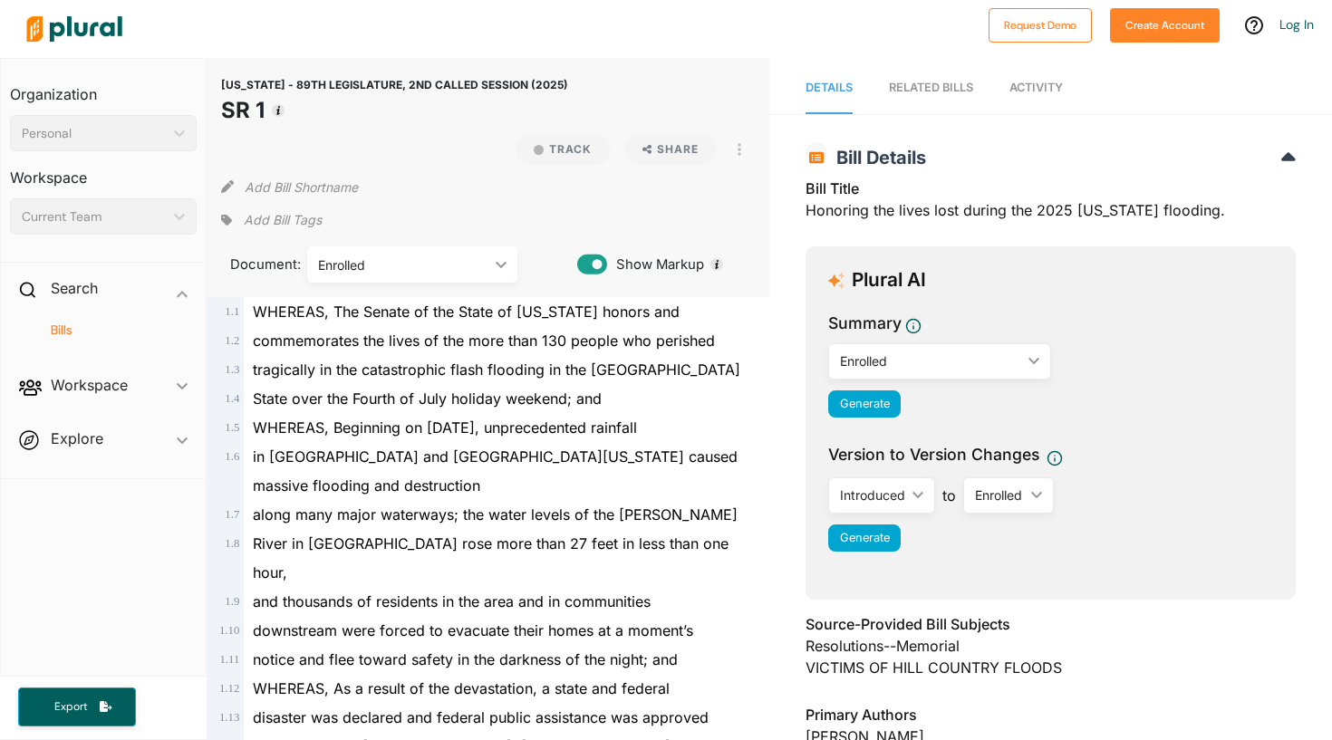
click at [1236, 170] on div "Bill Title Honoring the lives lost during the 2025 Texas flooding. Plural AI Su…" at bounding box center [1051, 650] width 490 height 962
click at [1277, 161] on h2 "Bill Details" at bounding box center [1051, 158] width 490 height 22
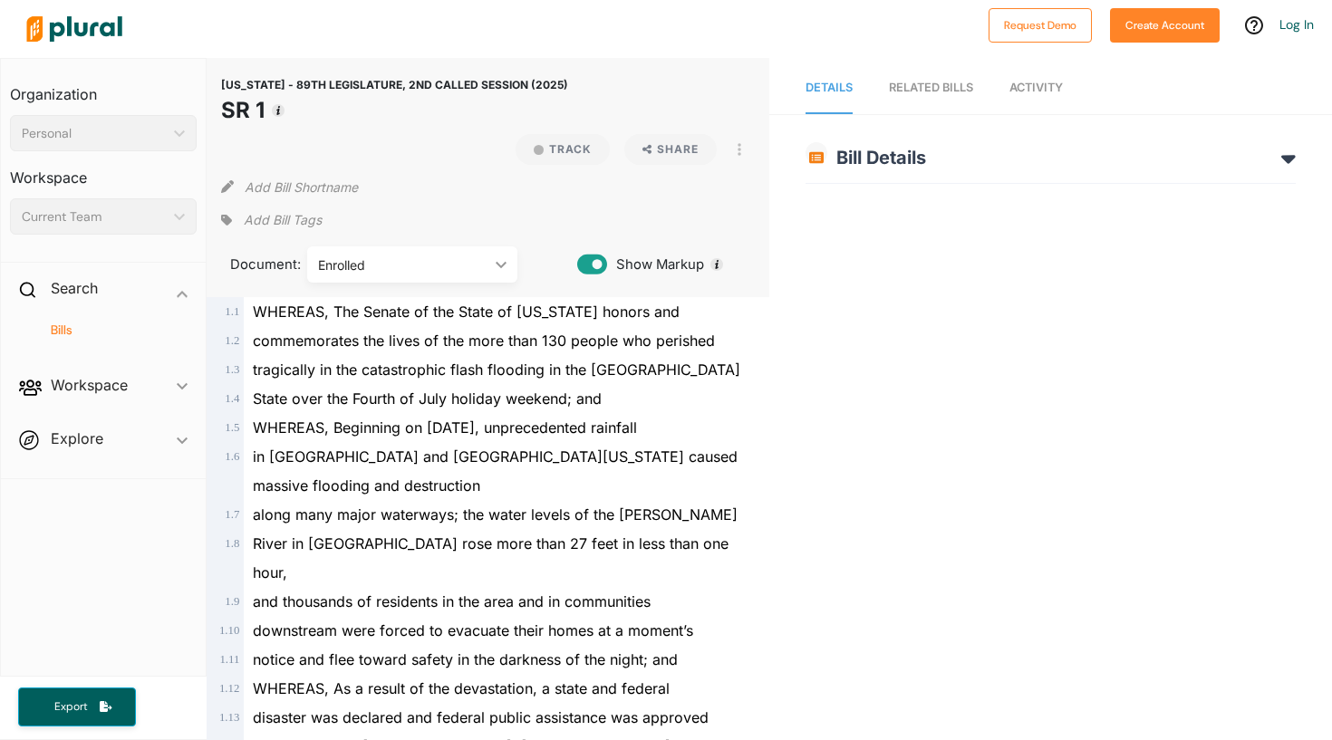
click at [1277, 161] on h2 "Bill Details" at bounding box center [1051, 158] width 490 height 22
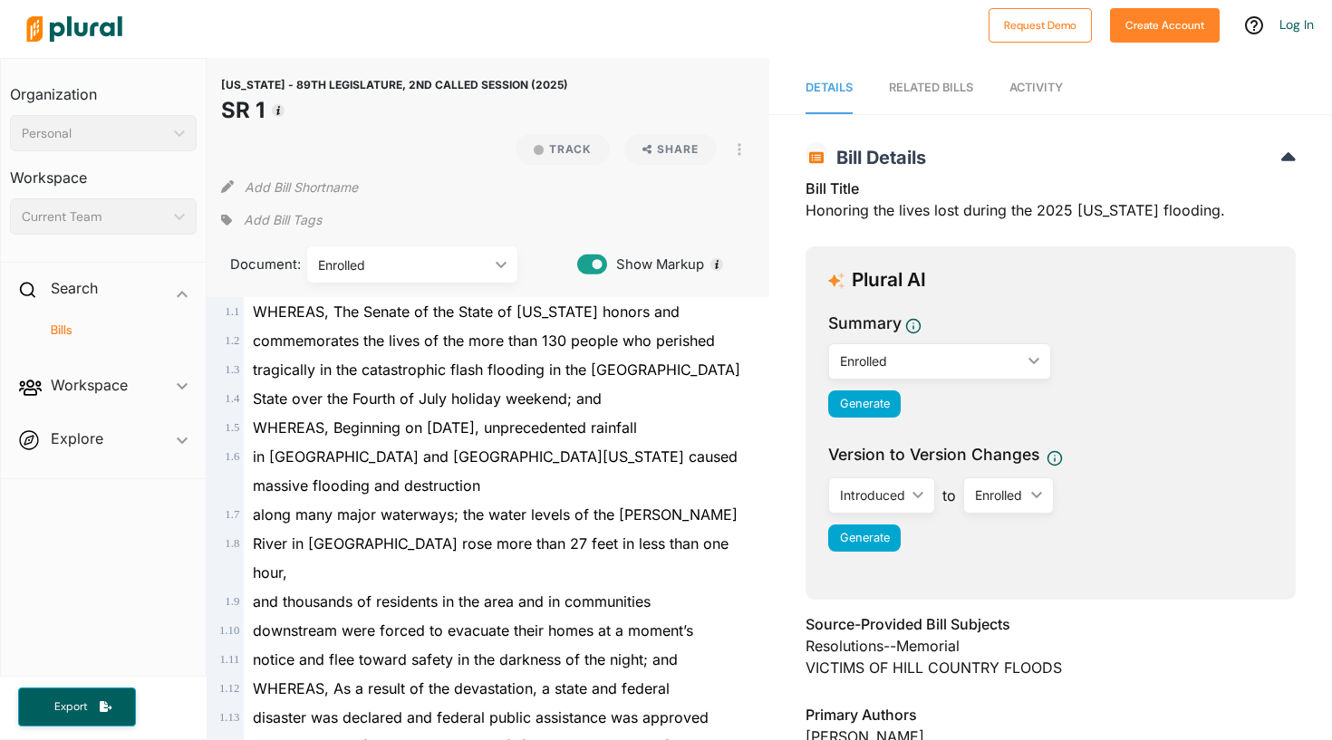
click at [496, 273] on div "Enrolled ic_keyboard_arrow_down" at bounding box center [412, 265] width 210 height 36
click at [501, 266] on polygon at bounding box center [501, 264] width 11 height 6
click at [901, 10] on div at bounding box center [499, 28] width 962 height 63
click at [455, 276] on div "Enrolled ic_keyboard_arrow_down" at bounding box center [412, 265] width 210 height 36
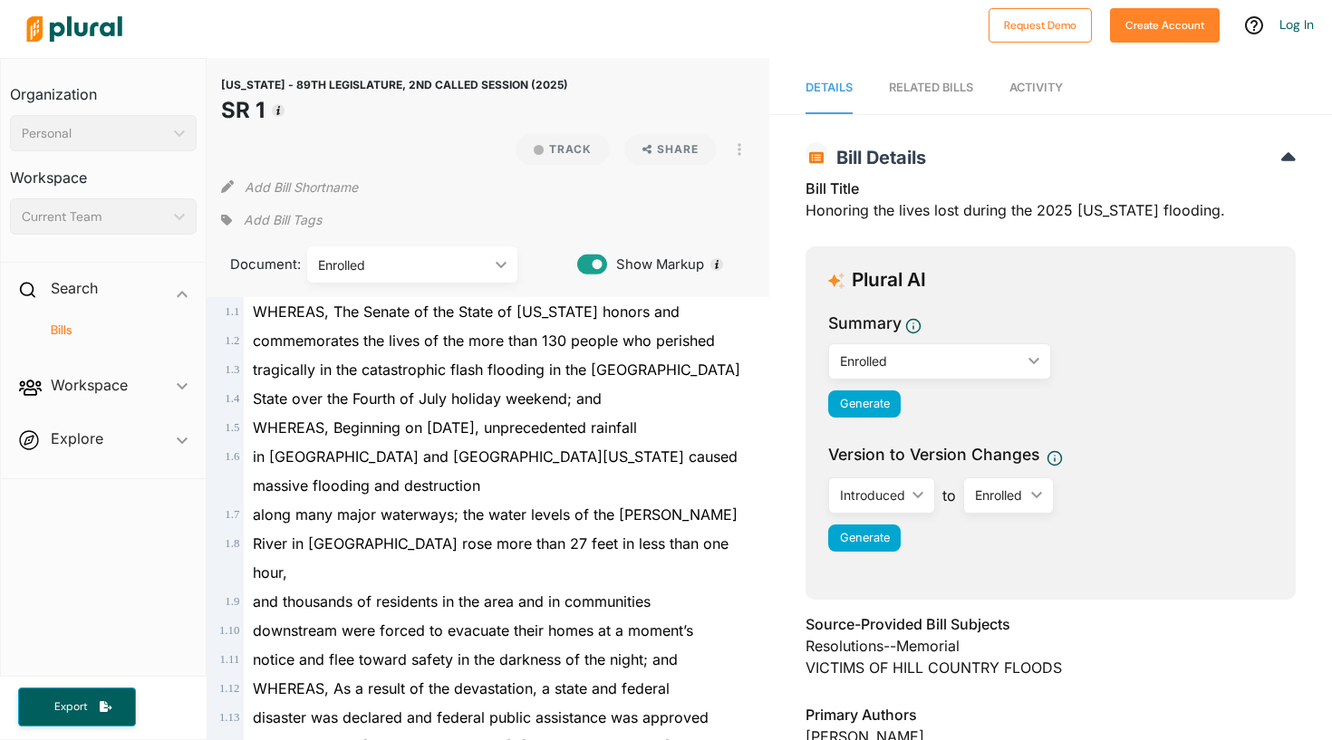
click at [120, 324] on h4 "Bills" at bounding box center [108, 330] width 160 height 17
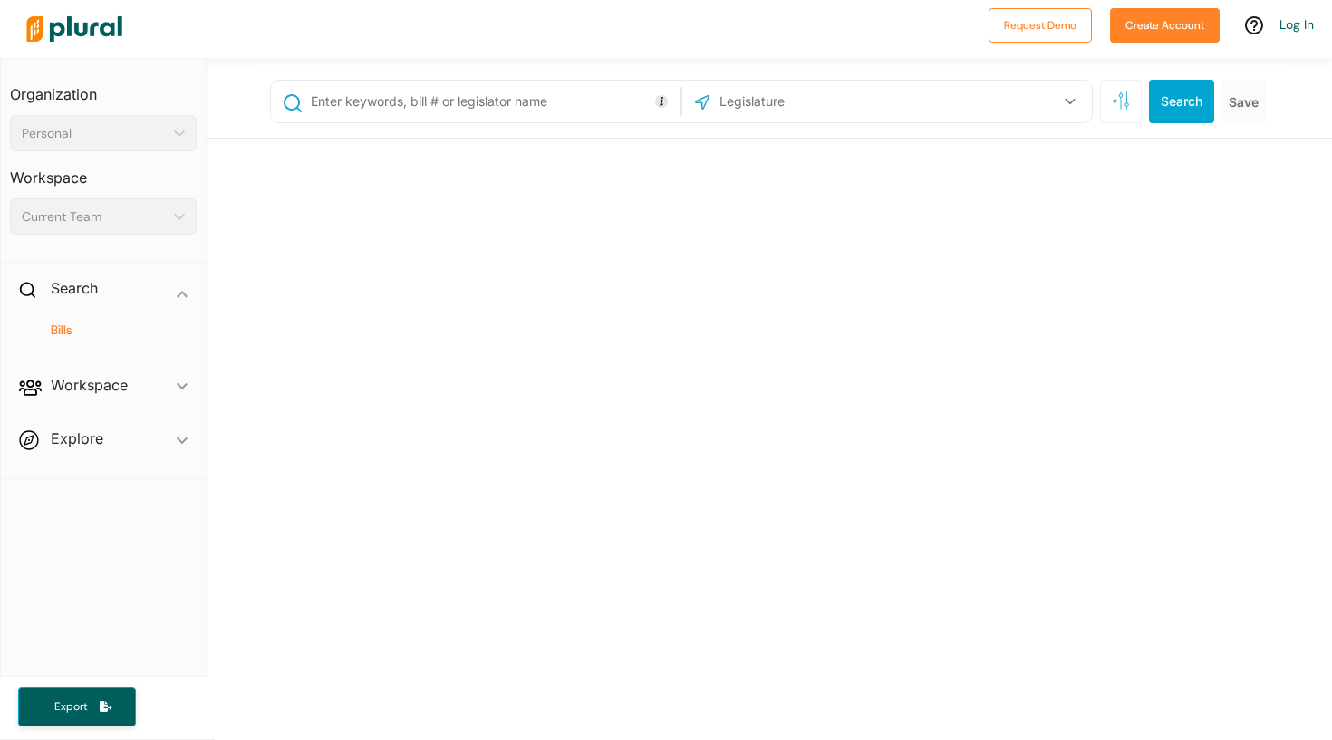
click at [511, 102] on input "text" at bounding box center [492, 101] width 367 height 34
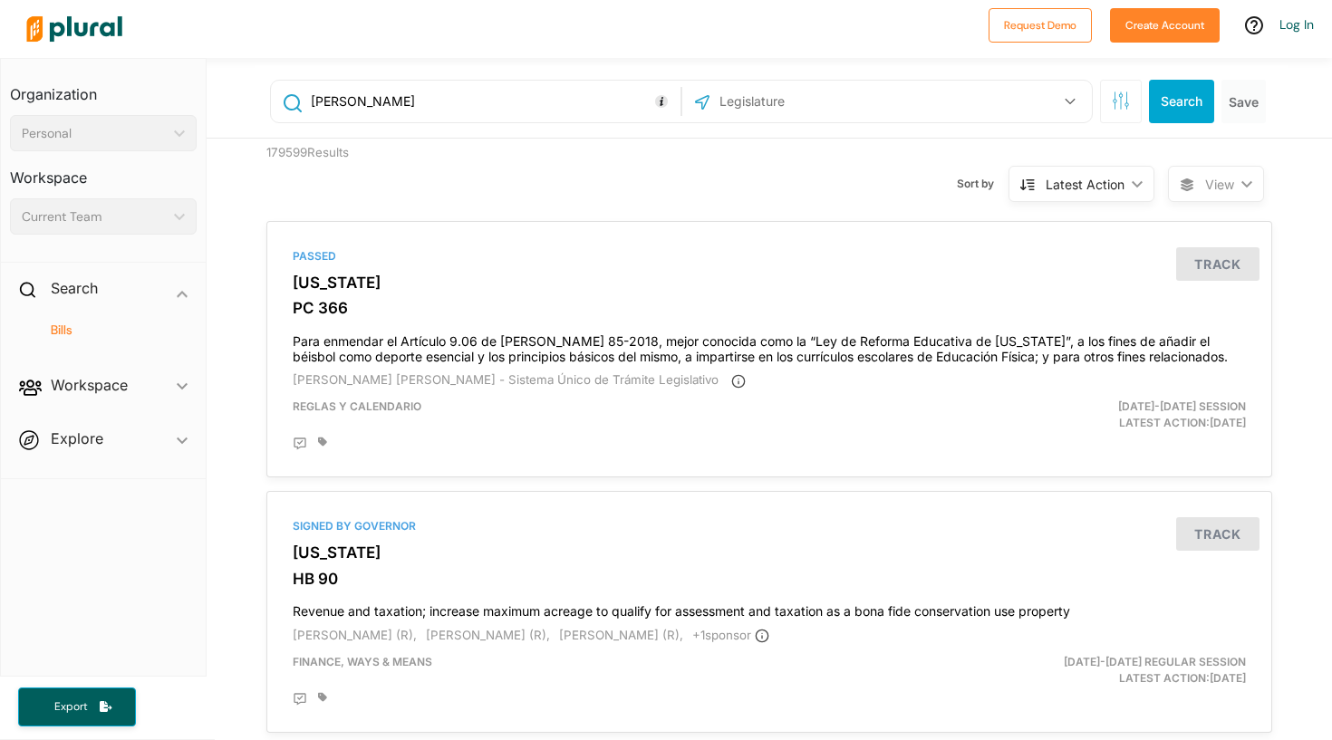
type input "David cook"
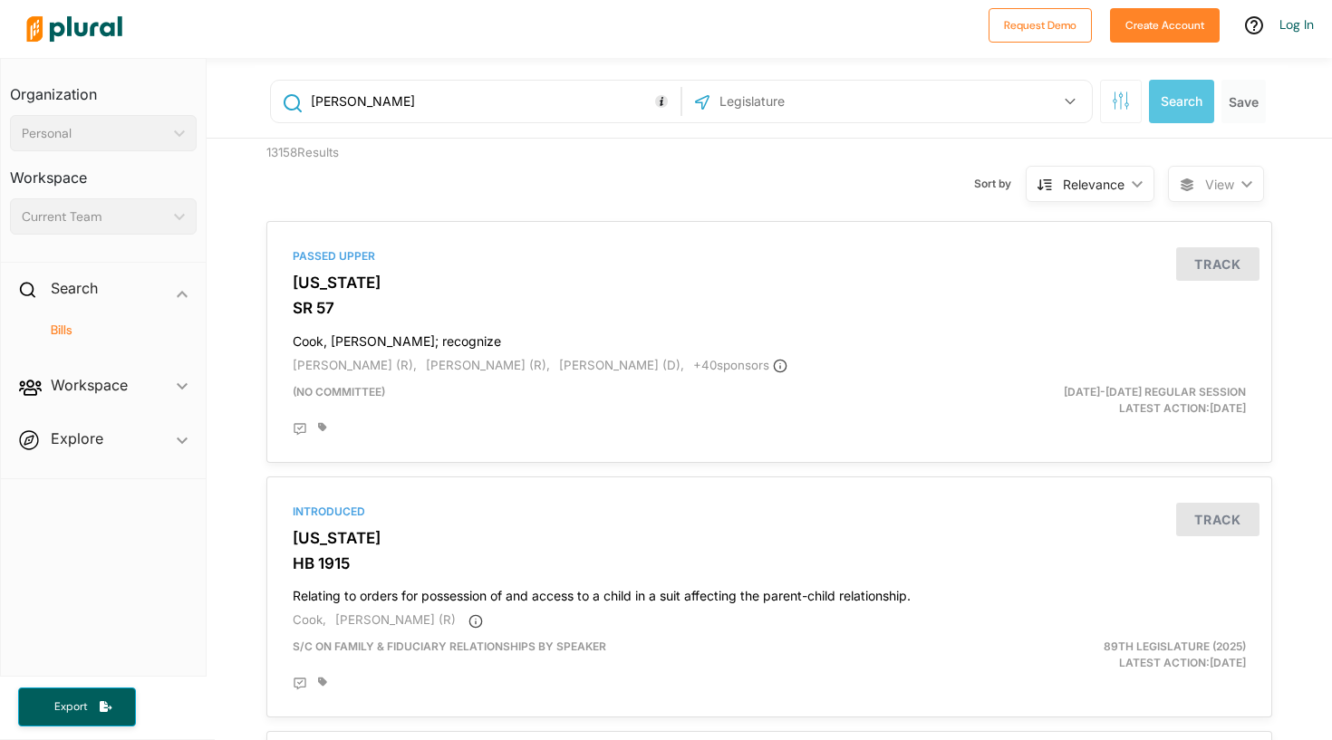
click at [1060, 119] on div "US Congress Alabama Alaska Arizona Arkansas California Colorado Connecticut Del…" at bounding box center [887, 102] width 410 height 42
click at [1065, 82] on div "US Congress Alabama Alaska Arizona Arkansas California Colorado Connecticut Del…" at bounding box center [887, 102] width 410 height 42
click at [1066, 94] on button "button" at bounding box center [1070, 101] width 34 height 34
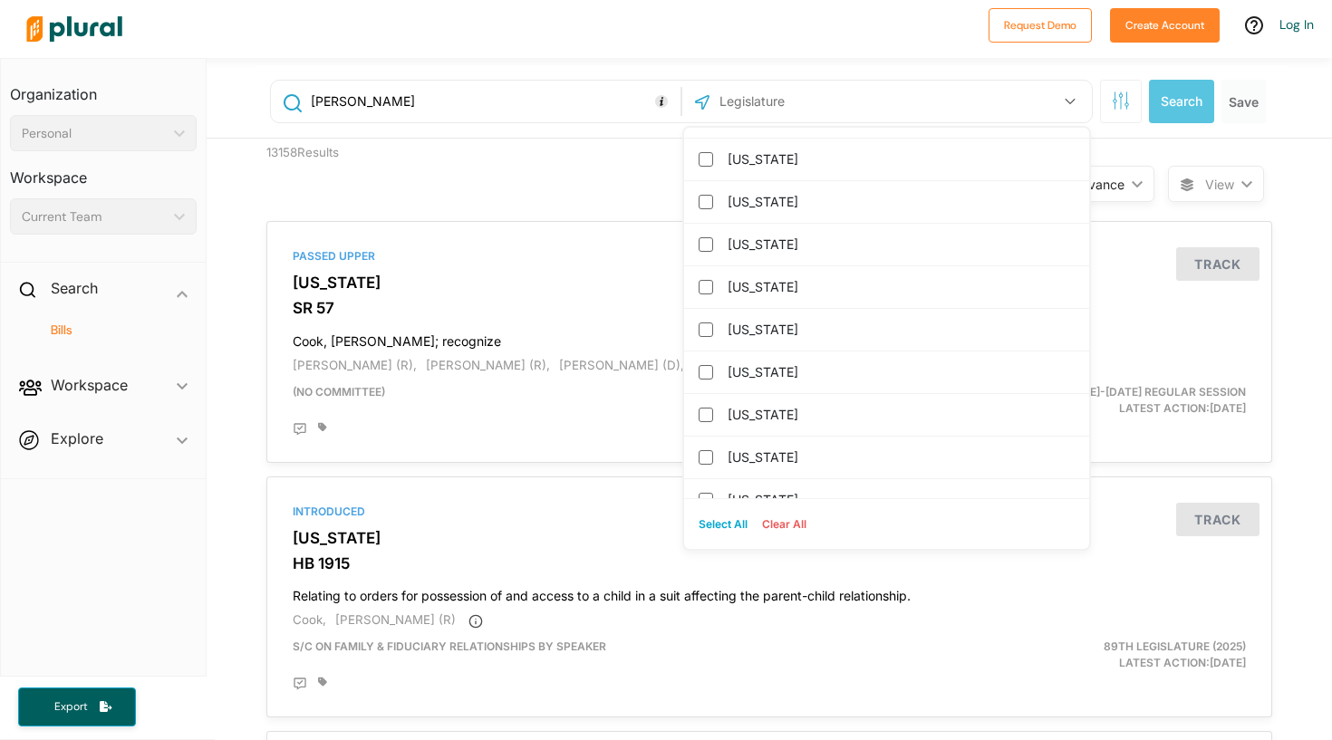
scroll to position [1780, 0]
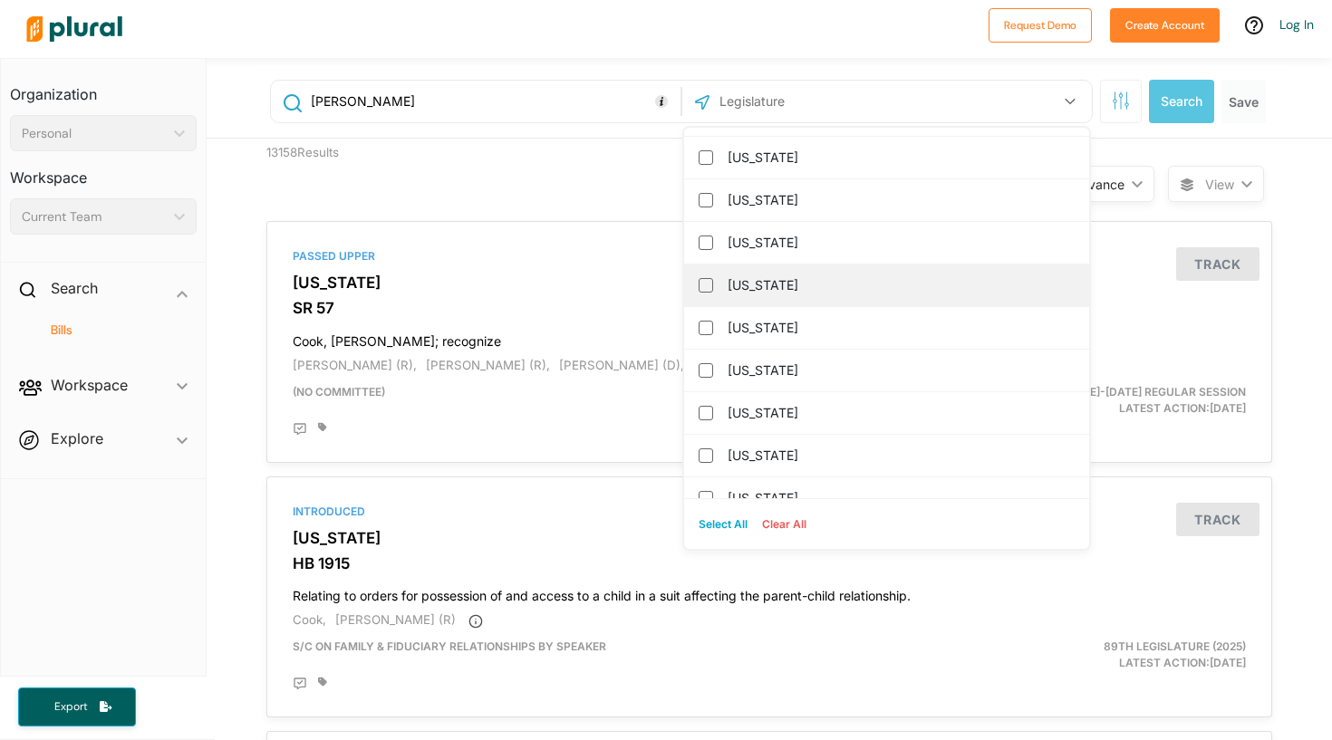
click at [920, 296] on label "[US_STATE]" at bounding box center [899, 285] width 343 height 27
click at [713, 293] on input "[US_STATE]" at bounding box center [706, 285] width 15 height 15
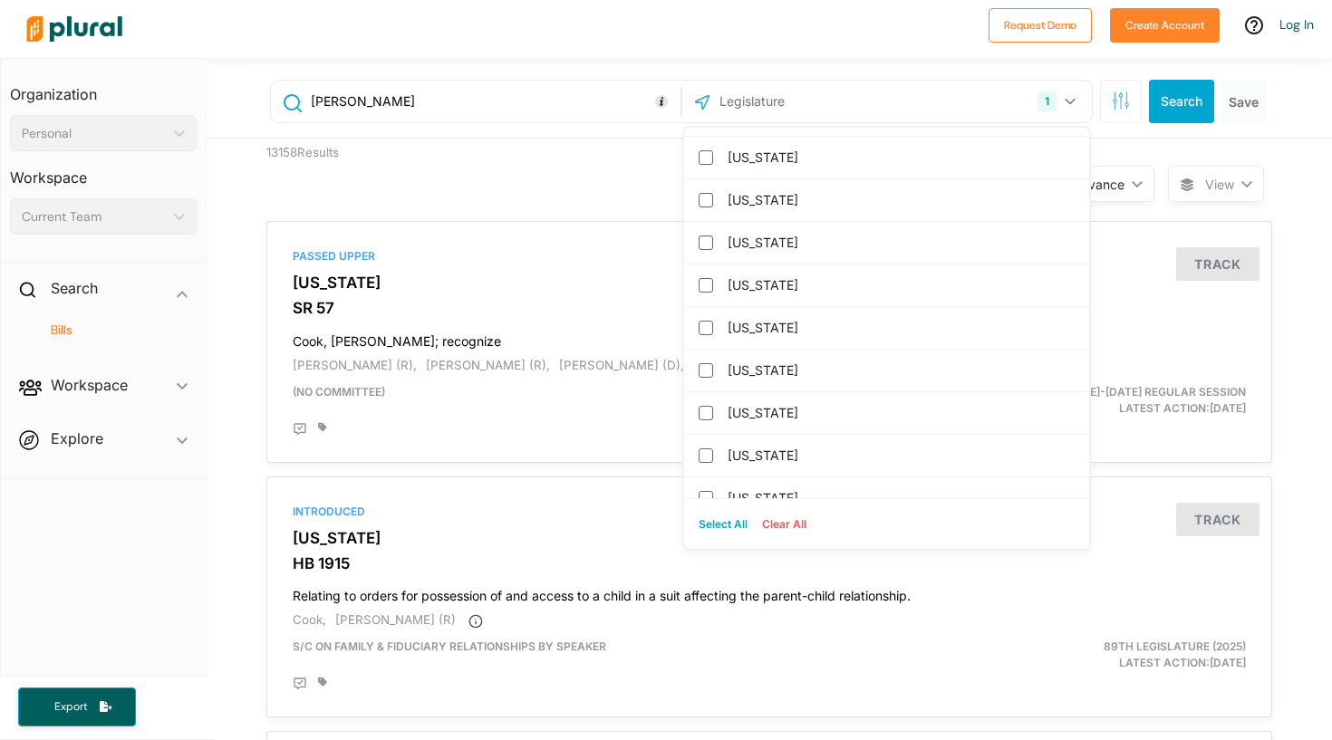
click at [1067, 100] on icon "button" at bounding box center [1070, 101] width 11 height 7
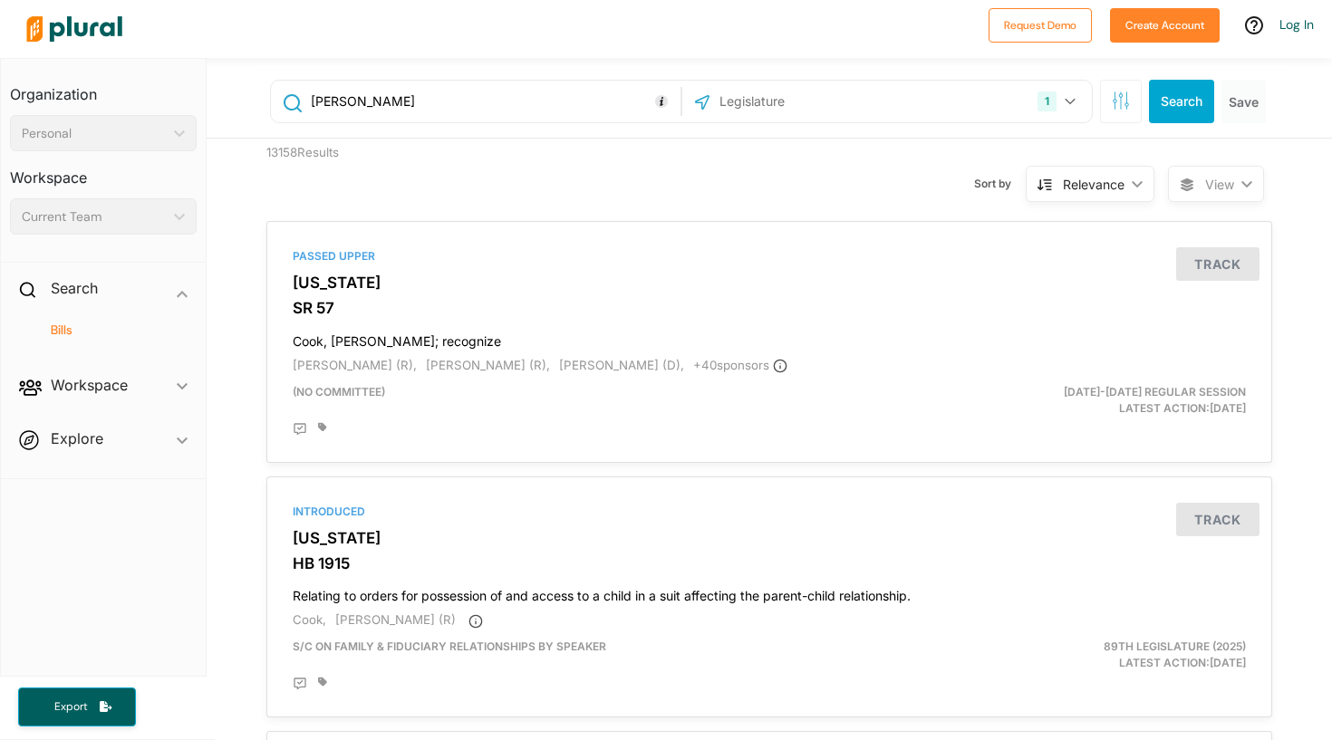
click at [1185, 92] on button "Search" at bounding box center [1181, 102] width 65 height 44
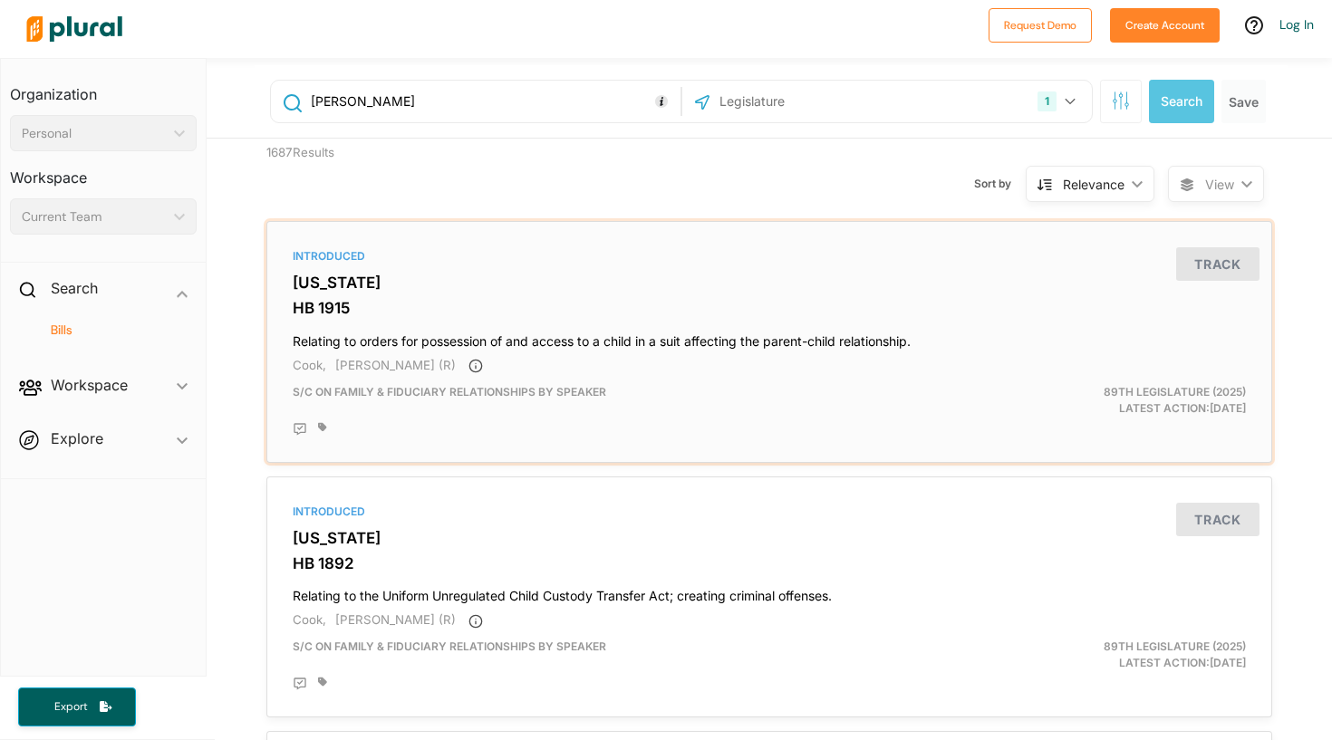
click at [895, 384] on div "s/c on Family & Fiduciary Relationships by Speaker" at bounding box center [605, 400] width 653 height 33
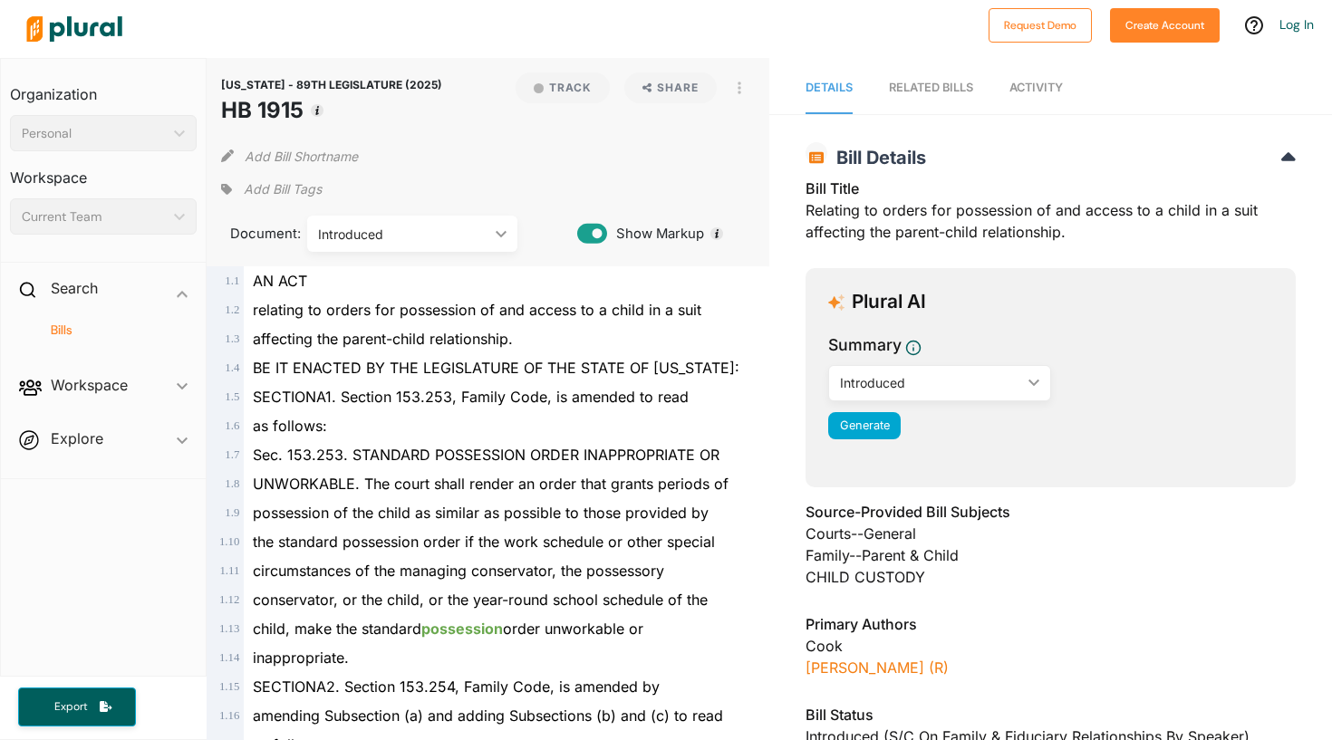
scroll to position [1, 0]
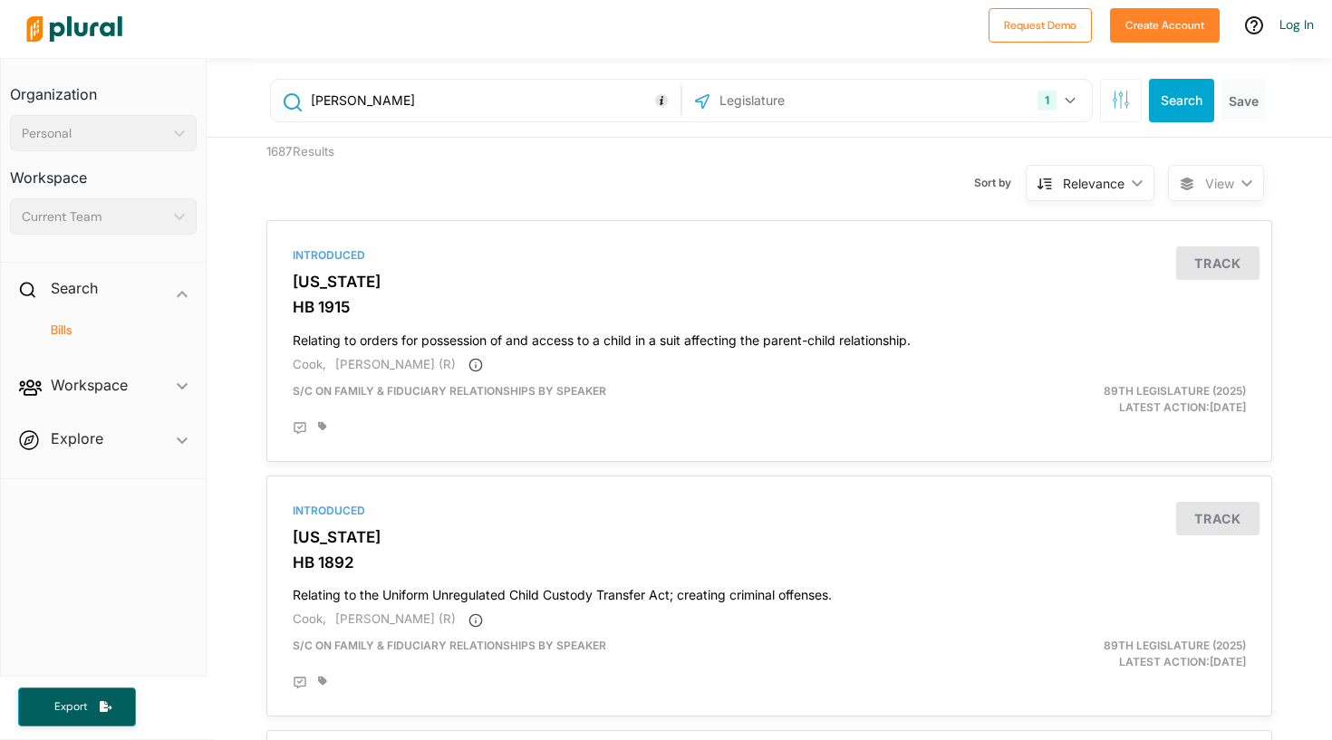
click at [1127, 125] on div "David cook 1 Texas US Congress Alabama Alaska Arizona Arkansas California Color…" at bounding box center [771, 100] width 1033 height 73
click at [1065, 103] on button "1" at bounding box center [1058, 100] width 57 height 34
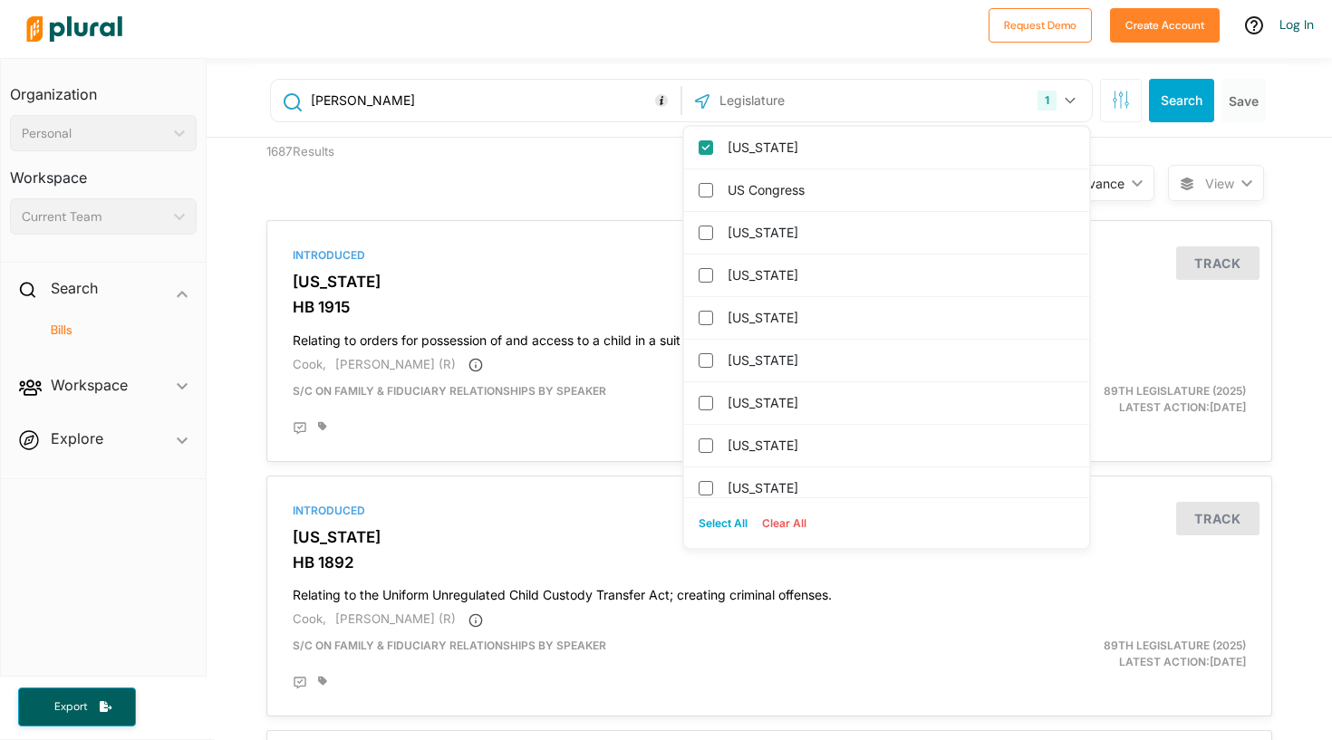
click at [1065, 103] on icon "button" at bounding box center [1070, 100] width 11 height 7
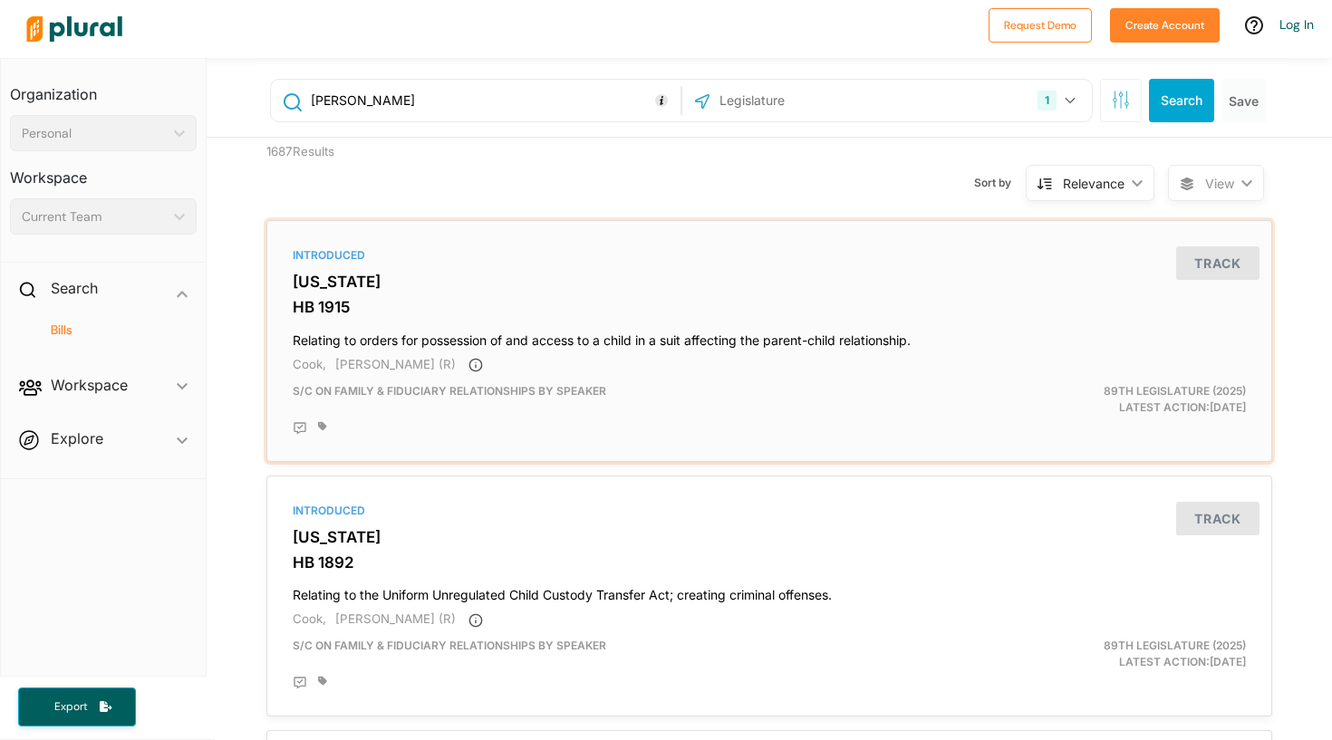
click at [726, 256] on div "Introduced" at bounding box center [769, 255] width 953 height 16
